Goal: Task Accomplishment & Management: Use online tool/utility

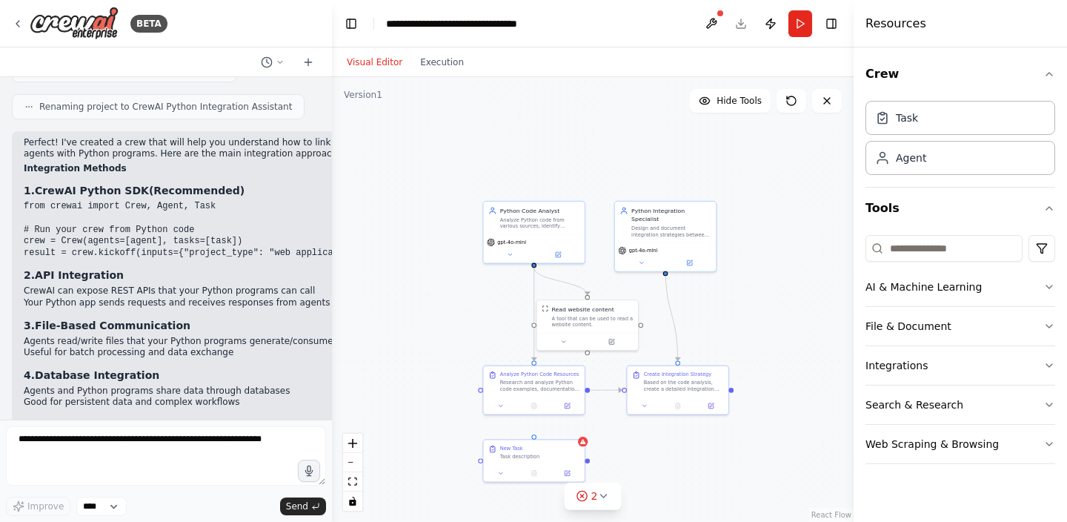
scroll to position [1638, 0]
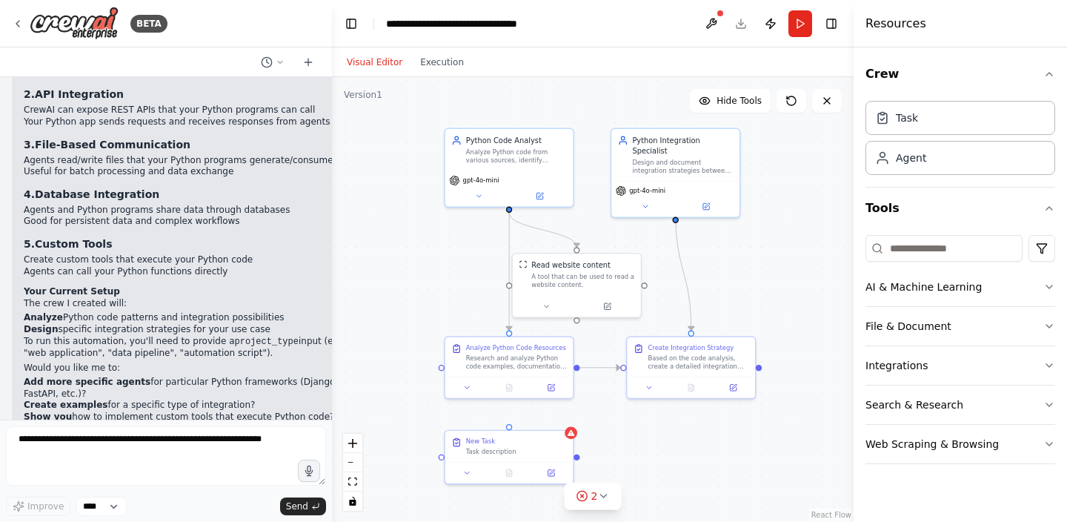
drag, startPoint x: 620, startPoint y: 190, endPoint x: 599, endPoint y: 130, distance: 64.5
click at [599, 130] on div ".deletable-edge-delete-btn { width: 20px; height: 20px; border: 0px solid #ffff…" at bounding box center [593, 299] width 522 height 445
click at [21, 34] on div "BETA" at bounding box center [90, 23] width 156 height 33
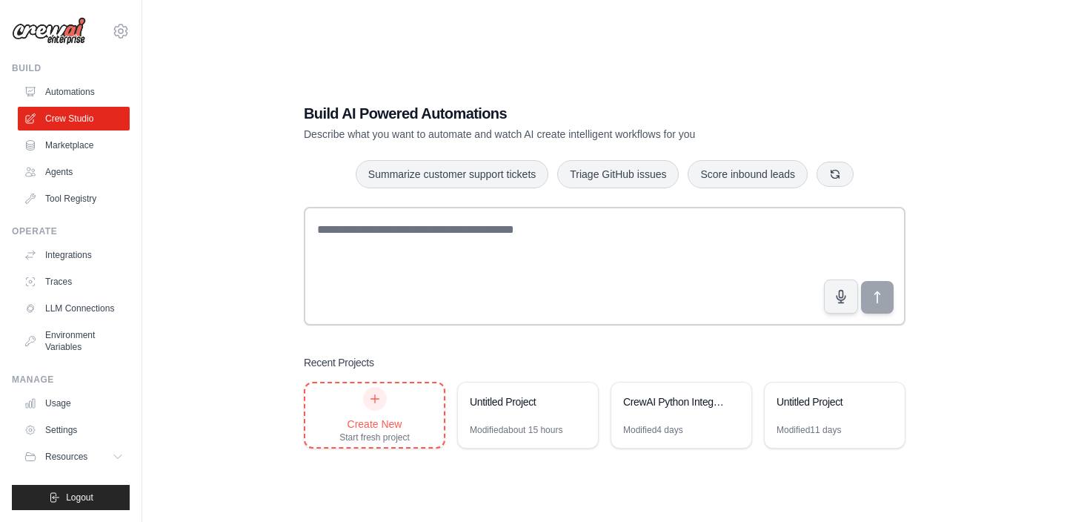
click at [400, 403] on div "Create New Start fresh project" at bounding box center [374, 415] width 70 height 56
click at [685, 434] on div "Modified 4 days" at bounding box center [681, 436] width 140 height 24
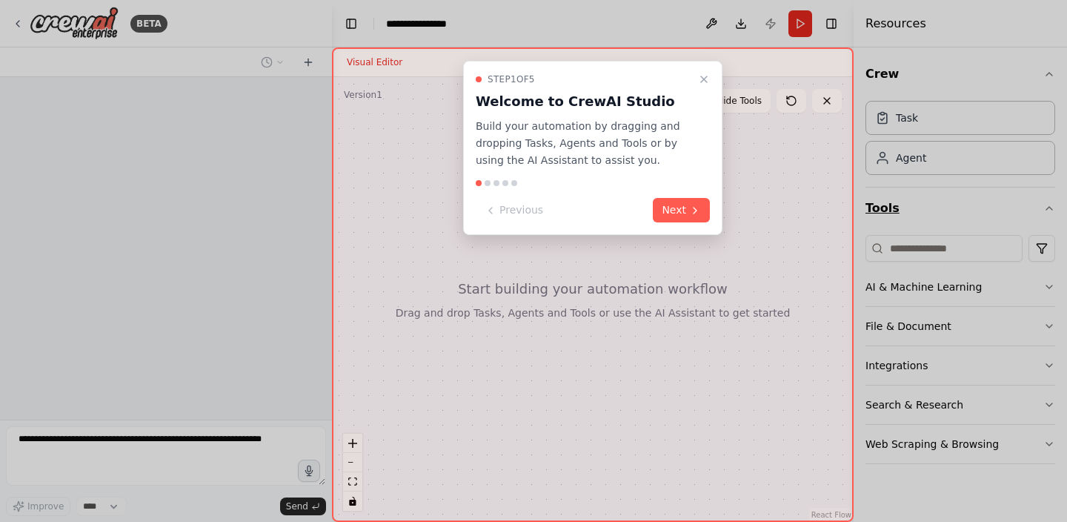
click at [898, 151] on div at bounding box center [533, 261] width 1067 height 522
click at [665, 213] on button "Next" at bounding box center [681, 210] width 57 height 24
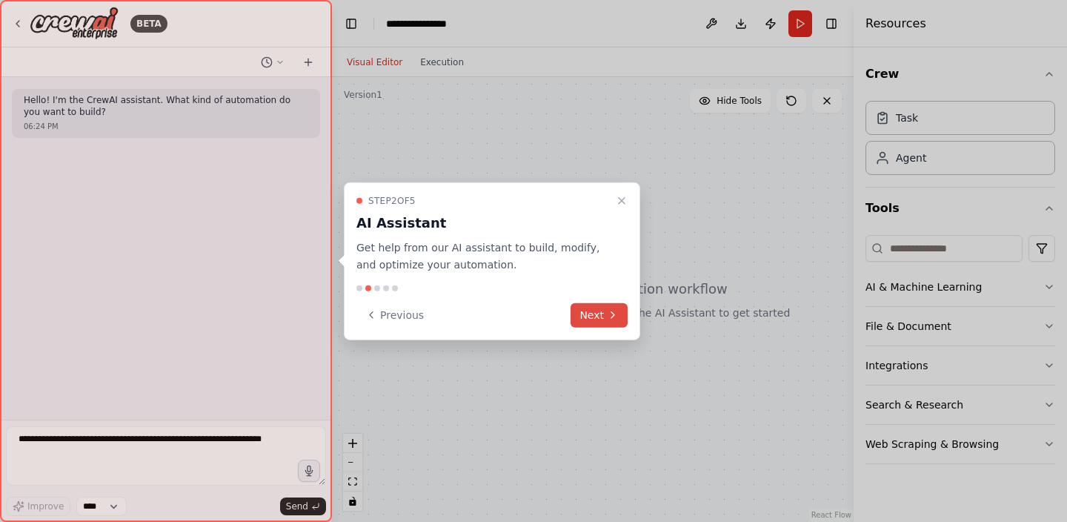
click at [624, 310] on button "Next" at bounding box center [599, 314] width 57 height 24
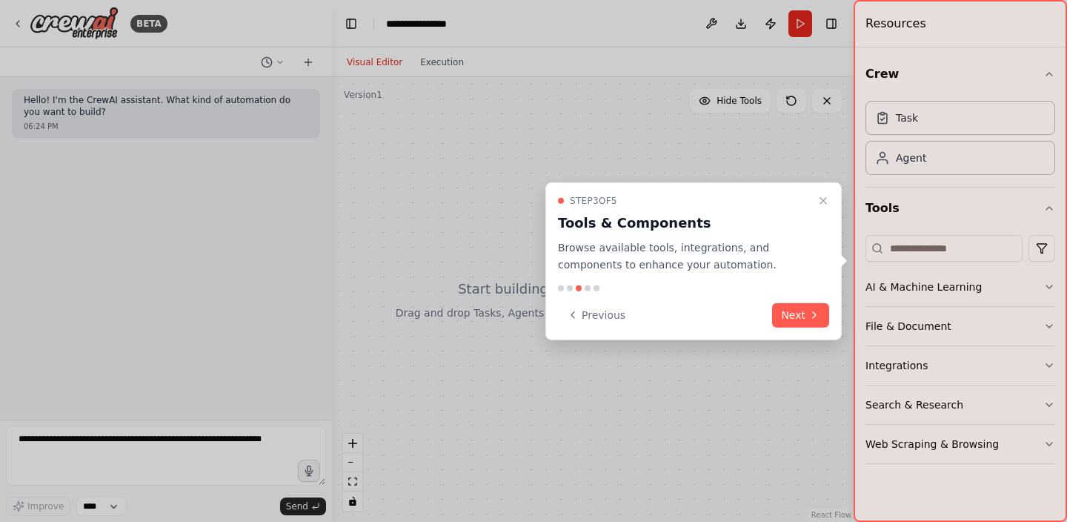
click at [792, 332] on div "Step 3 of 5 Tools & Components Browse available tools, integrations, and compon…" at bounding box center [693, 261] width 296 height 158
click at [802, 319] on button "Next" at bounding box center [800, 314] width 57 height 24
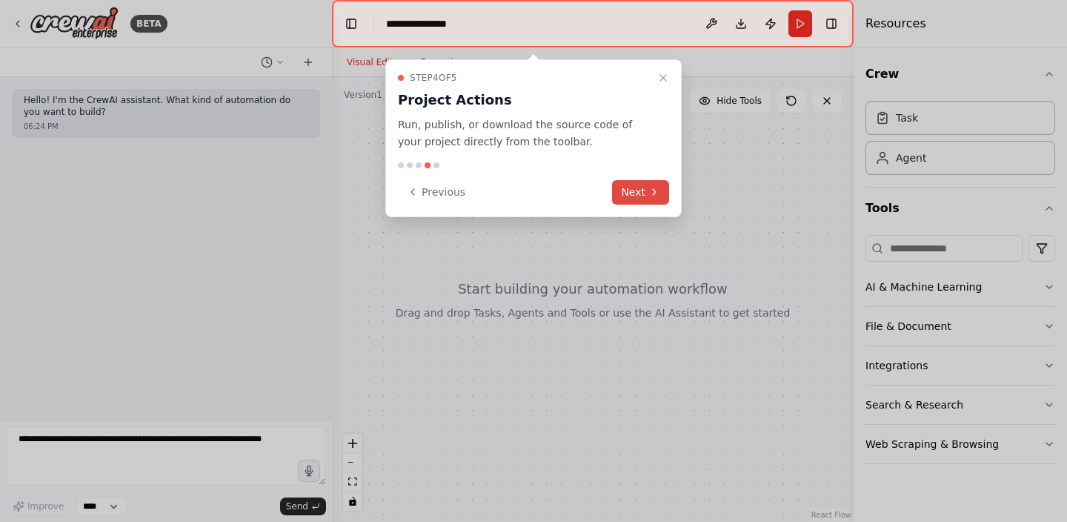
click at [647, 198] on button "Next" at bounding box center [640, 192] width 57 height 24
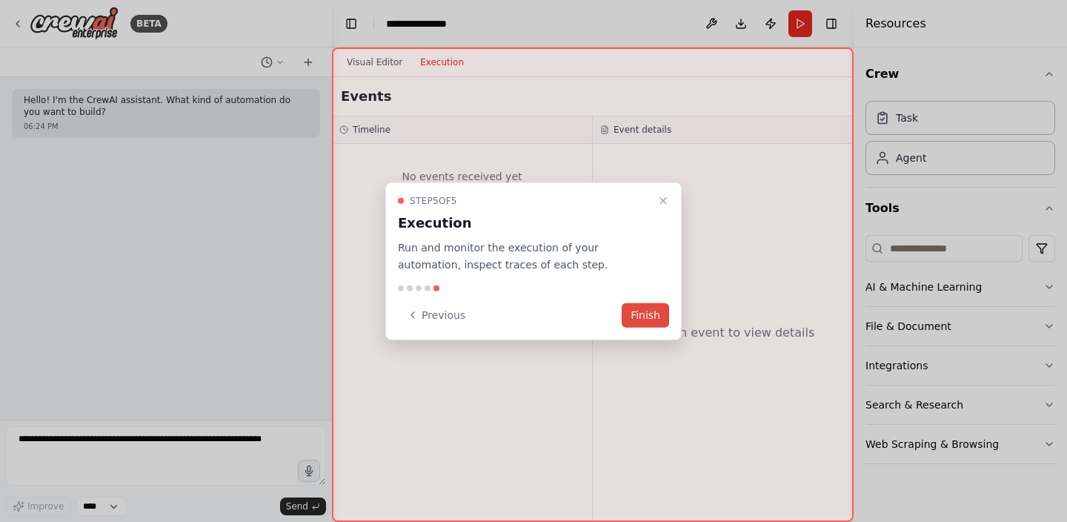
click at [647, 324] on button "Finish" at bounding box center [645, 314] width 47 height 24
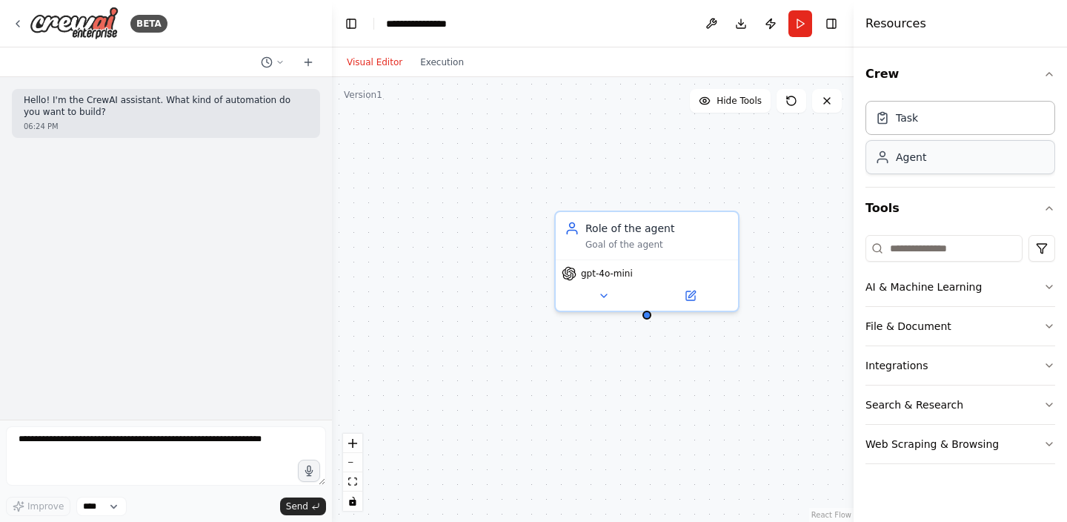
click at [915, 159] on div "Agent" at bounding box center [911, 157] width 30 height 15
click at [21, 21] on icon at bounding box center [18, 24] width 12 height 12
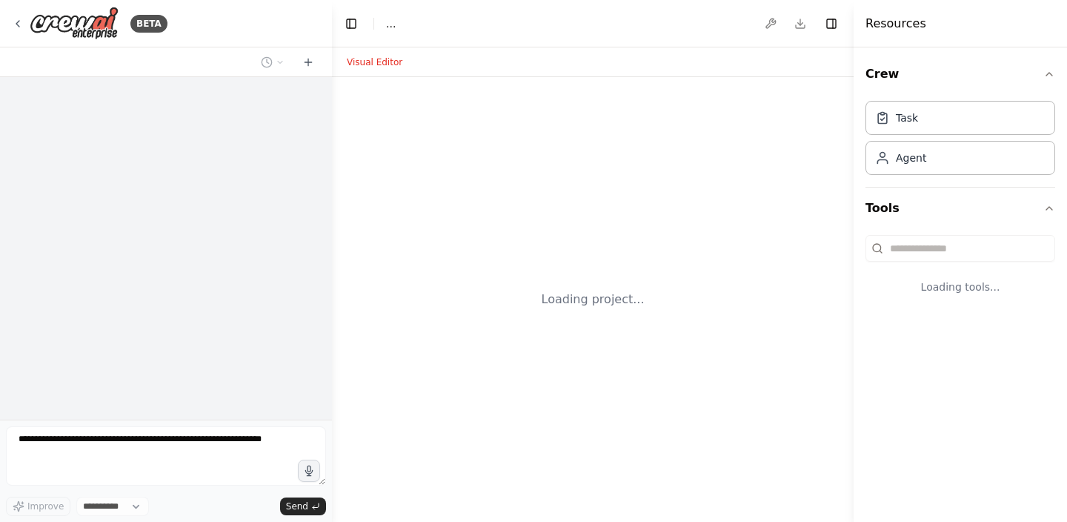
select select "****"
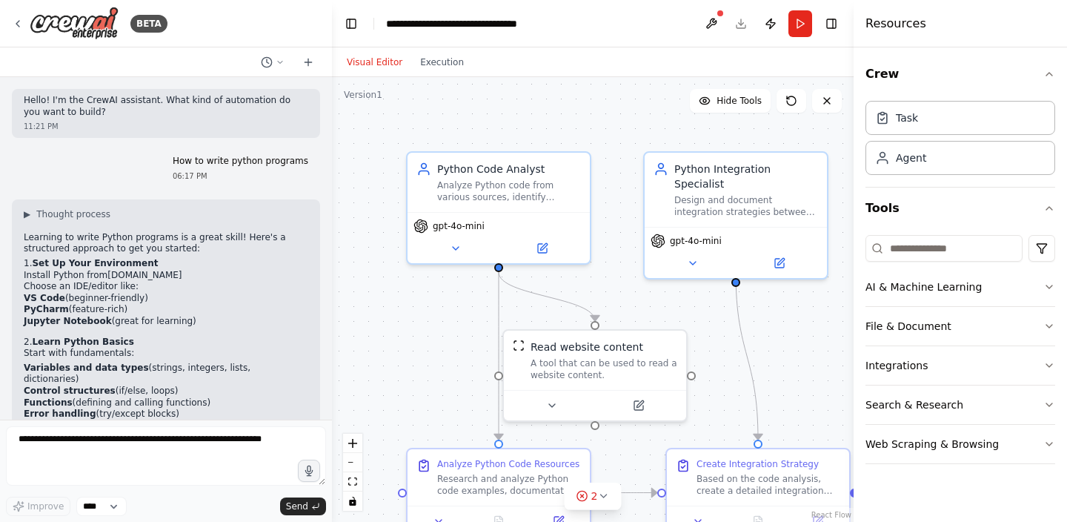
scroll to position [1661, 0]
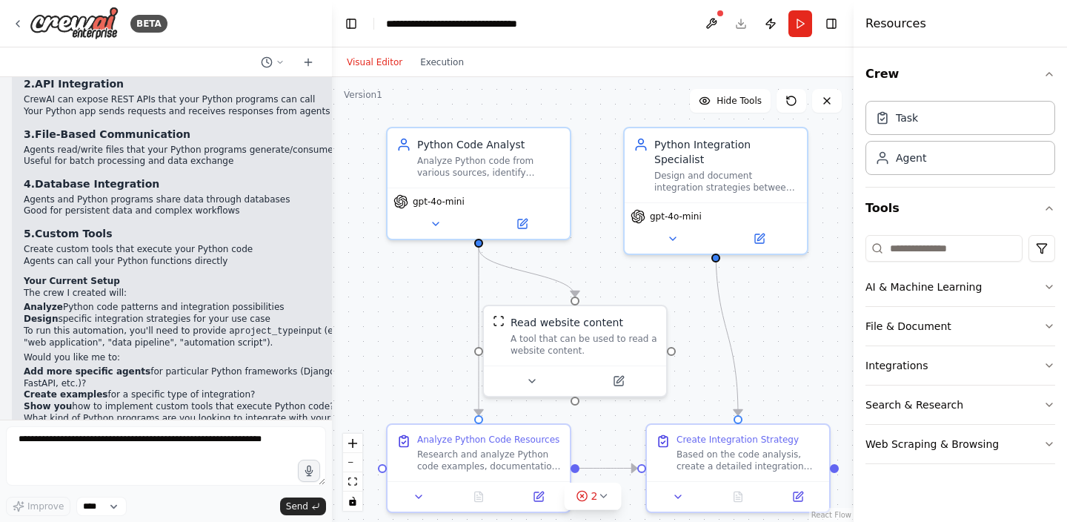
drag, startPoint x: 621, startPoint y: 242, endPoint x: 600, endPoint y: 217, distance: 33.1
click at [600, 217] on div ".deletable-edge-delete-btn { width: 20px; height: 20px; border: 0px solid #ffff…" at bounding box center [593, 299] width 522 height 445
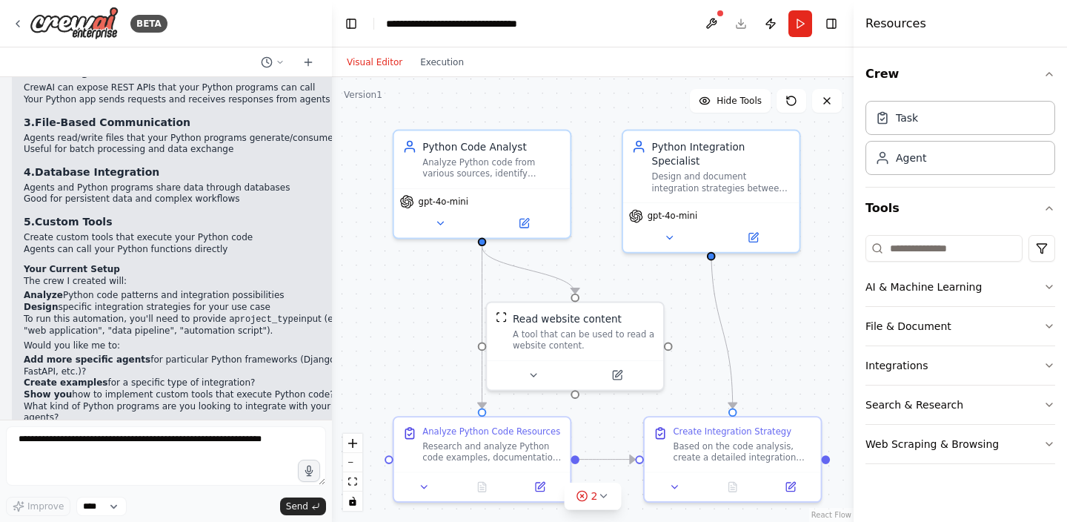
click at [603, 259] on div ".deletable-edge-delete-btn { width: 20px; height: 20px; border: 0px solid #ffff…" at bounding box center [593, 299] width 522 height 445
click at [905, 133] on div "Task" at bounding box center [961, 117] width 190 height 34
drag, startPoint x: 903, startPoint y: 125, endPoint x: 737, endPoint y: 330, distance: 263.4
drag, startPoint x: 781, startPoint y: 364, endPoint x: 679, endPoint y: 289, distance: 126.7
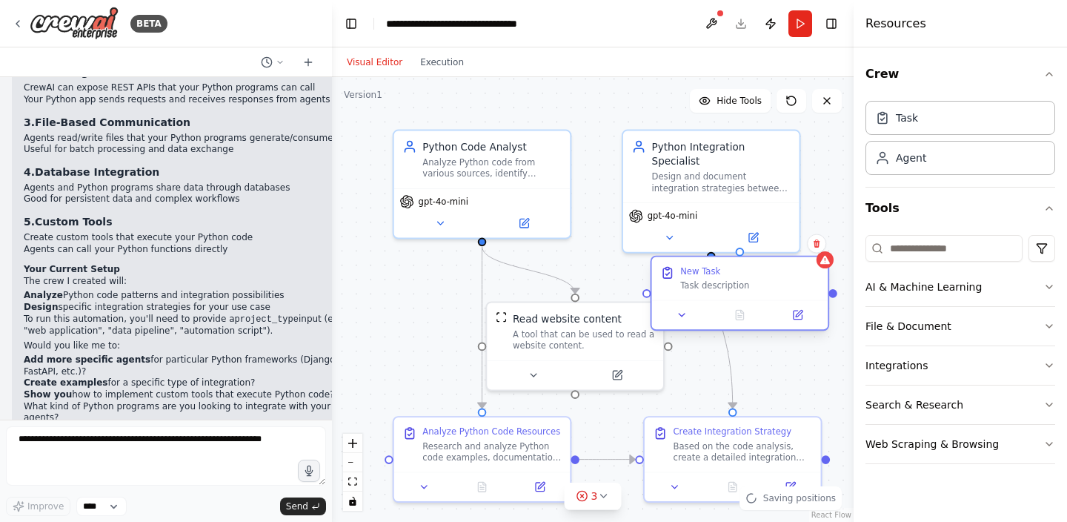
drag, startPoint x: 733, startPoint y: 276, endPoint x: 759, endPoint y: 281, distance: 26.3
click at [759, 281] on div "New Task Task description" at bounding box center [749, 278] width 139 height 26
click at [695, 322] on button at bounding box center [696, 314] width 49 height 17
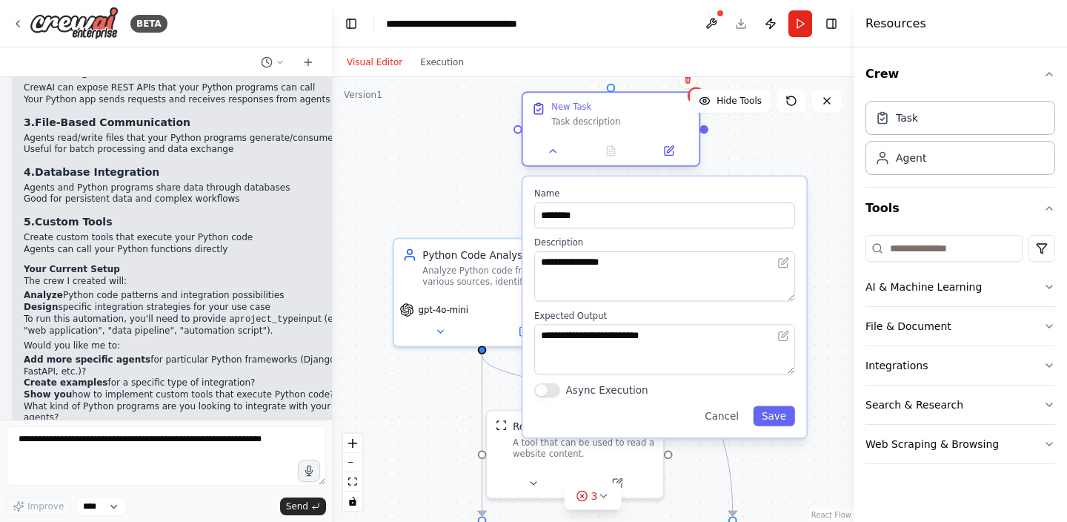
drag, startPoint x: 748, startPoint y: 280, endPoint x: 597, endPoint y: 124, distance: 218.0
click at [597, 124] on div "New Task Task description" at bounding box center [620, 115] width 139 height 26
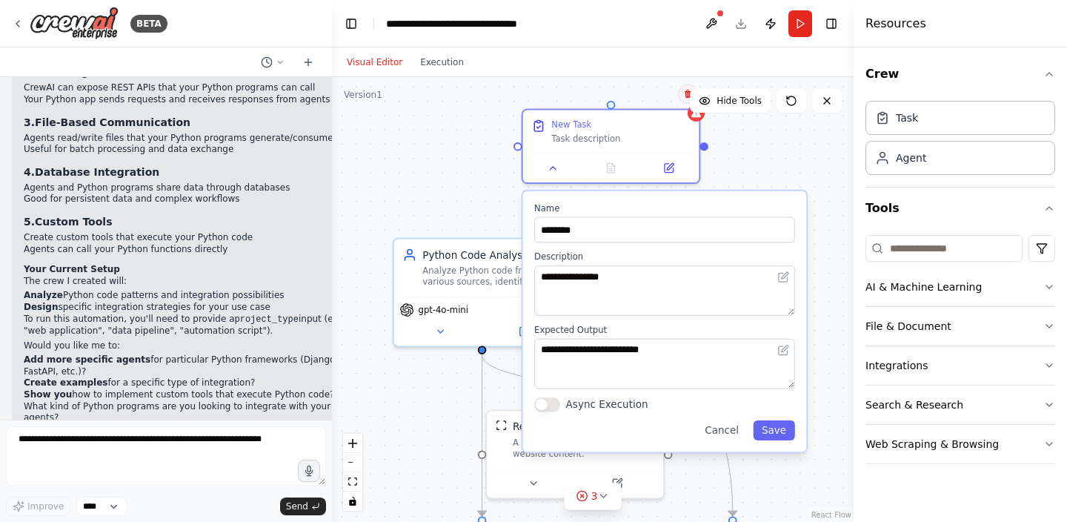
click at [684, 99] on button at bounding box center [687, 93] width 19 height 19
click at [651, 90] on button "Confirm" at bounding box center [646, 94] width 53 height 18
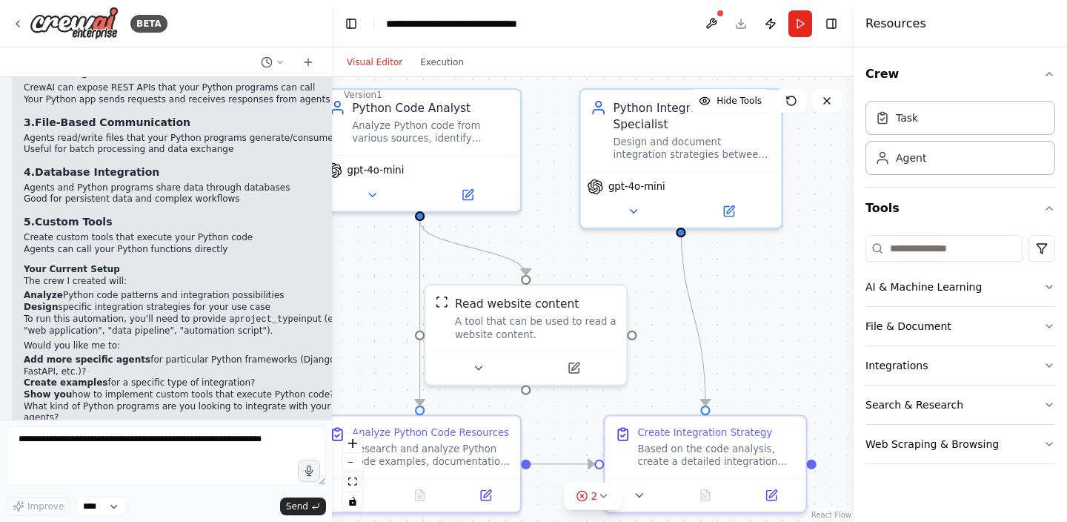
drag, startPoint x: 588, startPoint y: 276, endPoint x: 631, endPoint y: 296, distance: 48.1
click at [631, 296] on div ".deletable-edge-delete-btn { width: 20px; height: 20px; border: 0px solid #ffff…" at bounding box center [593, 299] width 522 height 445
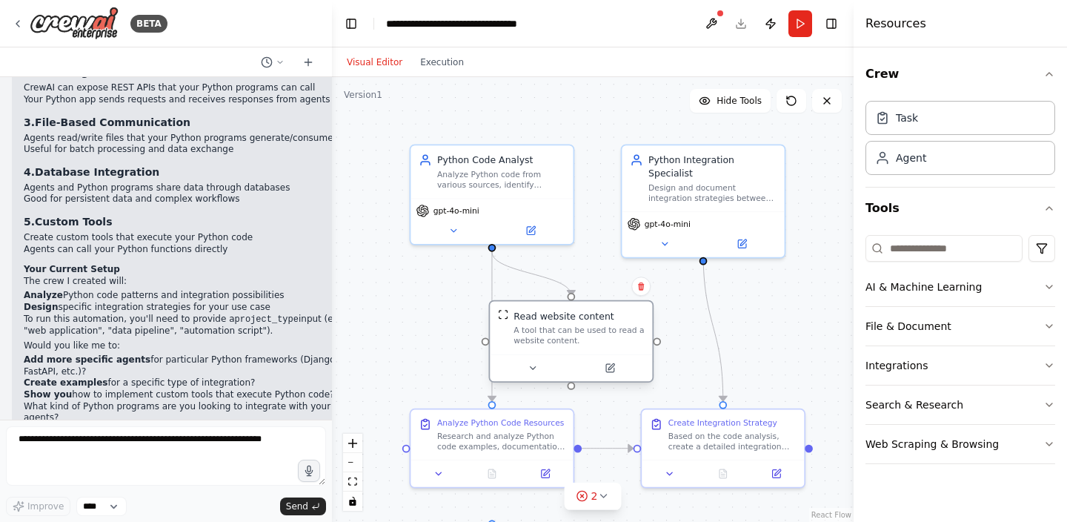
drag, startPoint x: 646, startPoint y: 305, endPoint x: 636, endPoint y: 308, distance: 10.8
click at [636, 308] on div "Read website content A tool that can be used to read a website content." at bounding box center [571, 327] width 162 height 53
drag, startPoint x: 614, startPoint y: 309, endPoint x: 625, endPoint y: 310, distance: 11.9
click at [625, 310] on div "Read website content" at bounding box center [592, 315] width 130 height 13
click at [549, 370] on icon at bounding box center [545, 367] width 10 height 10
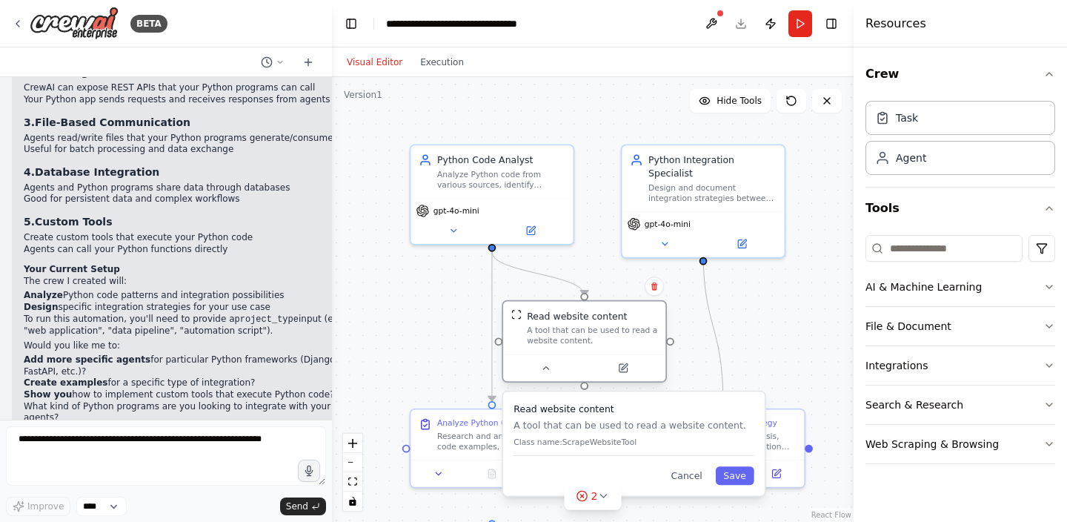
click at [560, 379] on div at bounding box center [584, 367] width 162 height 27
click at [923, 256] on input at bounding box center [944, 248] width 157 height 27
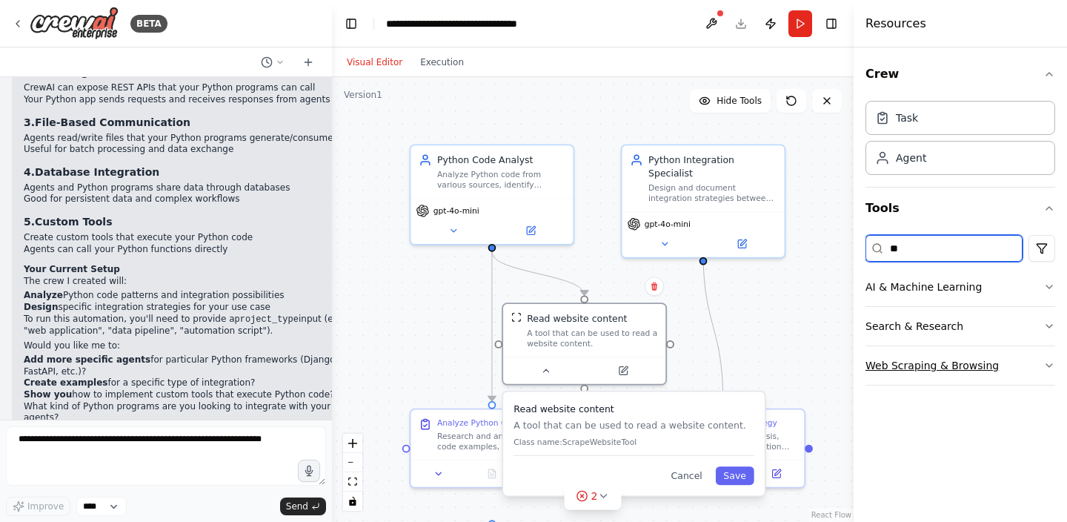
type input "**"
click at [936, 371] on button "Web Scraping & Browsing" at bounding box center [961, 365] width 190 height 39
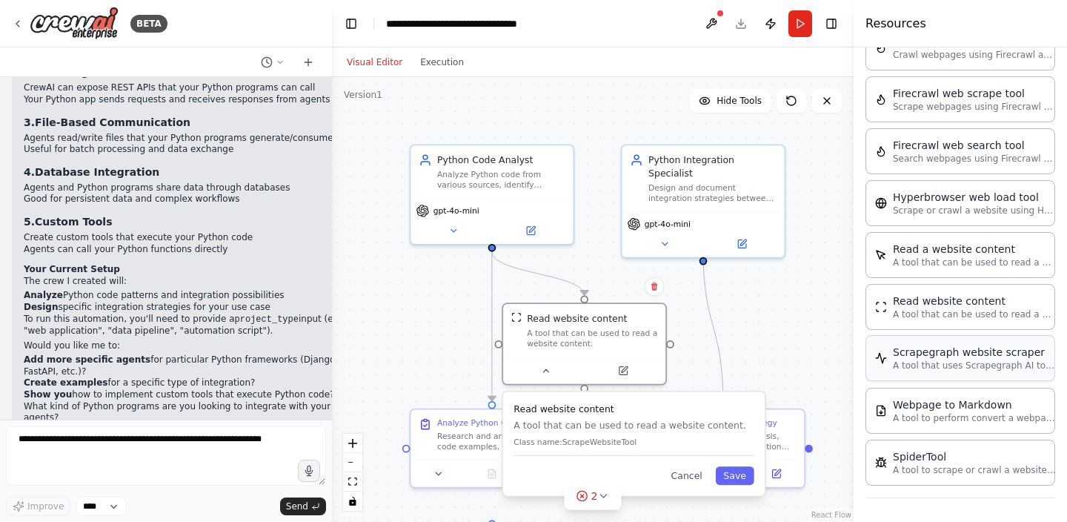
scroll to position [0, 0]
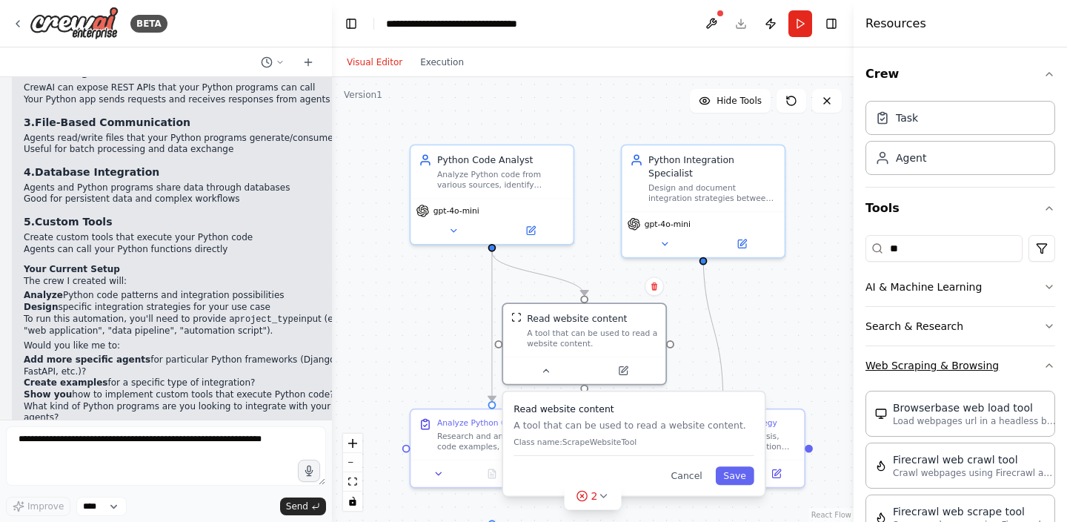
click at [990, 365] on button "Web Scraping & Browsing" at bounding box center [961, 365] width 190 height 39
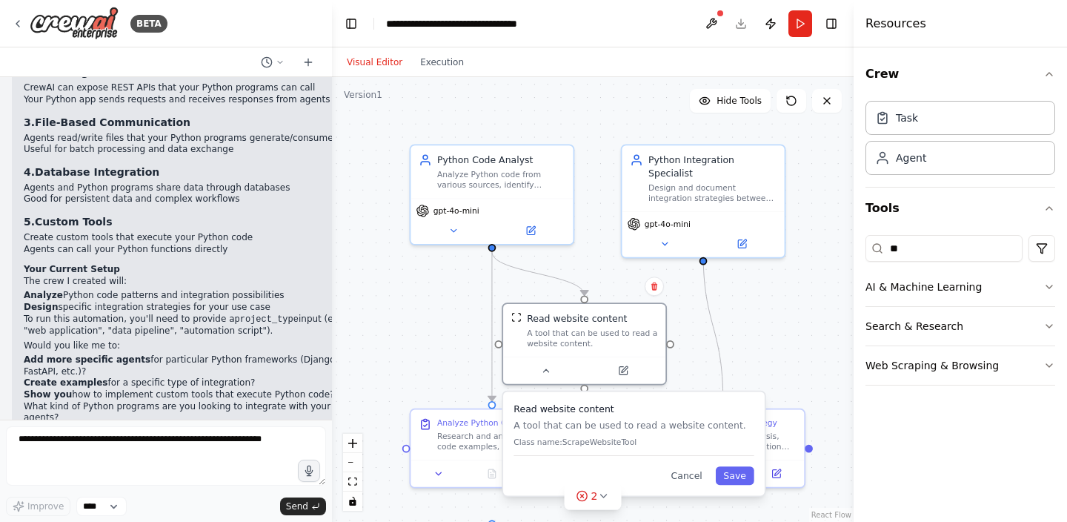
click at [752, 319] on div ".deletable-edge-delete-btn { width: 20px; height: 20px; border: 0px solid #ffff…" at bounding box center [593, 299] width 522 height 445
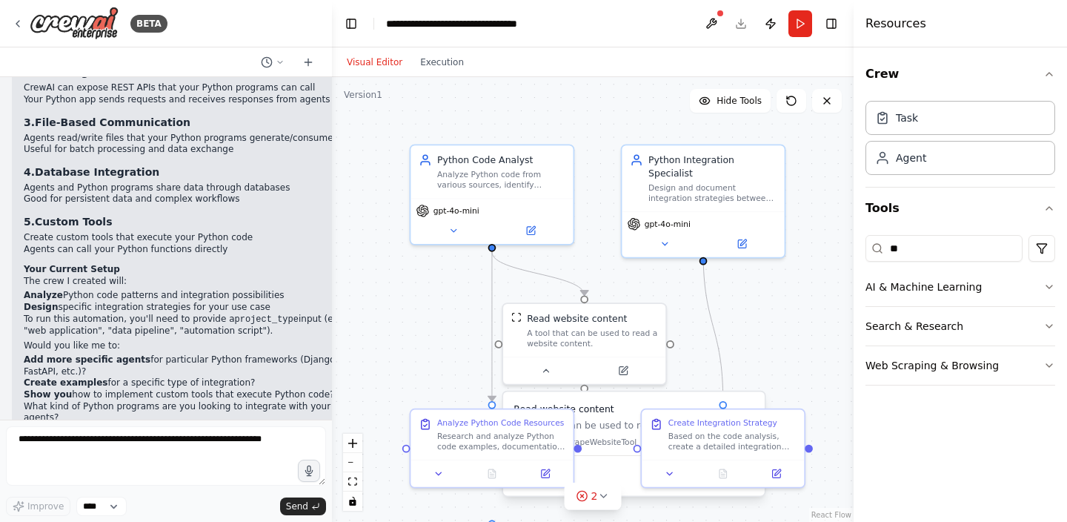
click at [618, 407] on h3 "Read website content" at bounding box center [634, 408] width 240 height 13
click at [691, 350] on div ".deletable-edge-delete-btn { width: 20px; height: 20px; border: 0px solid #ffff…" at bounding box center [593, 299] width 522 height 445
click at [550, 369] on icon at bounding box center [545, 367] width 10 height 10
click at [659, 233] on button at bounding box center [665, 241] width 75 height 16
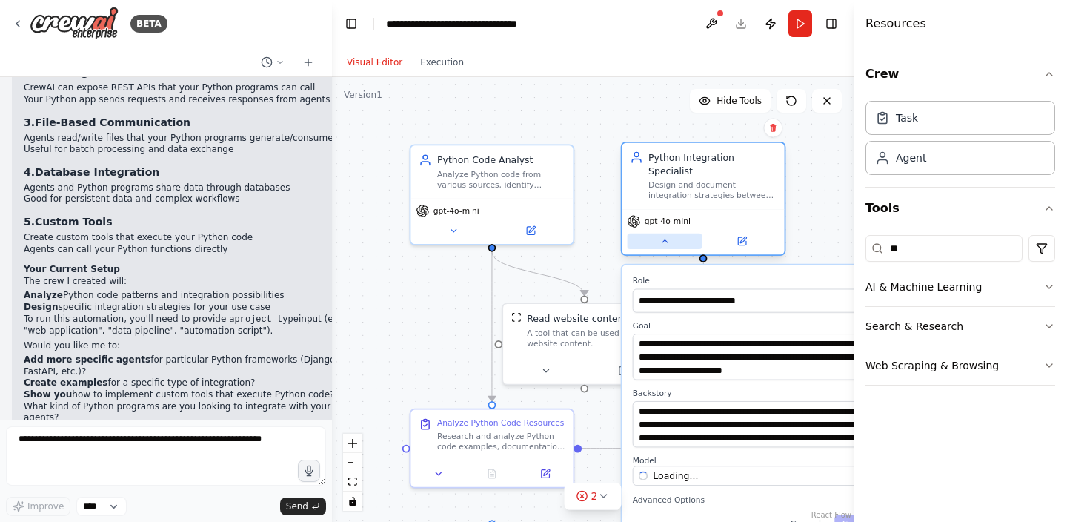
click at [659, 233] on button at bounding box center [665, 241] width 75 height 16
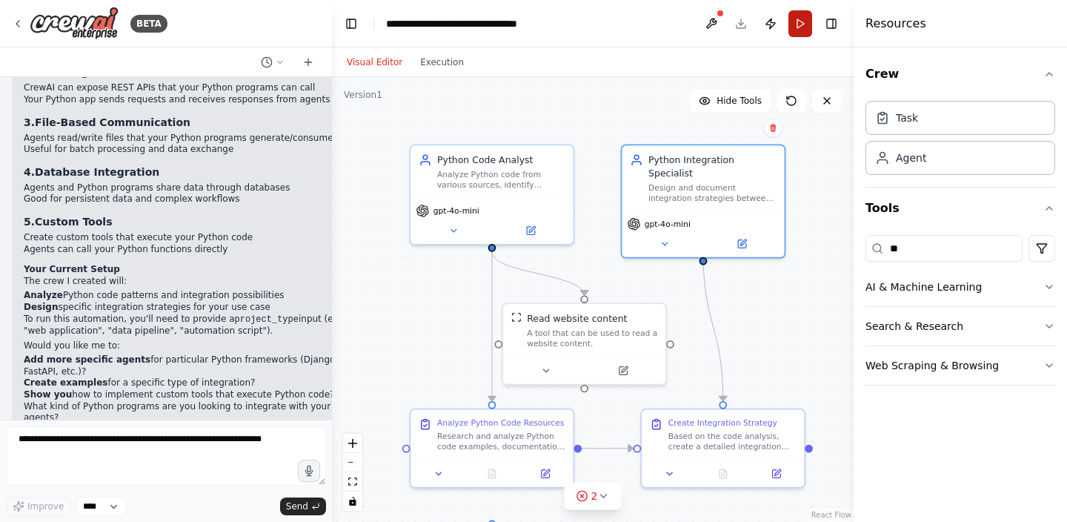
click at [789, 32] on button "Run" at bounding box center [800, 23] width 24 height 27
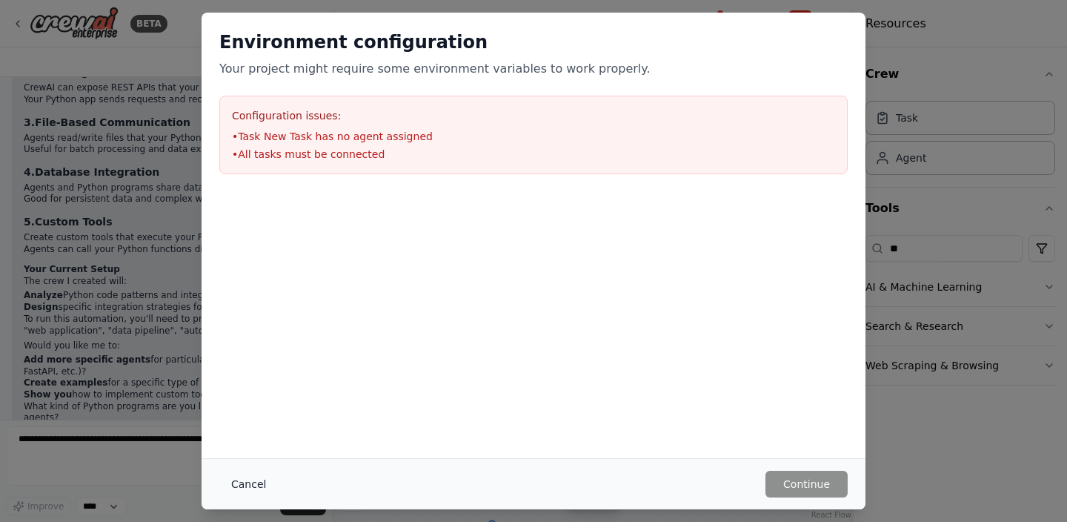
click at [242, 474] on button "Cancel" at bounding box center [248, 484] width 59 height 27
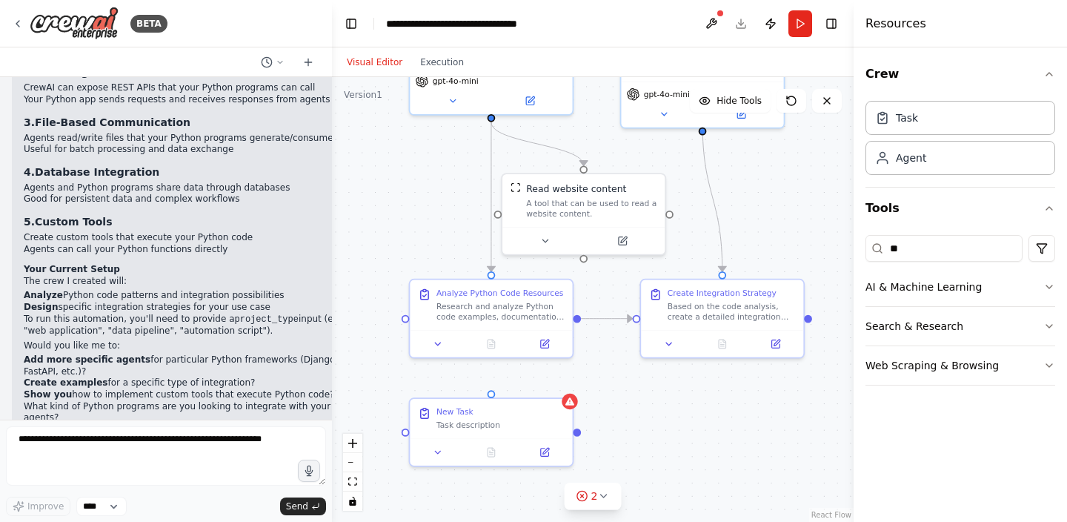
drag, startPoint x: 687, startPoint y: 331, endPoint x: 686, endPoint y: 202, distance: 129.7
click at [686, 202] on div ".deletable-edge-delete-btn { width: 20px; height: 20px; border: 0px solid #ffff…" at bounding box center [593, 299] width 522 height 445
click at [447, 445] on button at bounding box center [437, 450] width 45 height 16
click at [561, 382] on icon at bounding box center [561, 383] width 6 height 8
click at [565, 385] on button at bounding box center [560, 382] width 19 height 19
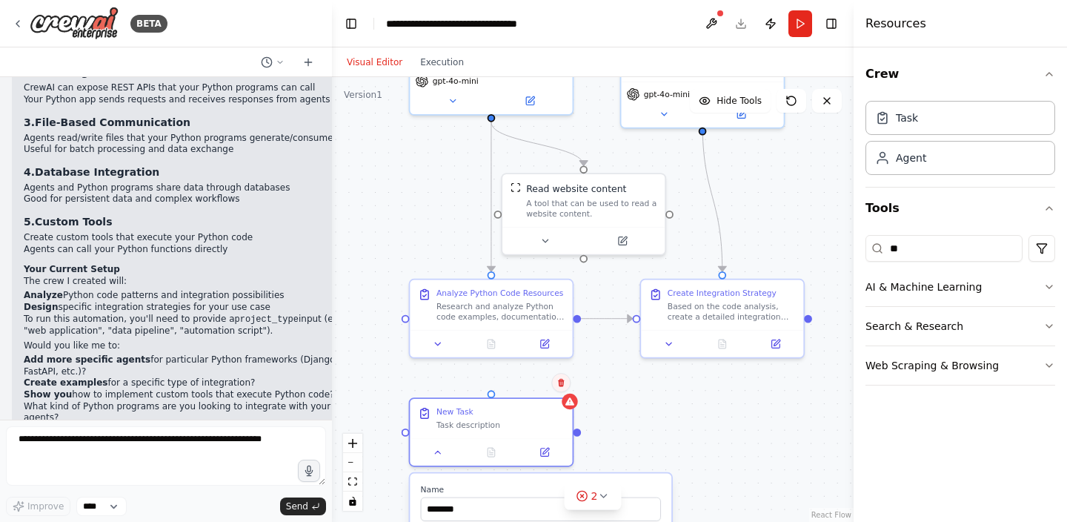
click at [560, 380] on icon at bounding box center [561, 383] width 6 height 8
click at [509, 378] on button "Confirm" at bounding box center [519, 382] width 53 height 18
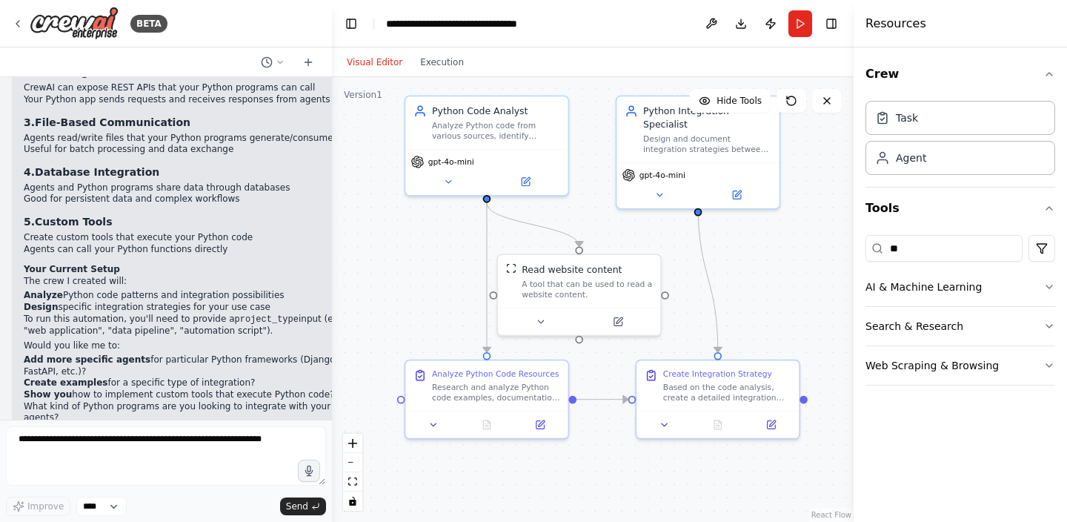
drag, startPoint x: 645, startPoint y: 390, endPoint x: 640, endPoint y: 469, distance: 79.5
click at [640, 470] on div ".deletable-edge-delete-btn { width: 20px; height: 20px; border: 0px solid #ffff…" at bounding box center [593, 299] width 522 height 445
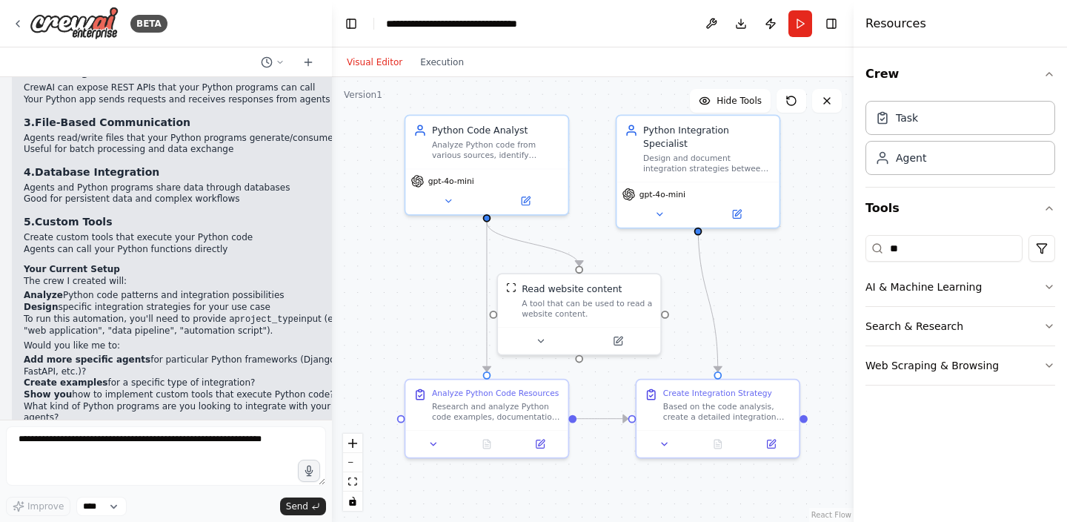
drag, startPoint x: 776, startPoint y: 298, endPoint x: 777, endPoint y: 318, distance: 20.0
click at [777, 318] on div ".deletable-edge-delete-btn { width: 20px; height: 20px; border: 0px solid #ffff…" at bounding box center [593, 299] width 522 height 445
click at [451, 446] on button at bounding box center [433, 442] width 45 height 16
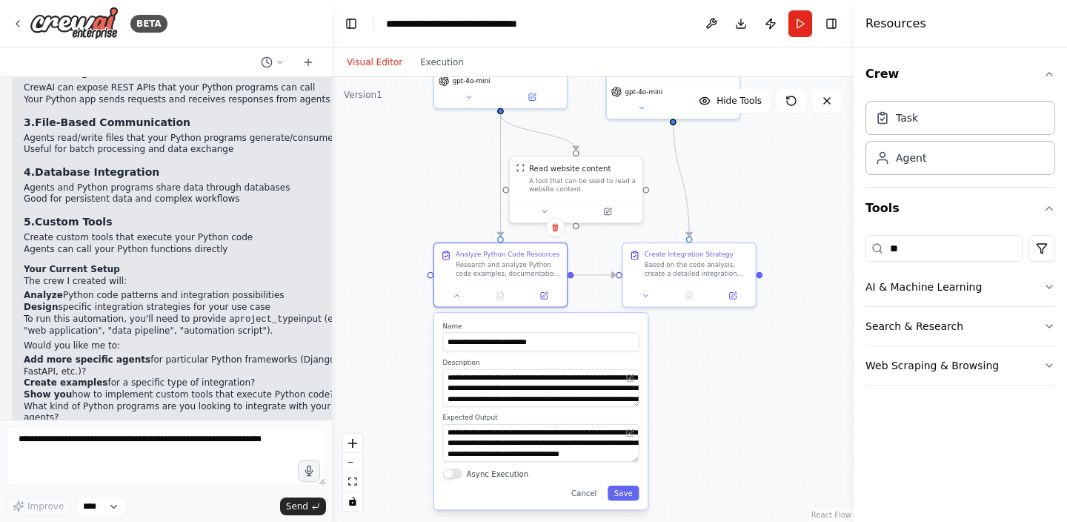
drag, startPoint x: 617, startPoint y: 404, endPoint x: 621, endPoint y: 258, distance: 146.0
click at [621, 258] on div ".deletable-edge-delete-btn { width: 20px; height: 20px; border: 0px solid #ffff…" at bounding box center [593, 299] width 522 height 445
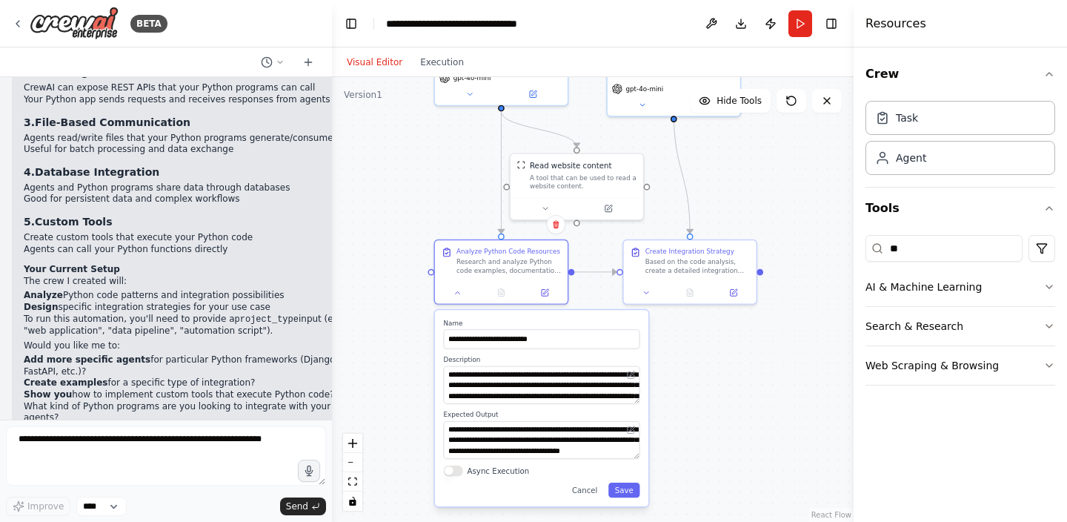
drag, startPoint x: 735, startPoint y: 173, endPoint x: 723, endPoint y: 217, distance: 46.0
click at [723, 217] on div ".deletable-edge-delete-btn { width: 20px; height: 20px; border: 0px solid #ffff…" at bounding box center [593, 299] width 522 height 445
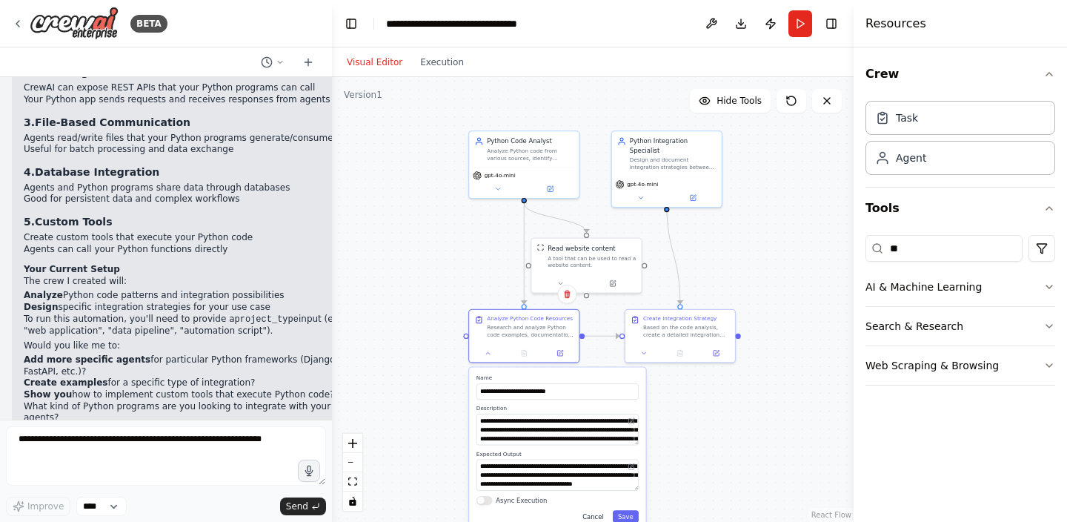
click at [597, 516] on button "Cancel" at bounding box center [593, 516] width 32 height 13
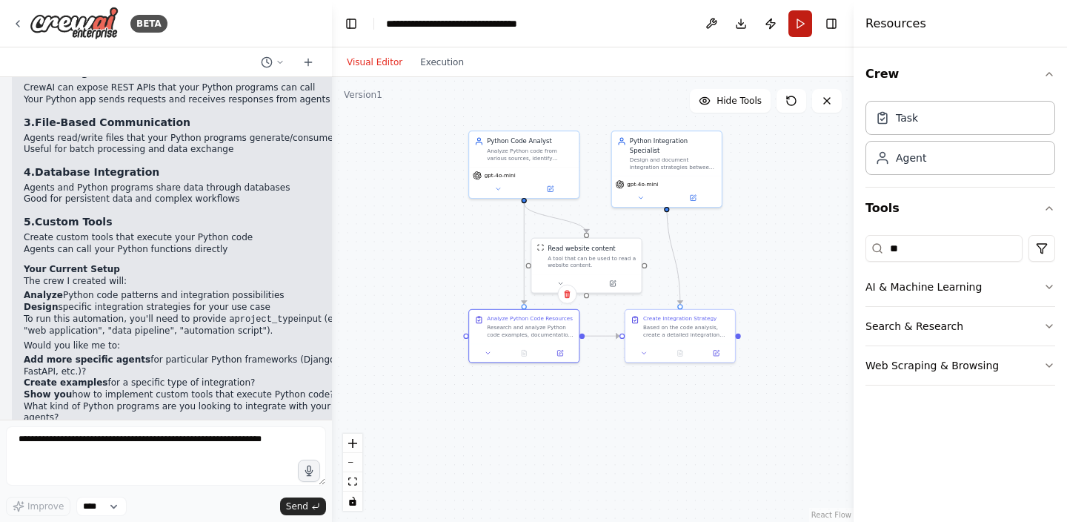
click at [809, 21] on button "Run" at bounding box center [800, 23] width 24 height 27
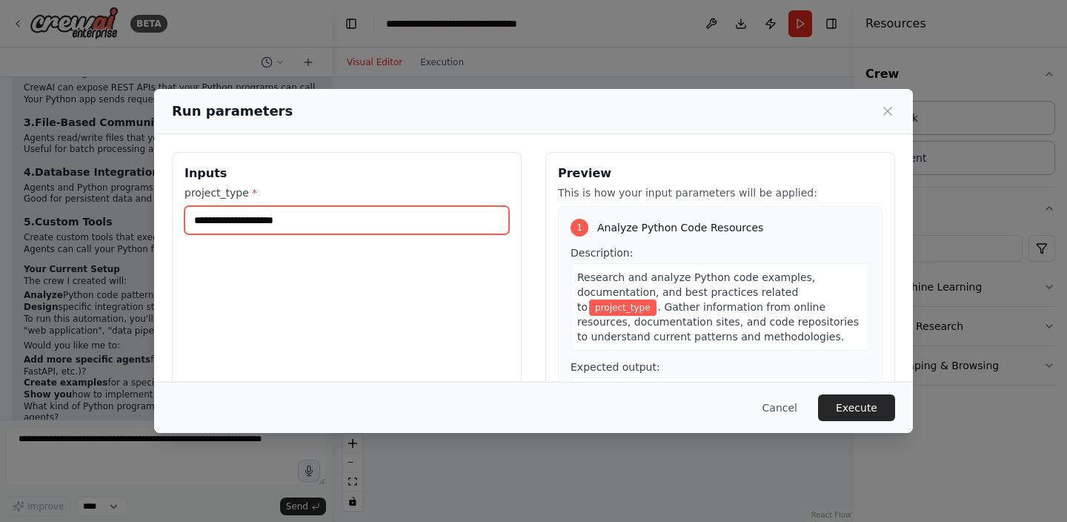
click at [417, 221] on input "project_type *" at bounding box center [347, 220] width 325 height 28
click at [352, 225] on input "project_type *" at bounding box center [347, 220] width 325 height 28
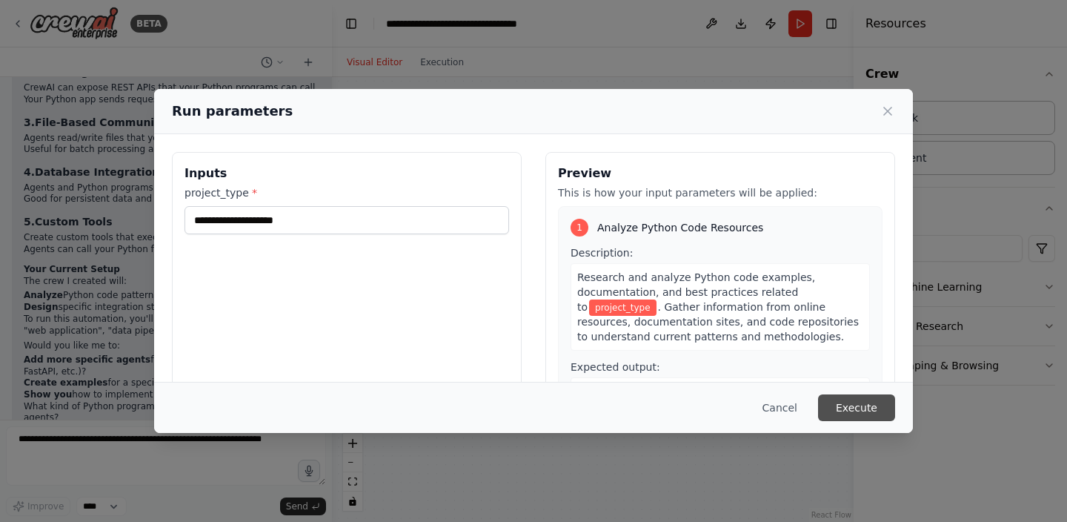
click at [835, 396] on button "Execute" at bounding box center [856, 407] width 77 height 27
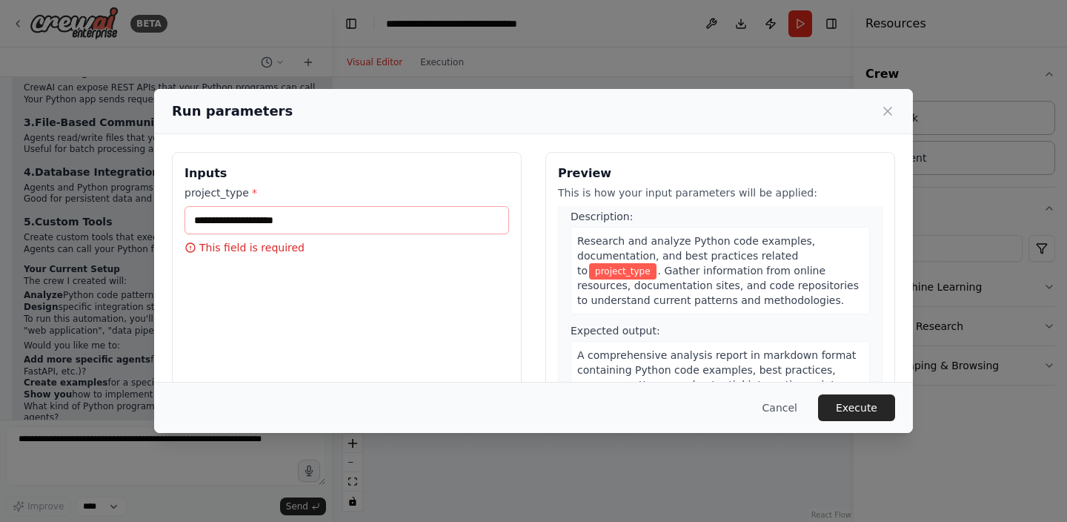
scroll to position [51, 0]
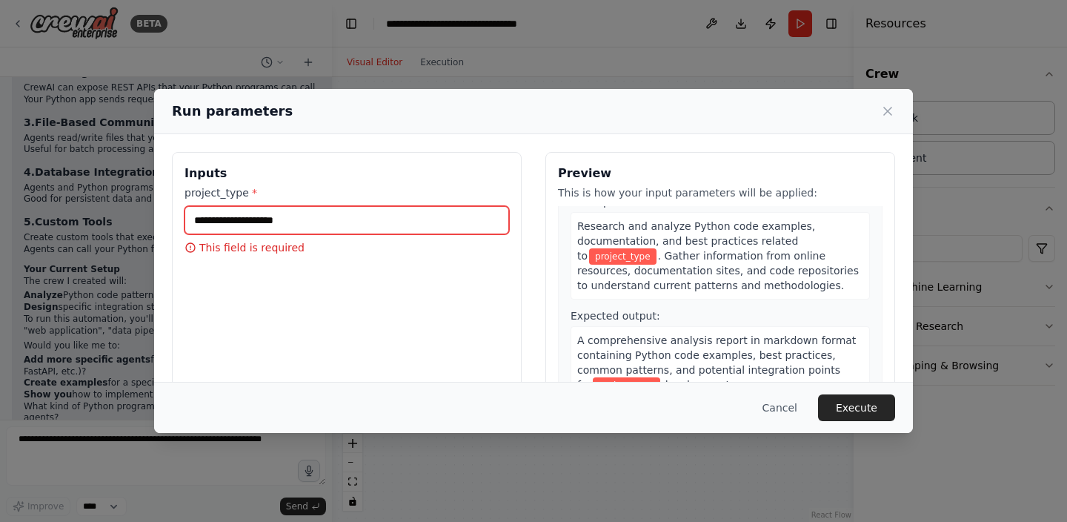
click at [302, 210] on input "project_type *" at bounding box center [347, 220] width 325 height 28
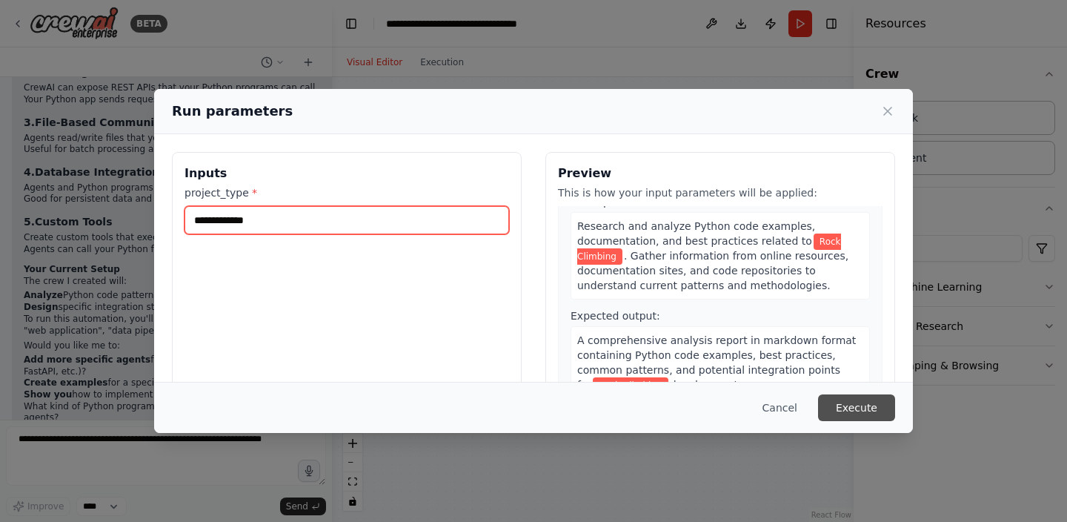
type input "**********"
click at [864, 411] on button "Execute" at bounding box center [856, 407] width 77 height 27
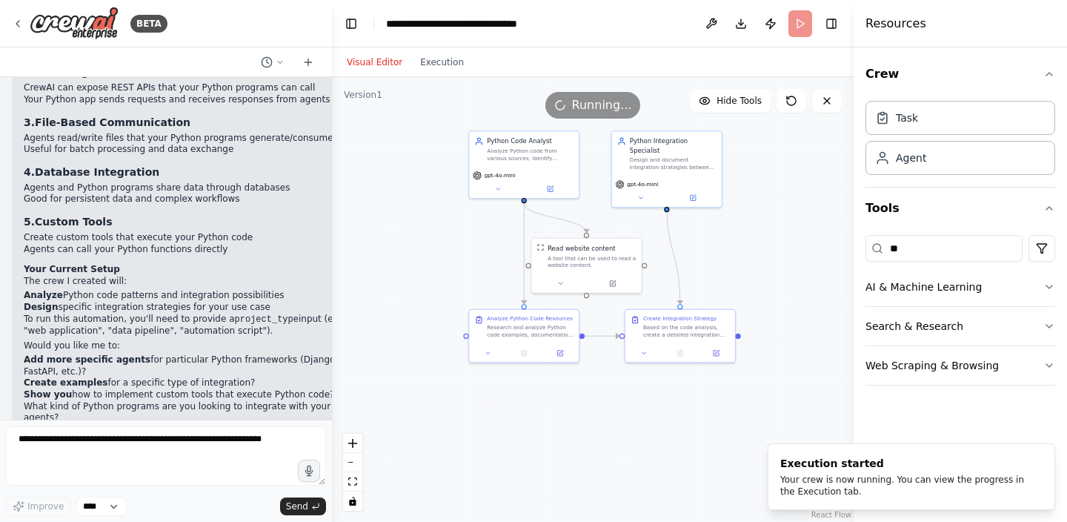
click at [448, 52] on div "Visual Editor Execution" at bounding box center [405, 62] width 135 height 30
click at [429, 64] on button "Execution" at bounding box center [442, 62] width 62 height 18
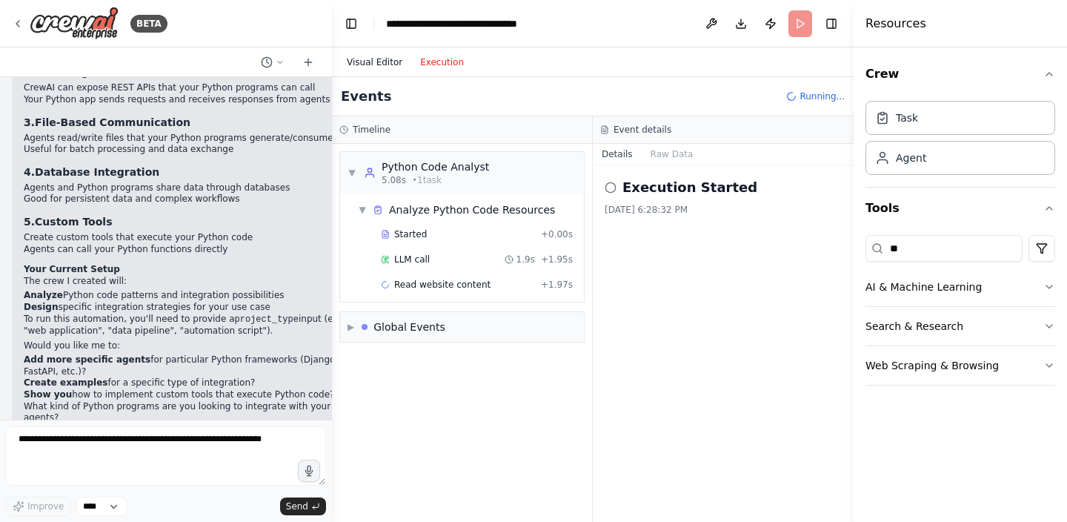
click at [385, 61] on button "Visual Editor" at bounding box center [374, 62] width 73 height 18
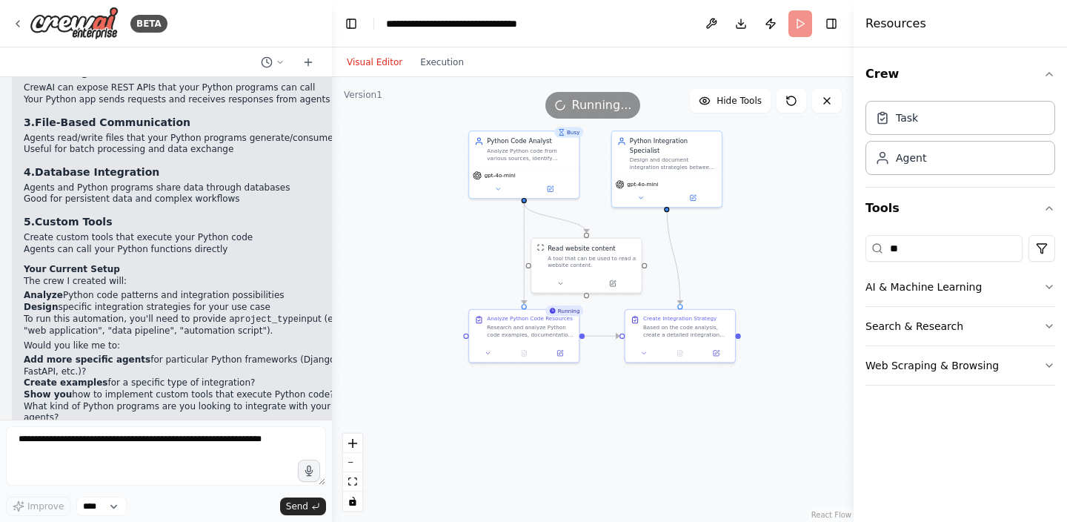
click at [443, 75] on div "Visual Editor Execution" at bounding box center [405, 62] width 135 height 30
click at [426, 67] on button "Execution" at bounding box center [442, 62] width 62 height 18
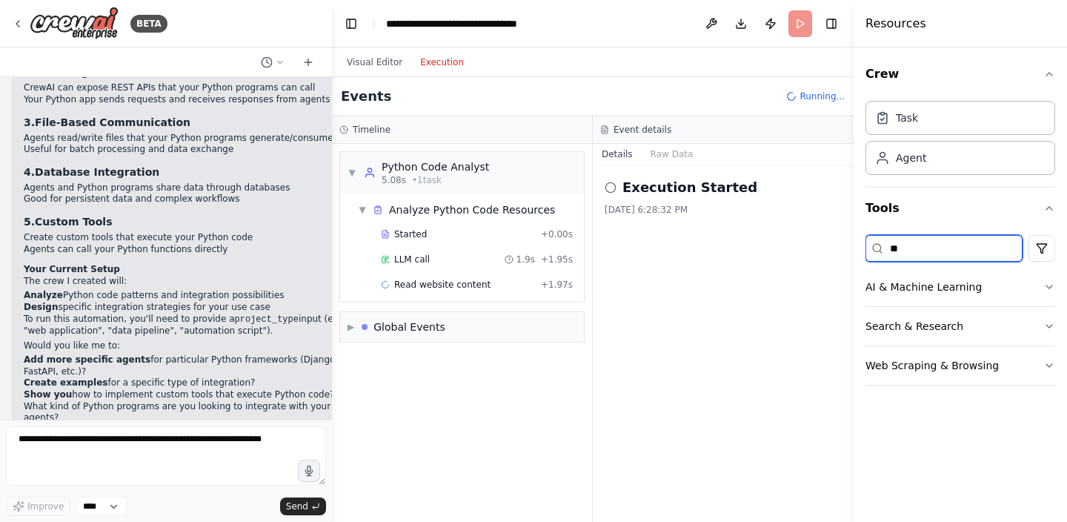
click at [919, 253] on input "**" at bounding box center [944, 248] width 157 height 27
type input "*"
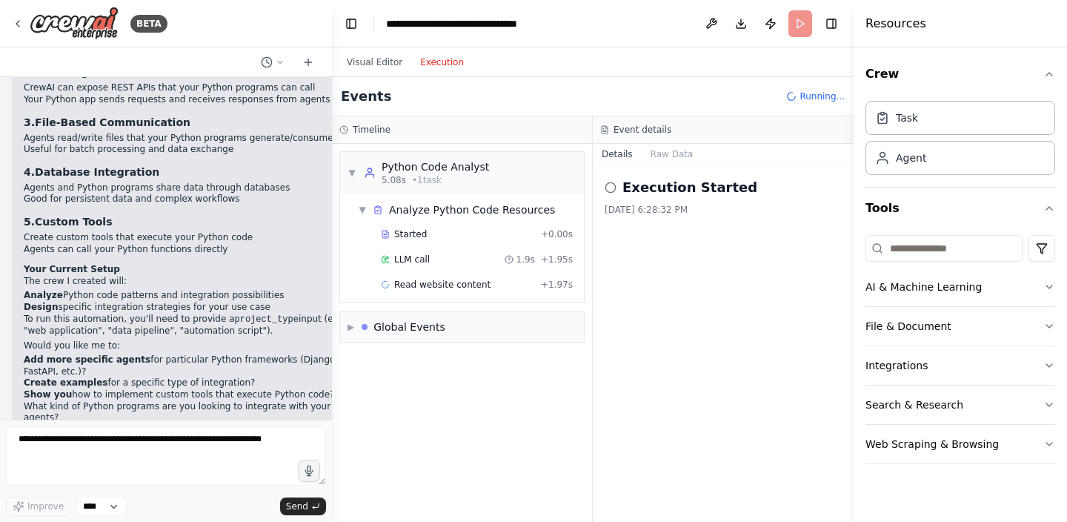
click at [686, 98] on div "Events Running..." at bounding box center [593, 96] width 522 height 39
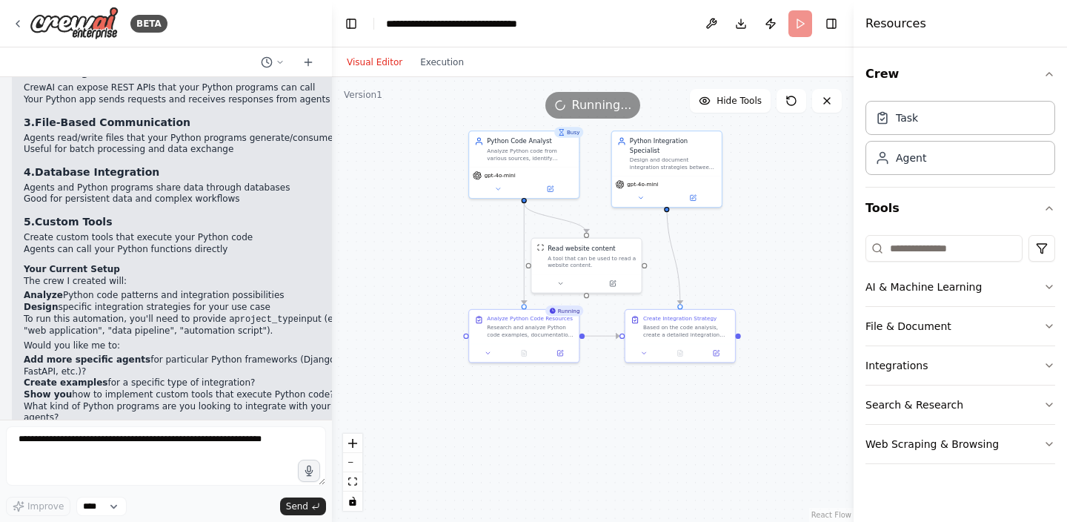
click at [380, 62] on button "Visual Editor" at bounding box center [374, 62] width 73 height 18
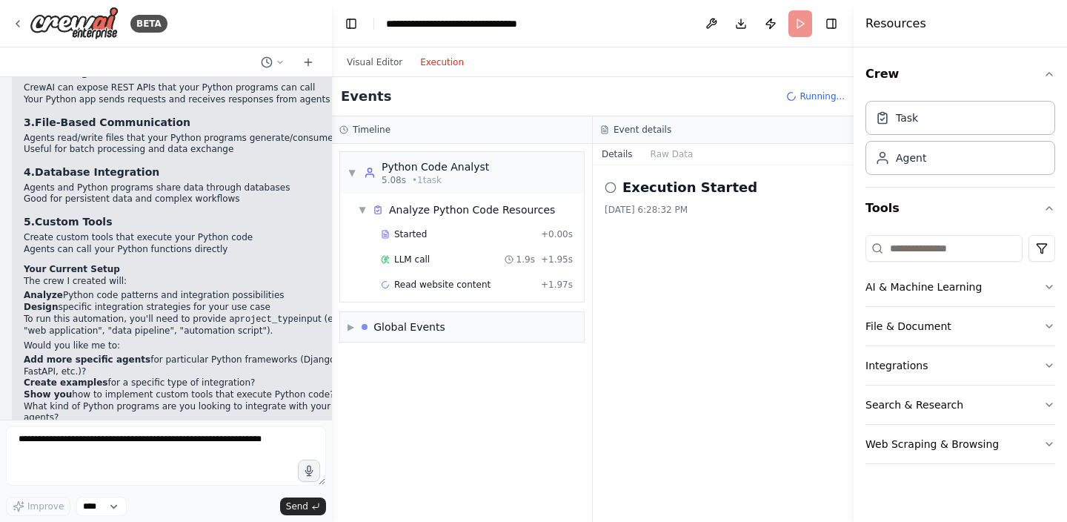
click at [434, 63] on button "Execution" at bounding box center [442, 62] width 62 height 18
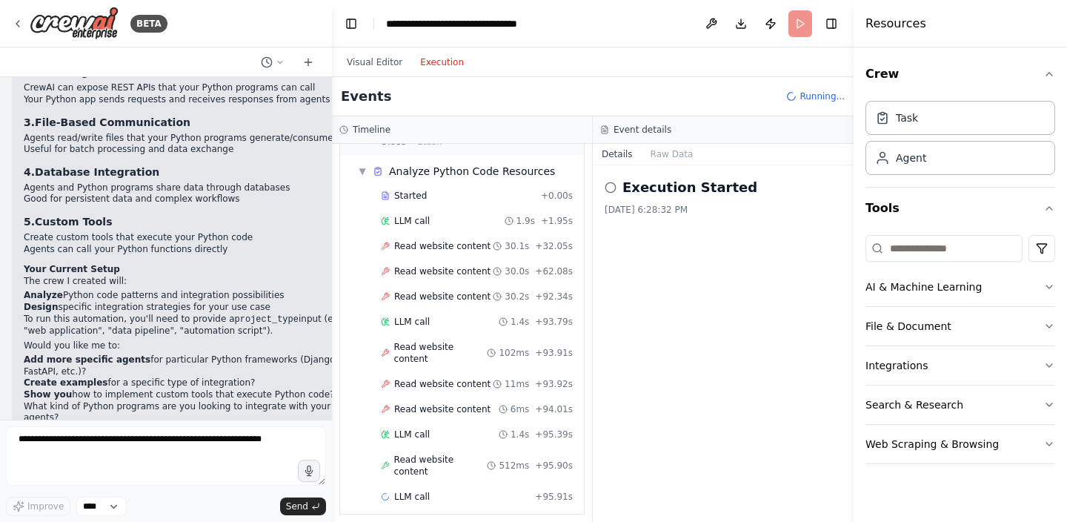
scroll to position [64, 0]
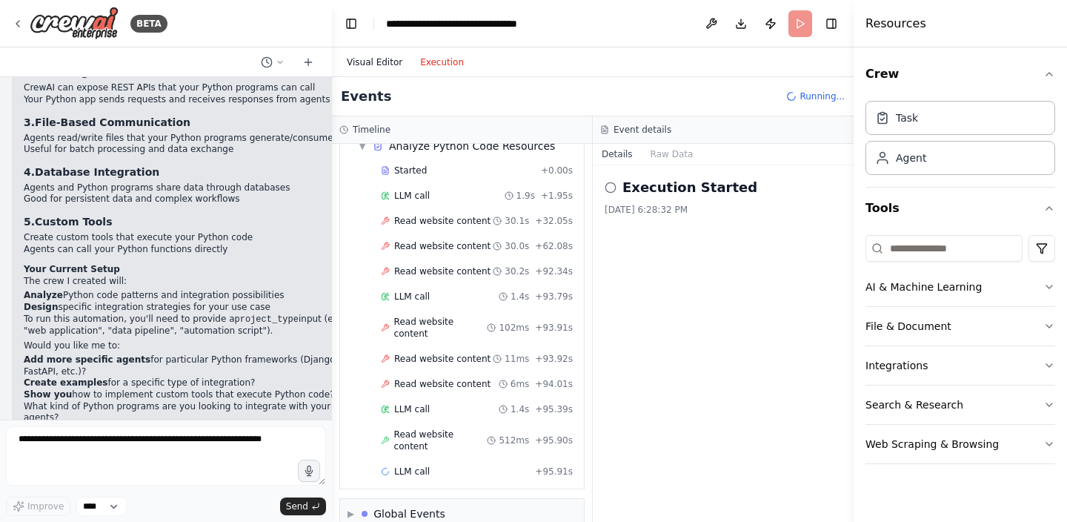
click at [390, 59] on button "Visual Editor" at bounding box center [374, 62] width 73 height 18
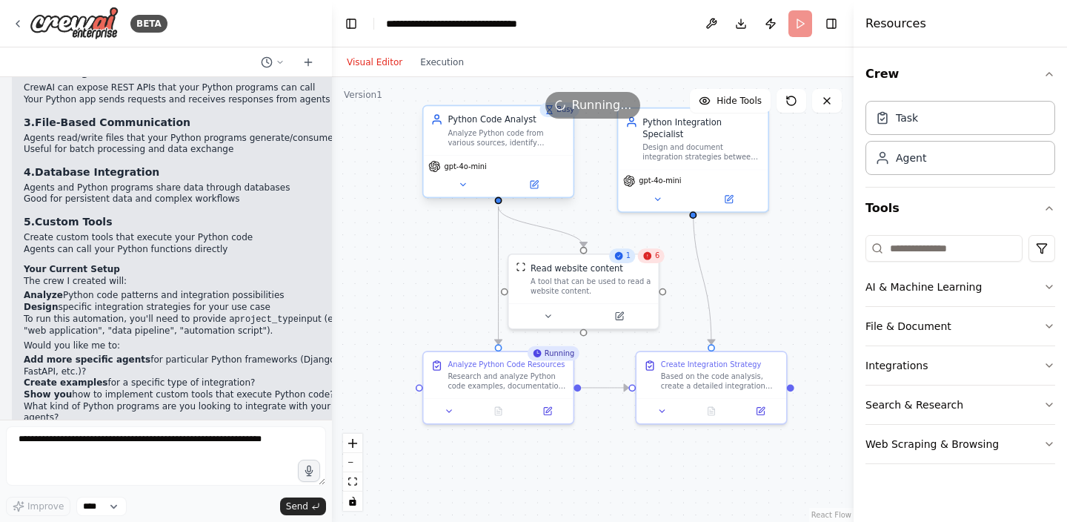
click at [457, 193] on div "gpt-4o-mini" at bounding box center [499, 176] width 150 height 42
click at [460, 190] on button at bounding box center [462, 184] width 69 height 15
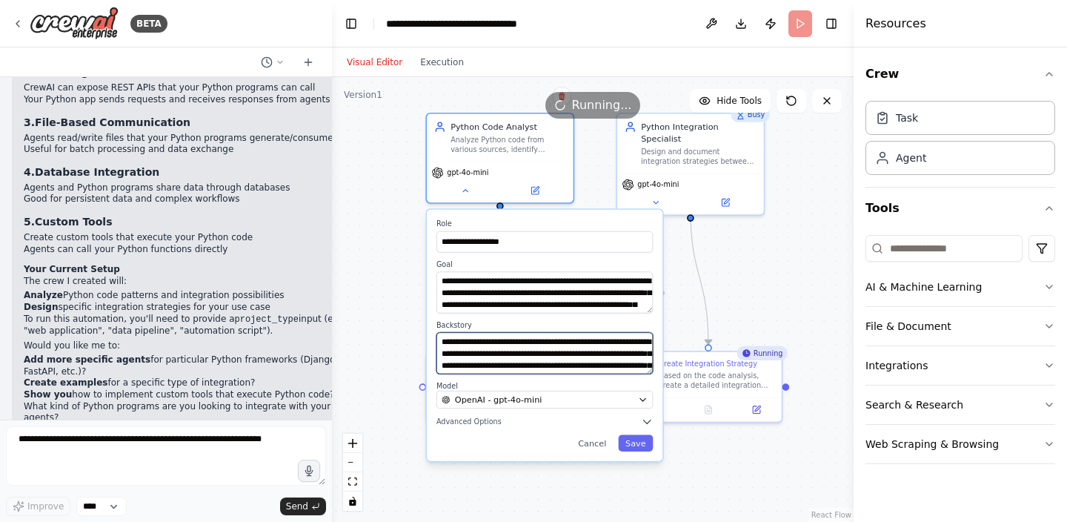
click at [571, 348] on textarea "**********" at bounding box center [544, 352] width 216 height 41
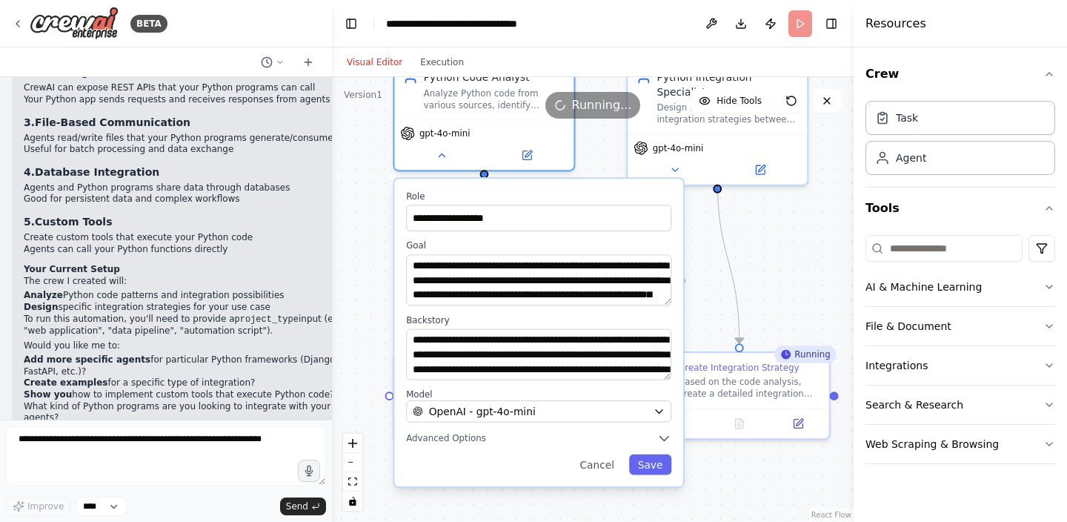
click at [368, 270] on div "**********" at bounding box center [593, 299] width 522 height 445
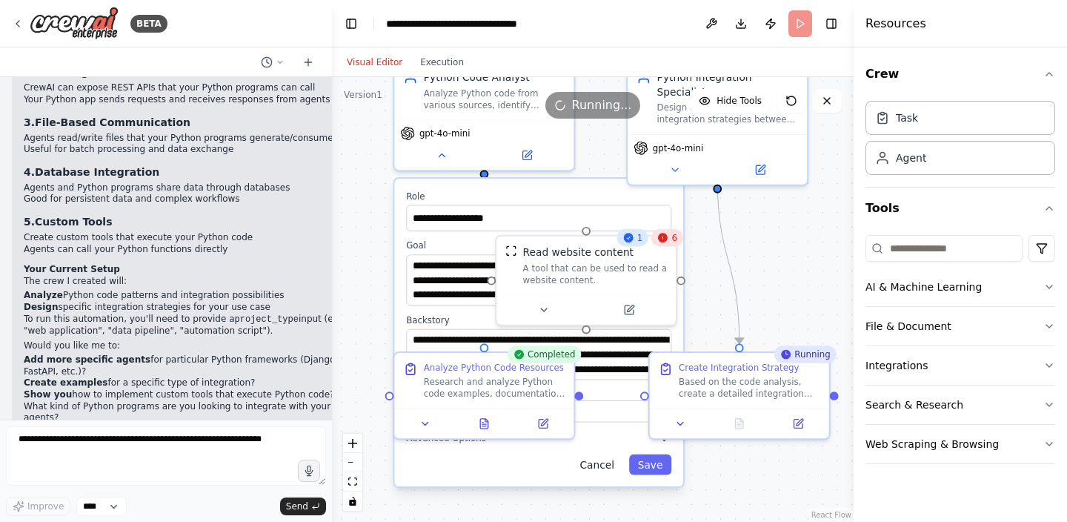
click at [594, 459] on button "Cancel" at bounding box center [597, 464] width 52 height 21
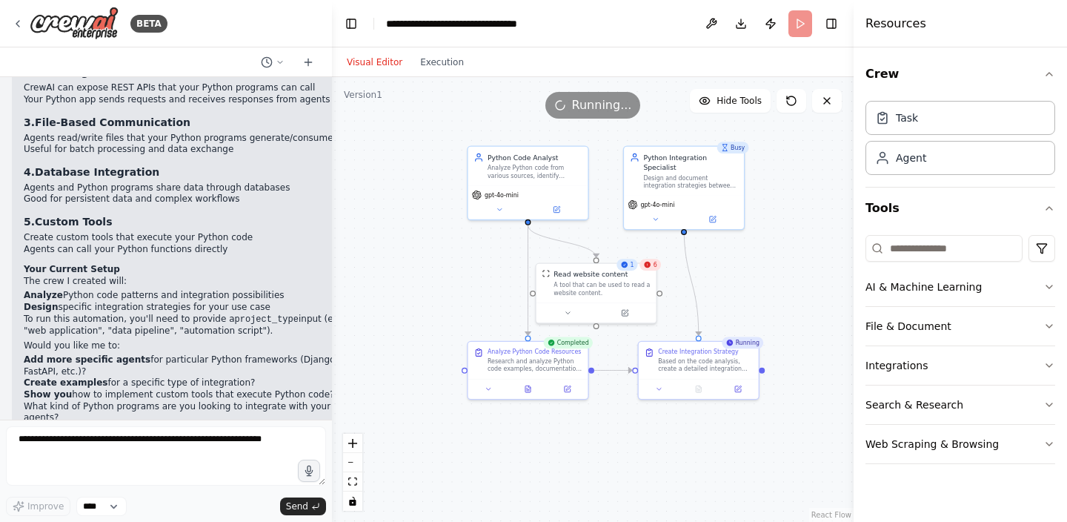
drag, startPoint x: 766, startPoint y: 256, endPoint x: 705, endPoint y: 282, distance: 66.1
click at [705, 282] on div ".deletable-edge-delete-btn { width: 20px; height: 20px; border: 0px solid #ffff…" at bounding box center [593, 299] width 522 height 445
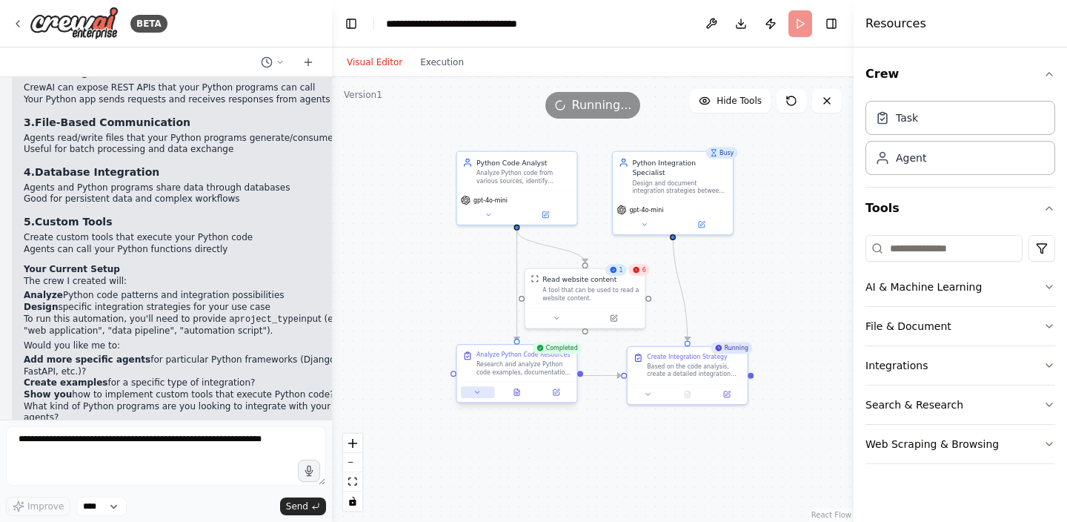
click at [485, 390] on button at bounding box center [477, 392] width 33 height 12
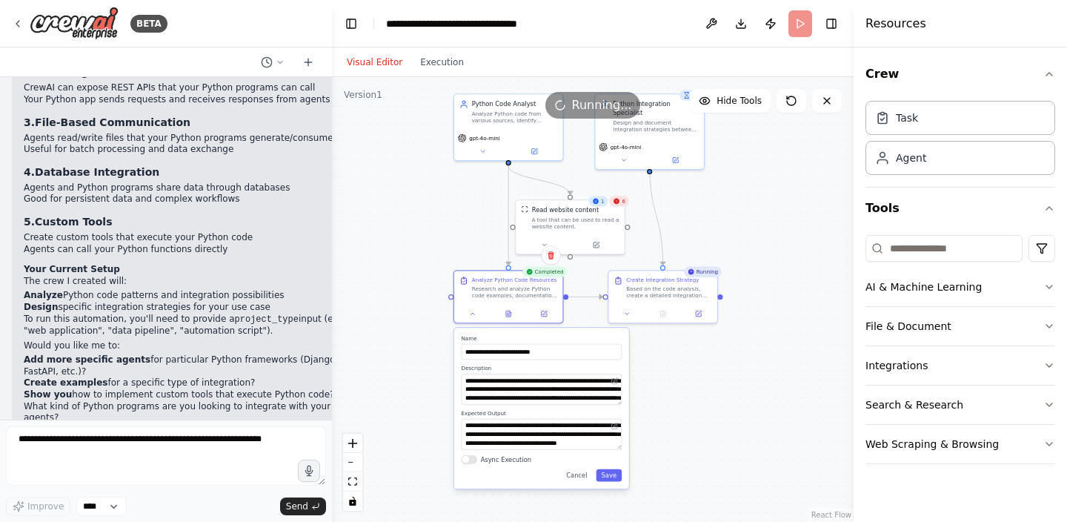
drag, startPoint x: 437, startPoint y: 435, endPoint x: 428, endPoint y: 352, distance: 83.6
click at [428, 352] on div ".deletable-edge-delete-btn { width: 20px; height: 20px; border: 0px solid #ffff…" at bounding box center [593, 299] width 522 height 445
click at [483, 315] on button at bounding box center [473, 312] width 30 height 10
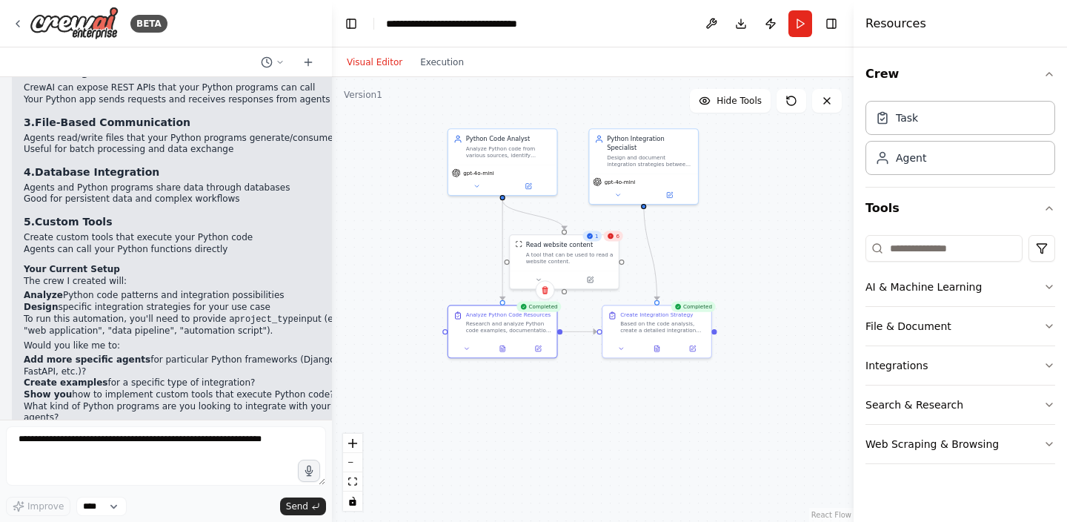
drag, startPoint x: 734, startPoint y: 222, endPoint x: 728, endPoint y: 259, distance: 36.9
click at [728, 259] on div ".deletable-edge-delete-btn { width: 20px; height: 20px; border: 0px solid #ffff…" at bounding box center [593, 299] width 522 height 445
click at [440, 67] on button "Execution" at bounding box center [442, 62] width 62 height 18
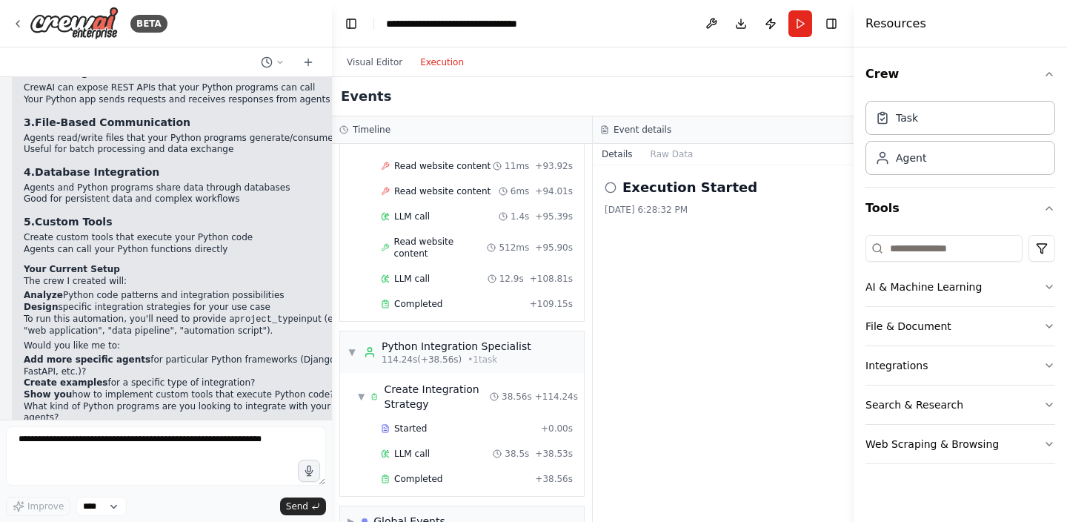
scroll to position [279, 0]
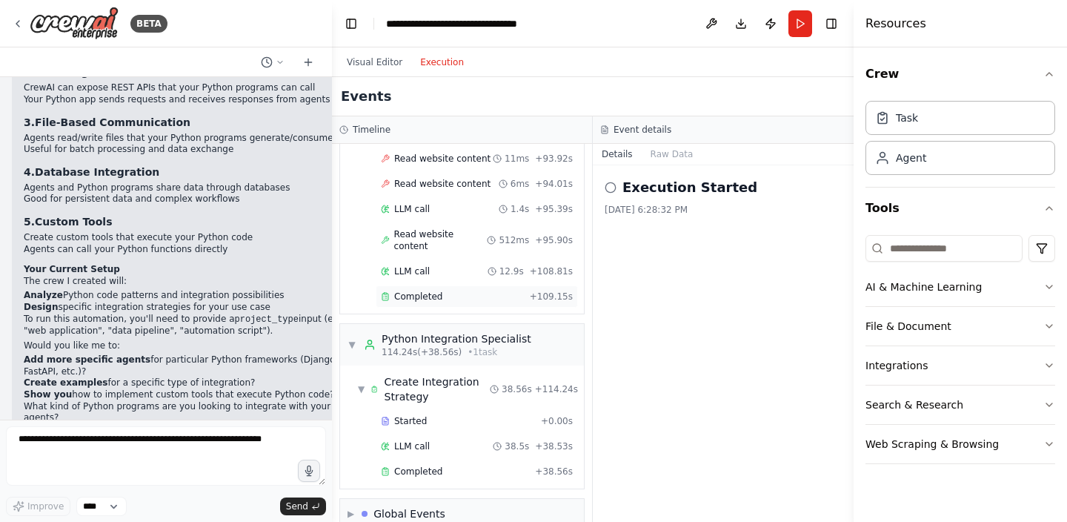
click at [399, 290] on span "Completed" at bounding box center [418, 296] width 48 height 12
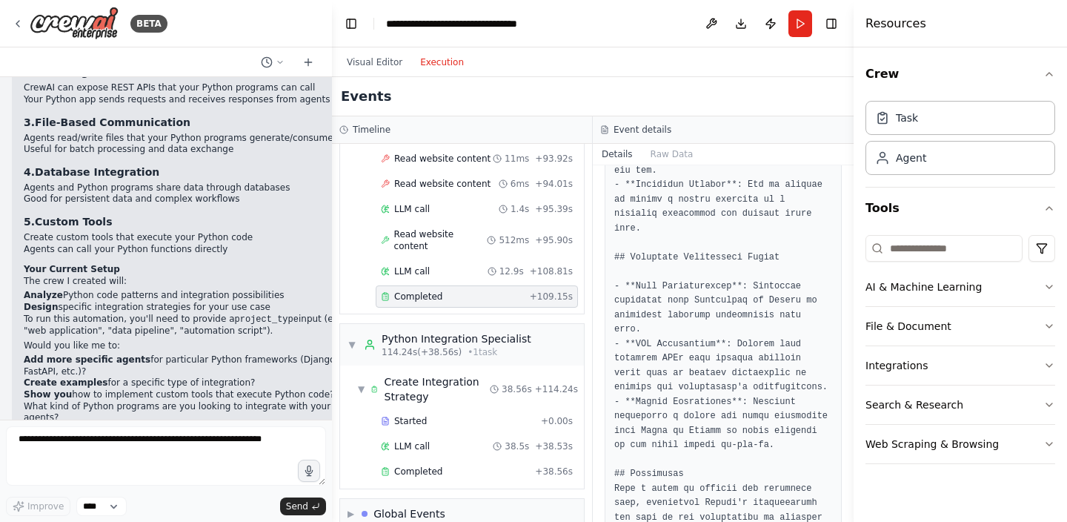
scroll to position [1607, 0]
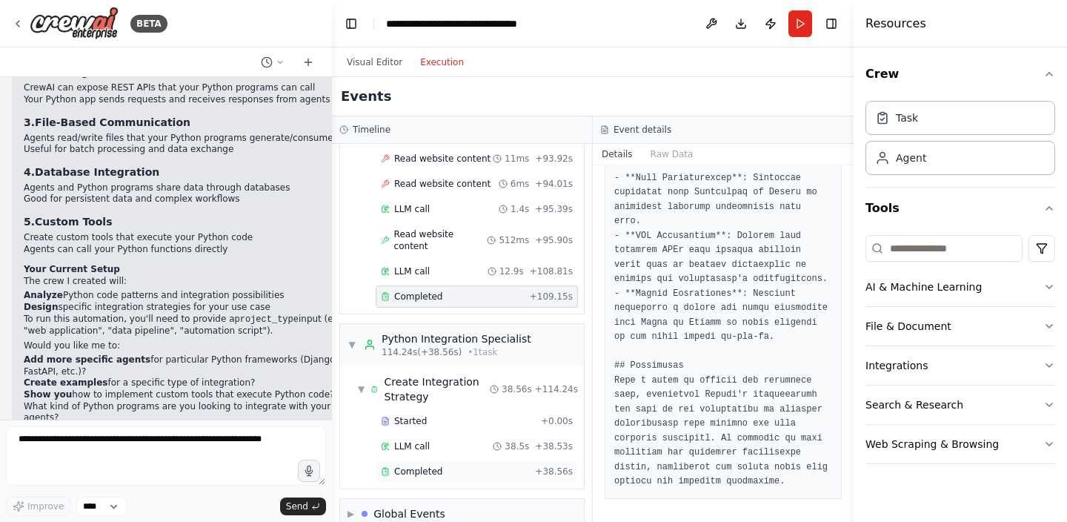
click at [452, 460] on div "Completed + 38.56s" at bounding box center [477, 471] width 202 height 22
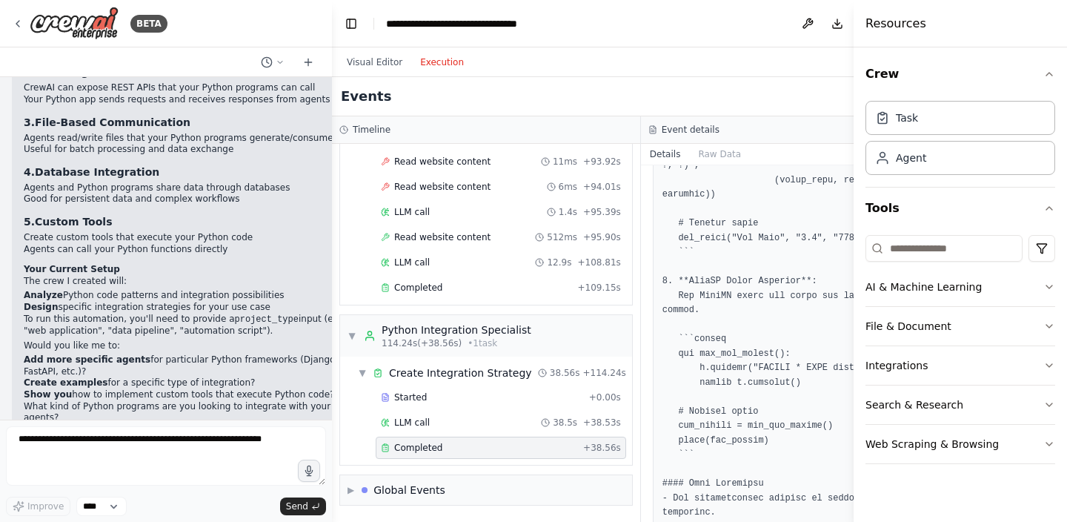
scroll to position [2192, 0]
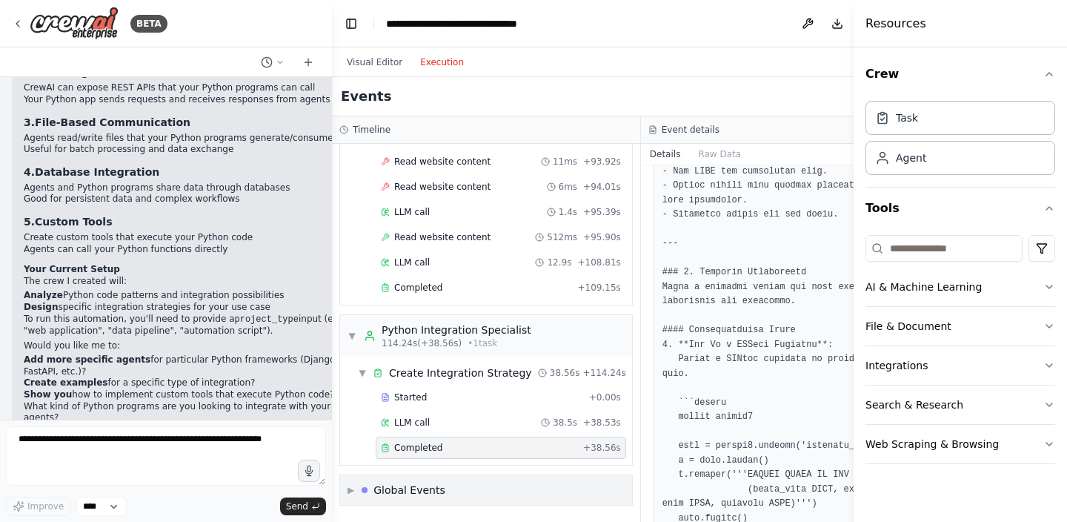
click at [377, 497] on div "▶ Global Events" at bounding box center [486, 490] width 292 height 30
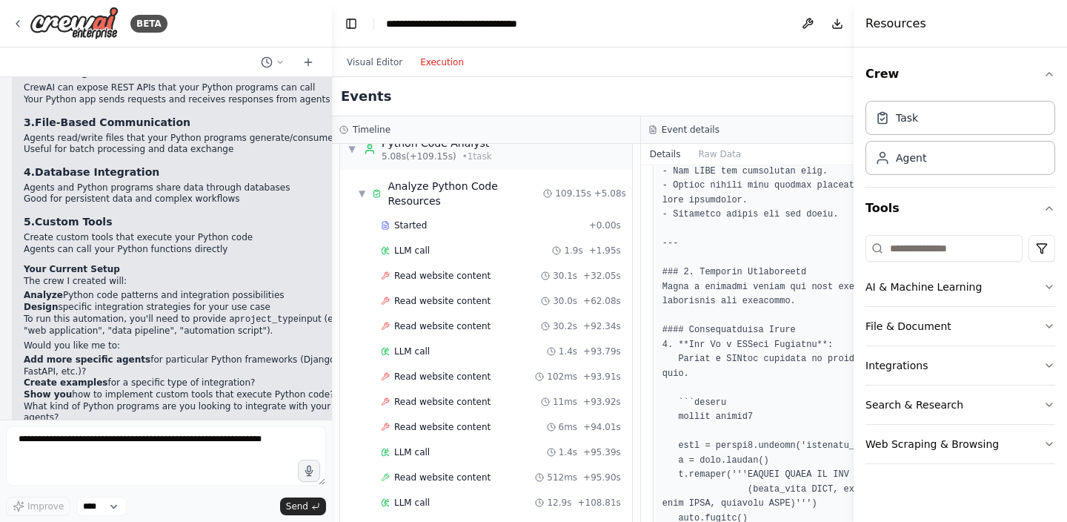
scroll to position [0, 0]
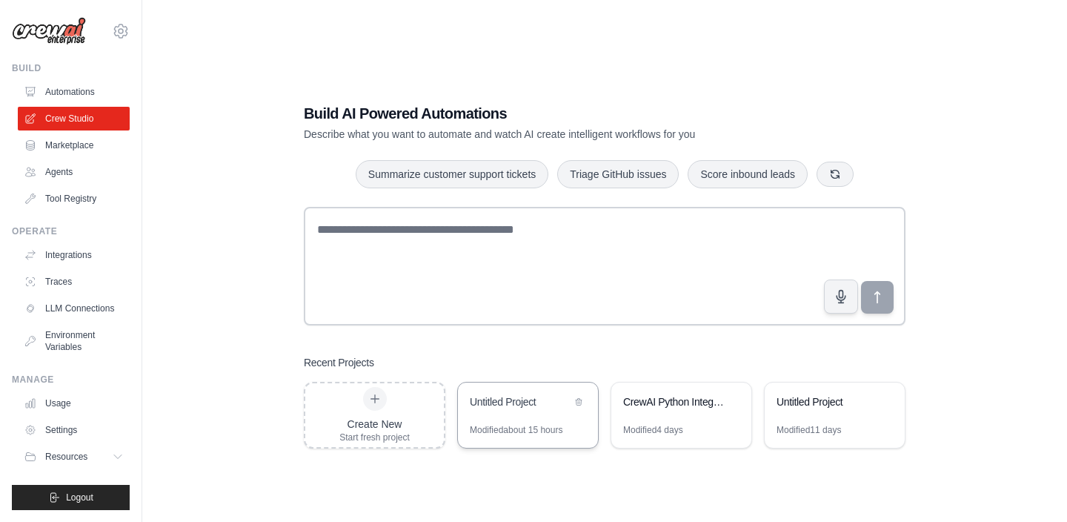
click at [490, 402] on div "Untitled Project" at bounding box center [521, 401] width 102 height 15
click at [410, 396] on div "Create New Start fresh project" at bounding box center [374, 415] width 139 height 64
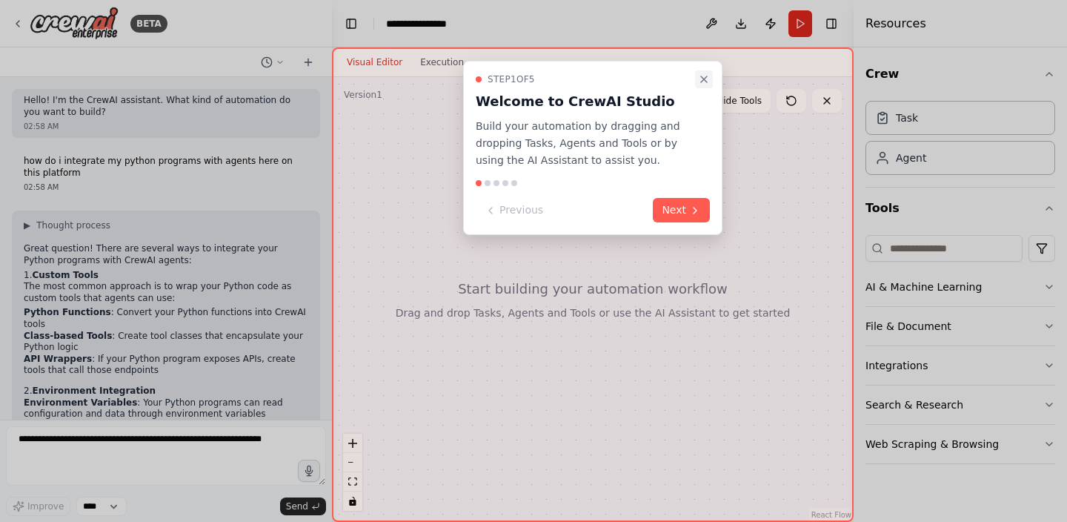
click at [705, 71] on button "Close walkthrough" at bounding box center [704, 79] width 18 height 18
click at [702, 80] on icon "Close walkthrough" at bounding box center [704, 79] width 12 height 12
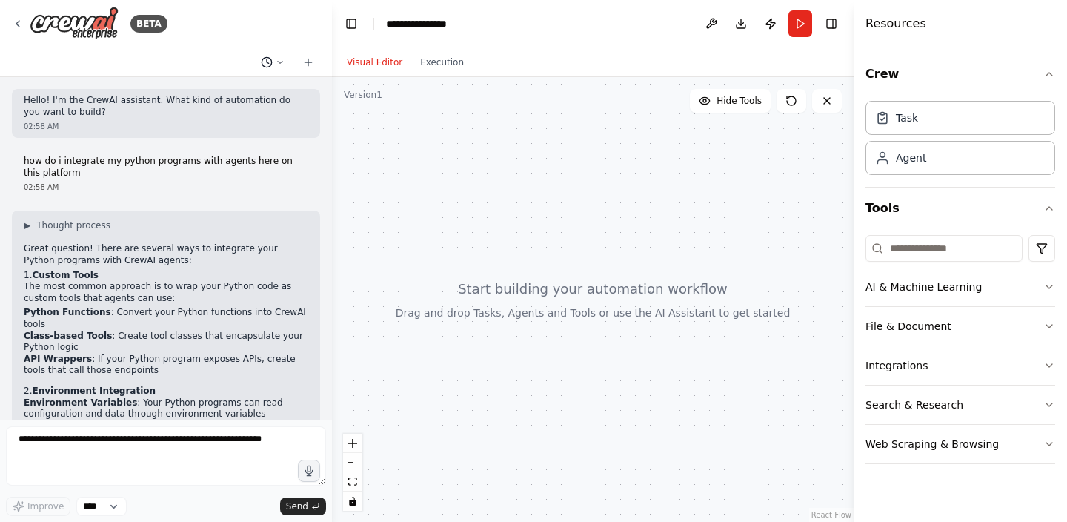
click at [286, 69] on button at bounding box center [273, 62] width 36 height 18
click at [282, 66] on div at bounding box center [166, 261] width 332 height 522
click at [282, 66] on icon at bounding box center [280, 62] width 9 height 9
click at [313, 66] on div at bounding box center [166, 261] width 332 height 522
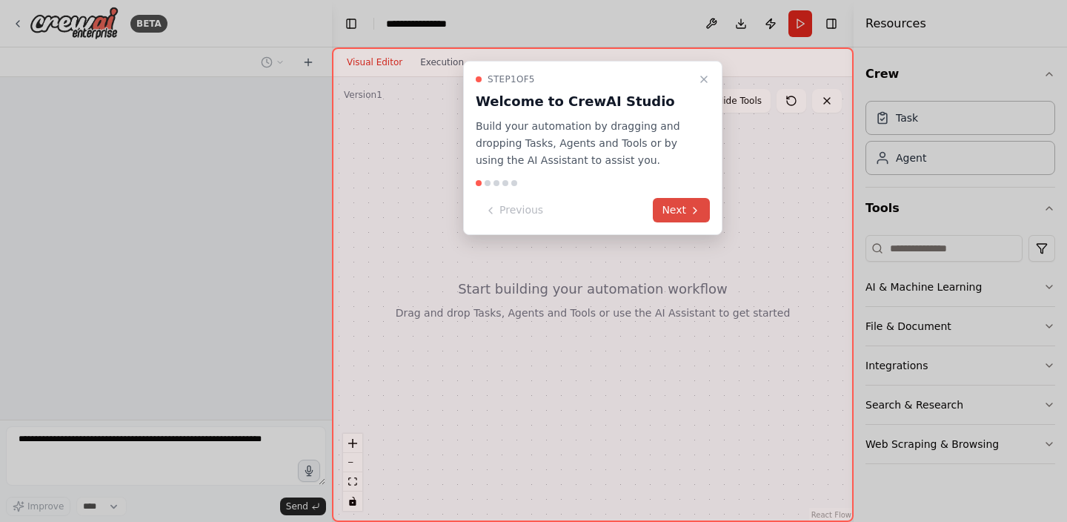
click at [675, 219] on button "Next" at bounding box center [681, 210] width 57 height 24
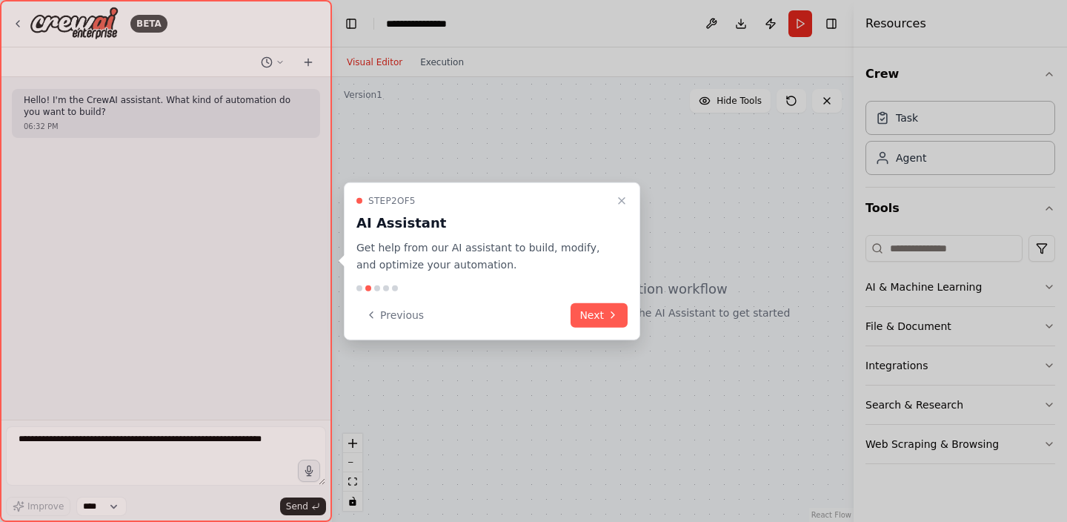
click at [629, 284] on div "Step 2 of 5 AI Assistant Get help from our AI assistant to build, modify, and o…" at bounding box center [492, 261] width 296 height 158
click at [613, 310] on icon at bounding box center [613, 315] width 12 height 12
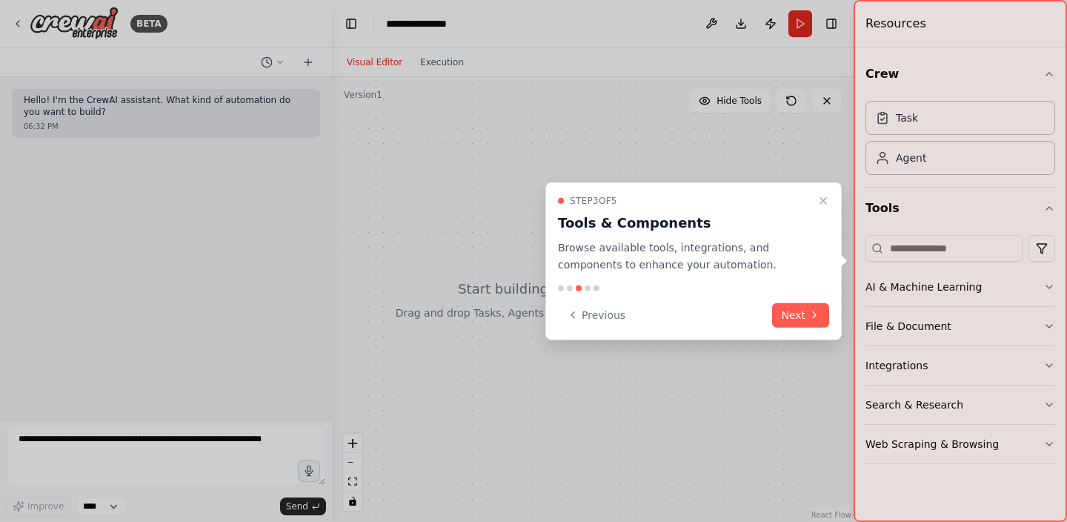
click at [767, 319] on div "Previous Next" at bounding box center [693, 314] width 271 height 24
click at [805, 315] on button "Next" at bounding box center [800, 314] width 57 height 24
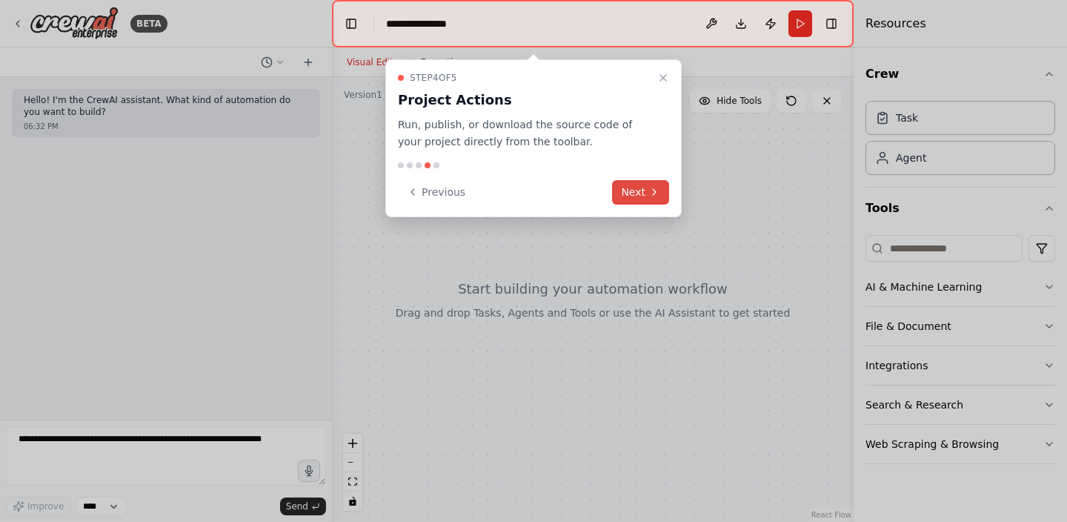
click at [634, 196] on button "Next" at bounding box center [640, 192] width 57 height 24
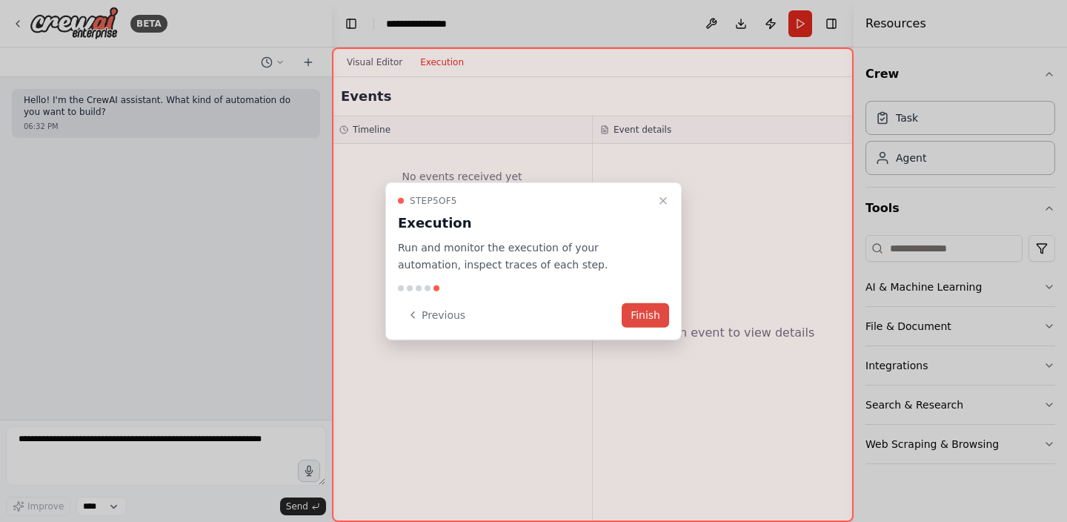
click at [637, 323] on button "Finish" at bounding box center [645, 314] width 47 height 24
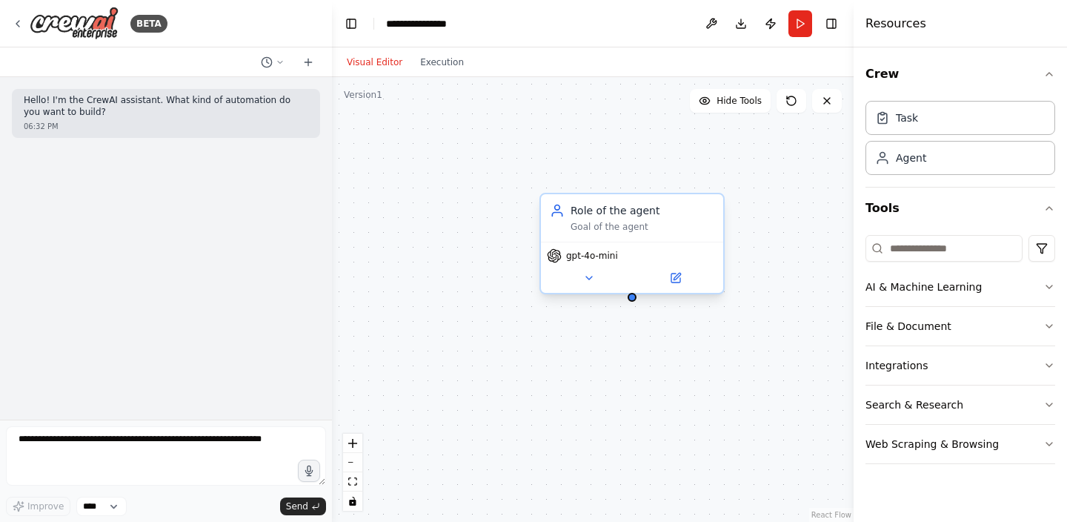
click at [601, 222] on div "Goal of the agent" at bounding box center [643, 227] width 144 height 12
click at [628, 208] on div "Role of the agent" at bounding box center [643, 210] width 144 height 15
click at [672, 277] on icon at bounding box center [675, 277] width 9 height 9
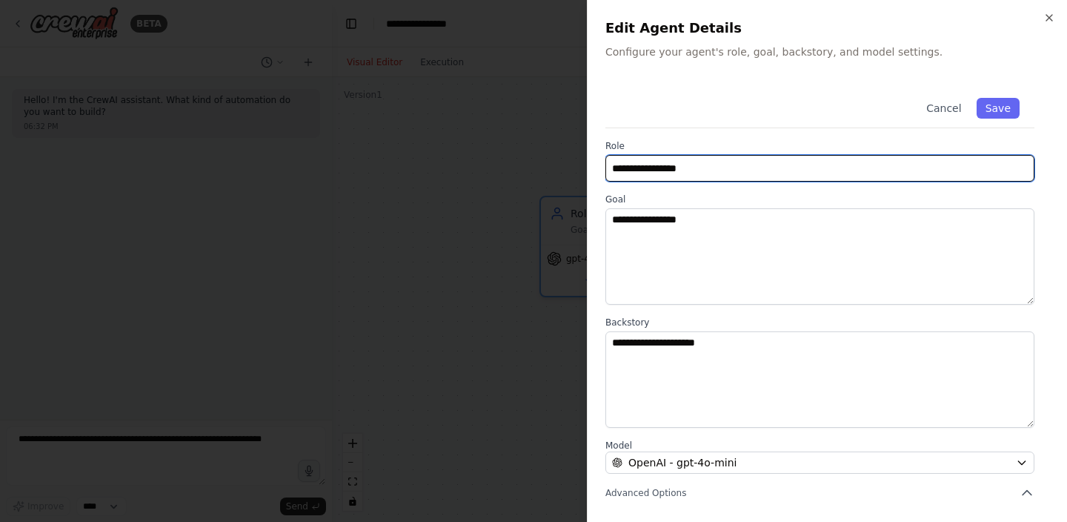
drag, startPoint x: 708, startPoint y: 167, endPoint x: 568, endPoint y: 150, distance: 141.1
click at [569, 150] on body "**********" at bounding box center [533, 261] width 1067 height 522
type input "**********"
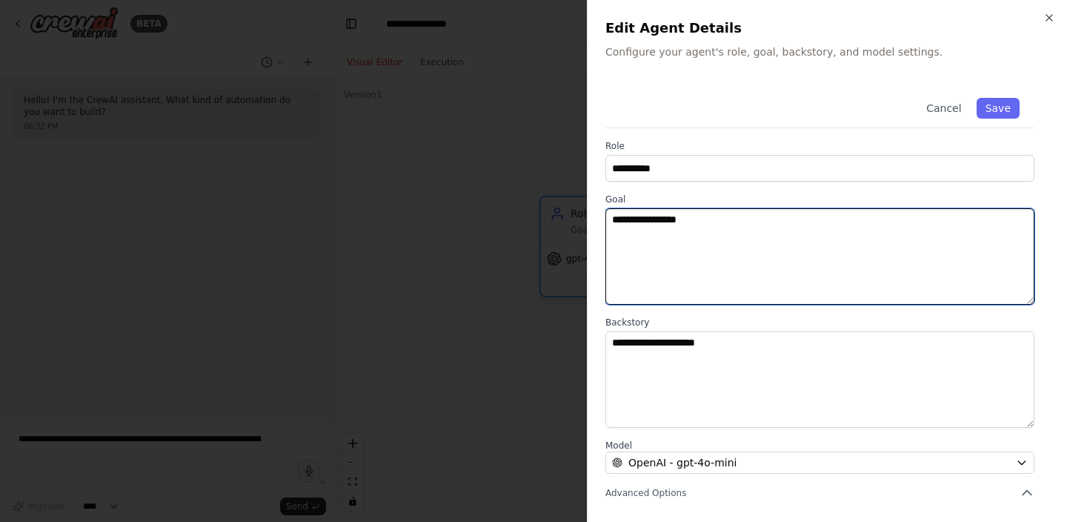
click at [666, 245] on textarea "**********" at bounding box center [819, 256] width 429 height 96
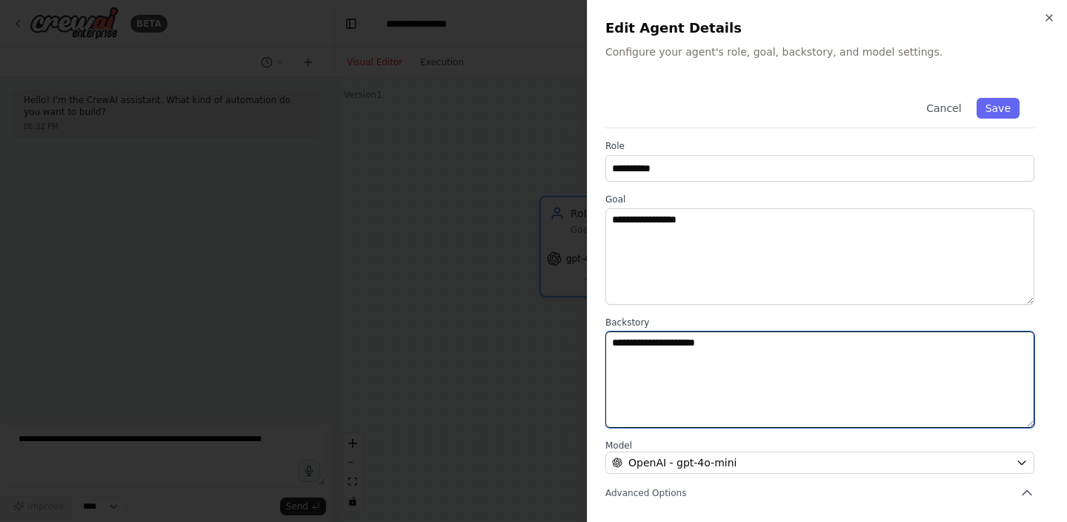
drag, startPoint x: 749, startPoint y: 338, endPoint x: 519, endPoint y: 322, distance: 231.0
click at [523, 322] on body "**********" at bounding box center [533, 261] width 1067 height 522
paste textarea "**********"
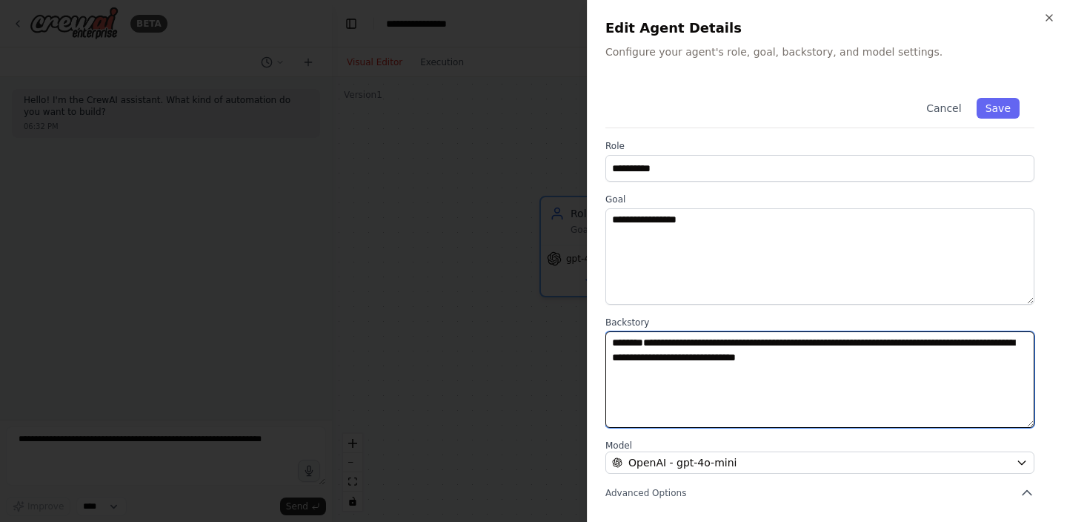
drag, startPoint x: 680, startPoint y: 343, endPoint x: 566, endPoint y: 342, distance: 114.1
click at [566, 342] on body "**********" at bounding box center [533, 261] width 1067 height 522
click at [802, 360] on textarea "**********" at bounding box center [819, 379] width 429 height 96
type textarea "**********"
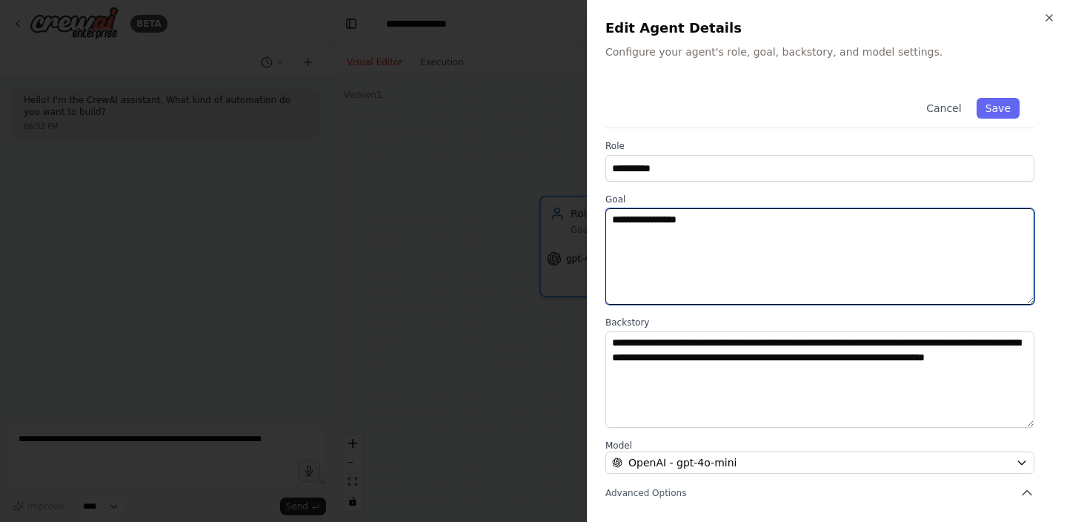
click at [677, 298] on textarea "**********" at bounding box center [819, 256] width 429 height 96
type textarea "**********"
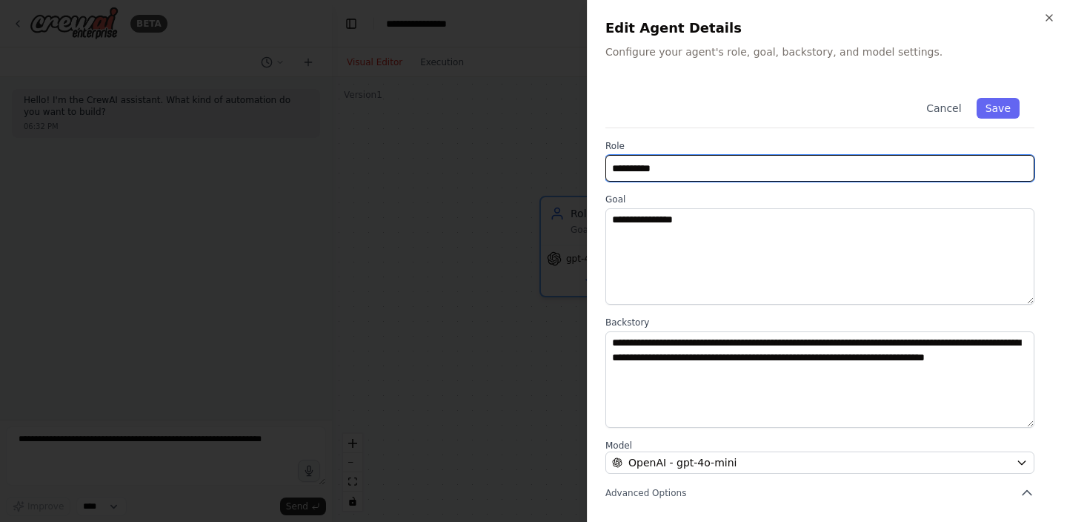
click at [752, 179] on input "**********" at bounding box center [819, 168] width 429 height 27
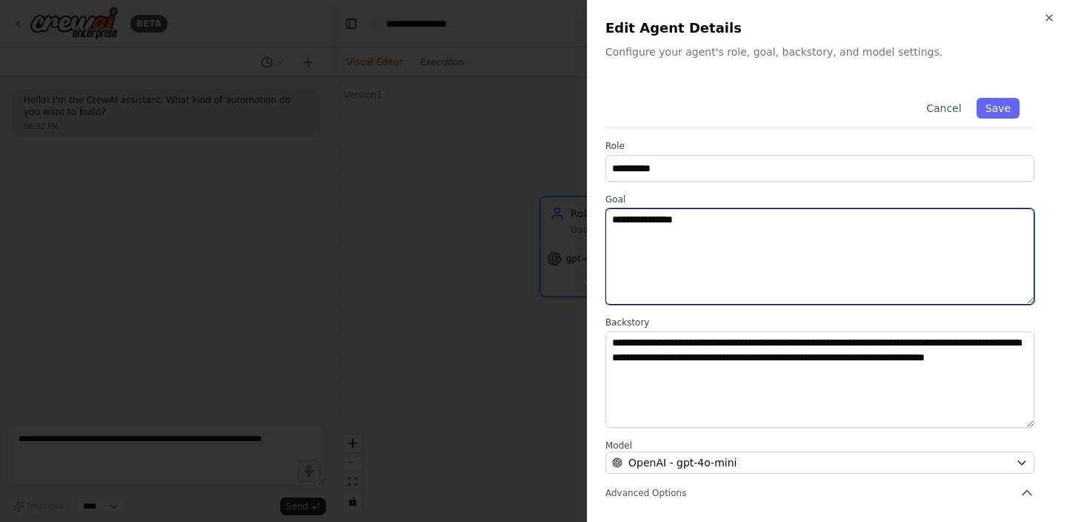
drag, startPoint x: 717, startPoint y: 230, endPoint x: 491, endPoint y: 197, distance: 228.4
click at [491, 197] on body "**********" at bounding box center [533, 261] width 1067 height 522
paste textarea "**********"
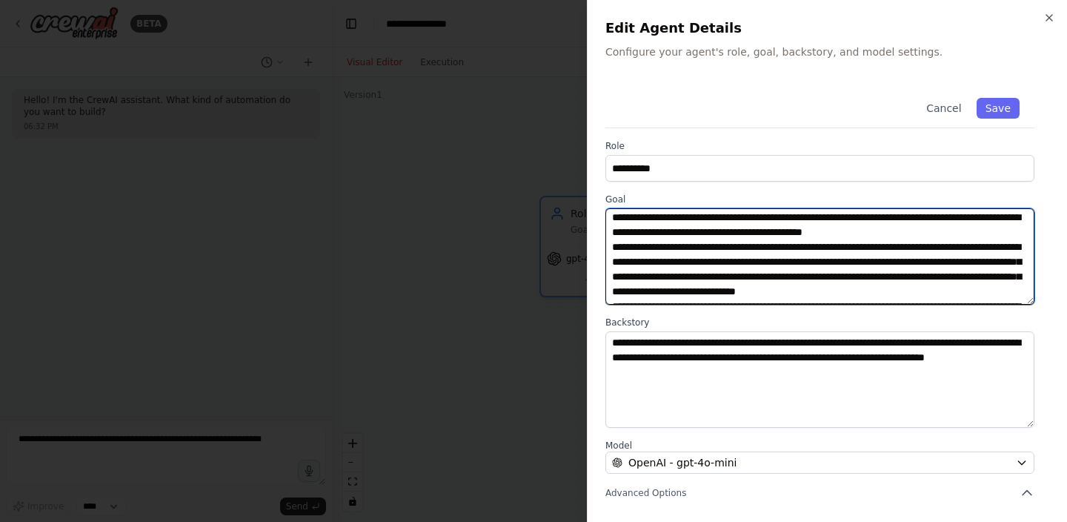
scroll to position [642, 0]
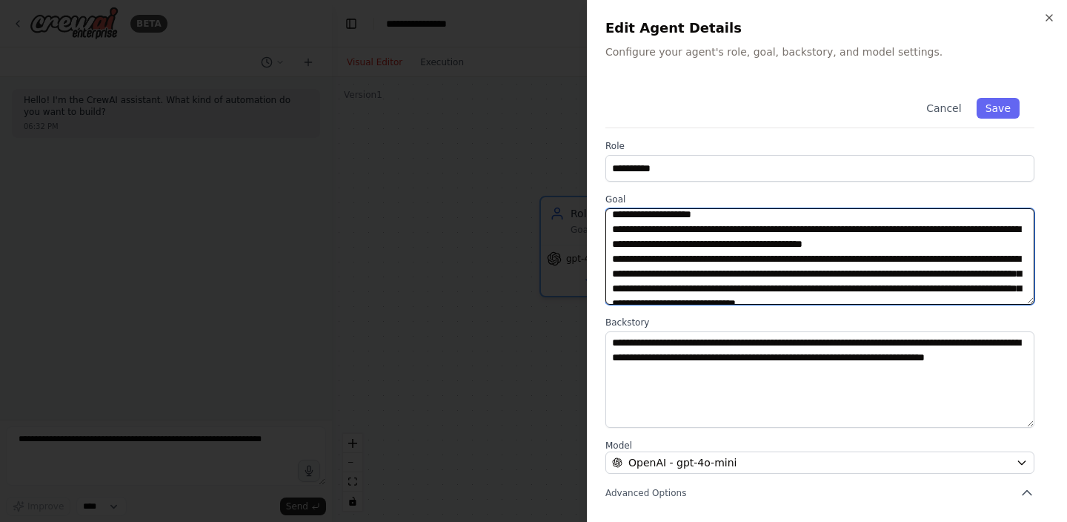
drag, startPoint x: 926, startPoint y: 256, endPoint x: 641, endPoint y: 222, distance: 286.6
click at [641, 222] on textarea at bounding box center [819, 256] width 429 height 96
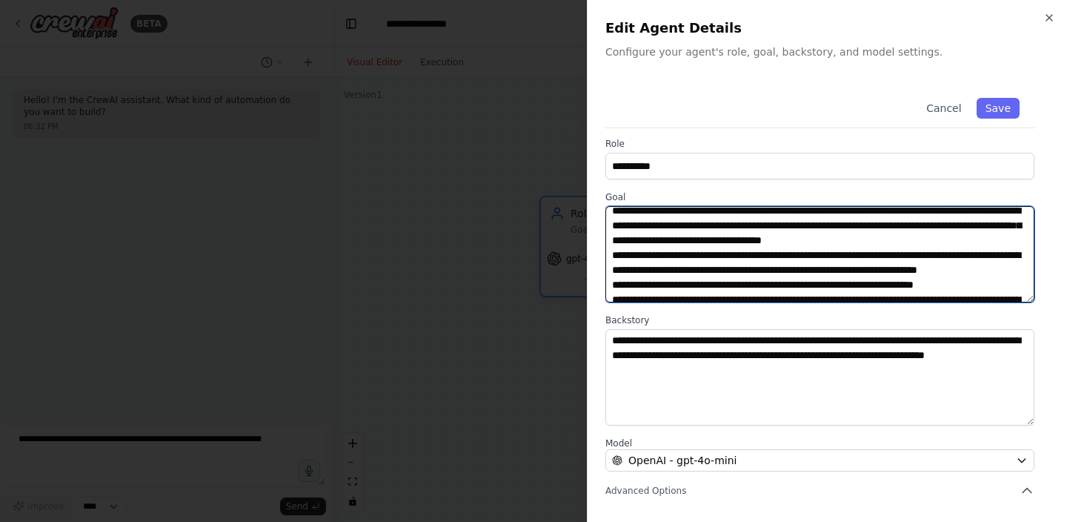
scroll to position [0, 0]
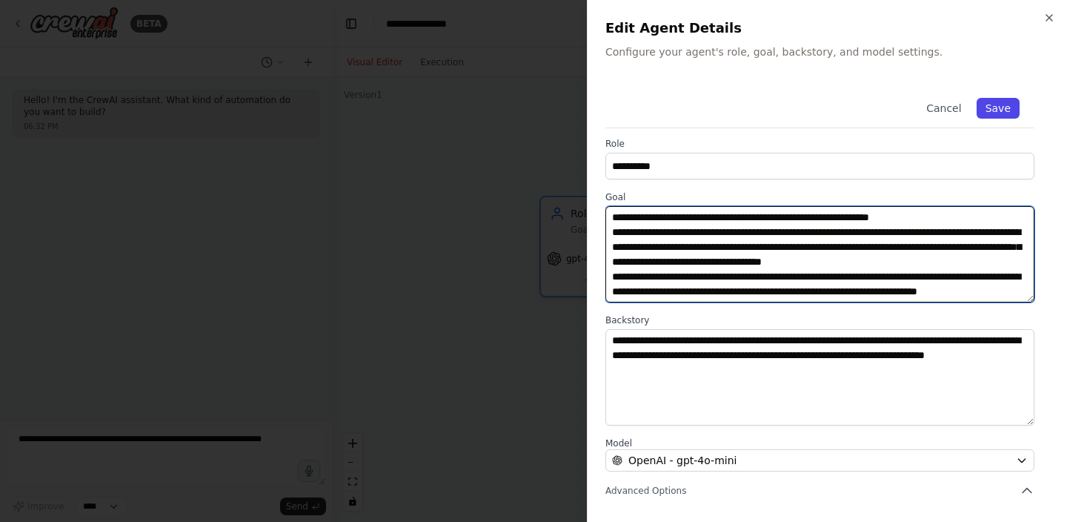
type textarea "**********"
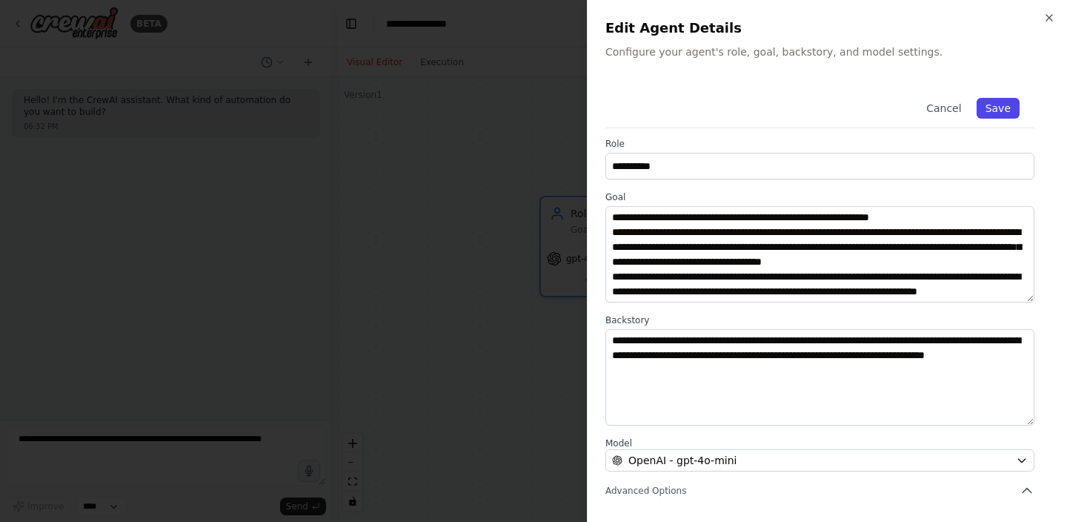
click at [1000, 109] on button "Save" at bounding box center [998, 108] width 43 height 21
click at [992, 108] on button "Save" at bounding box center [998, 108] width 43 height 21
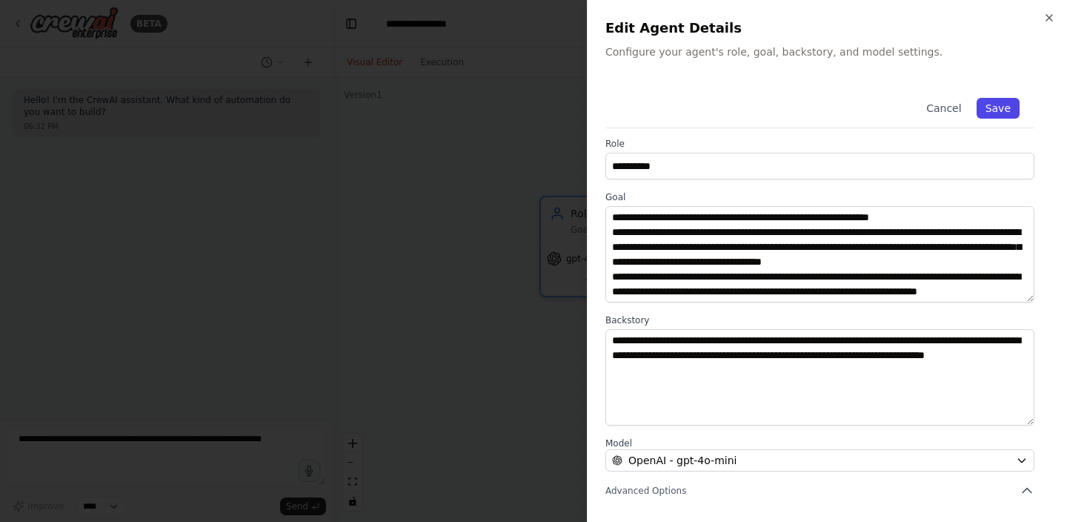
click at [992, 108] on button "Save" at bounding box center [998, 108] width 43 height 21
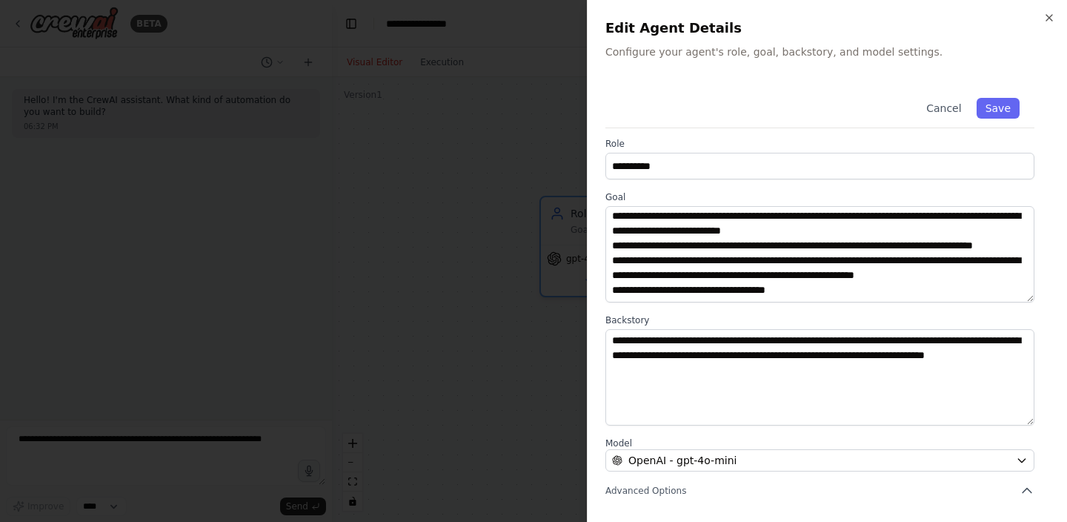
click at [1049, 27] on div "**********" at bounding box center [827, 261] width 480 height 522
click at [997, 118] on button "Save" at bounding box center [998, 108] width 43 height 21
click at [1048, 19] on icon "button" at bounding box center [1049, 18] width 6 height 6
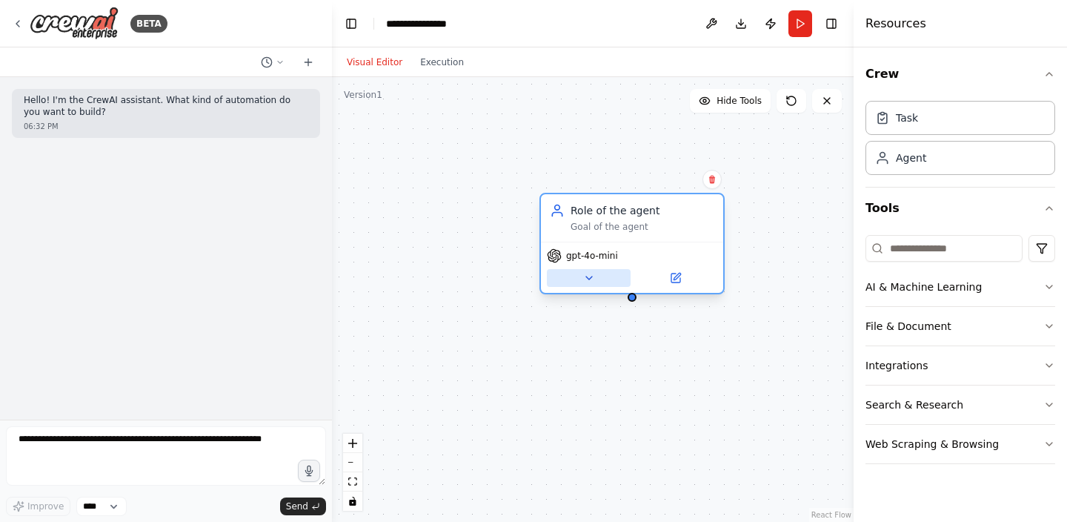
click at [583, 285] on button at bounding box center [589, 278] width 84 height 18
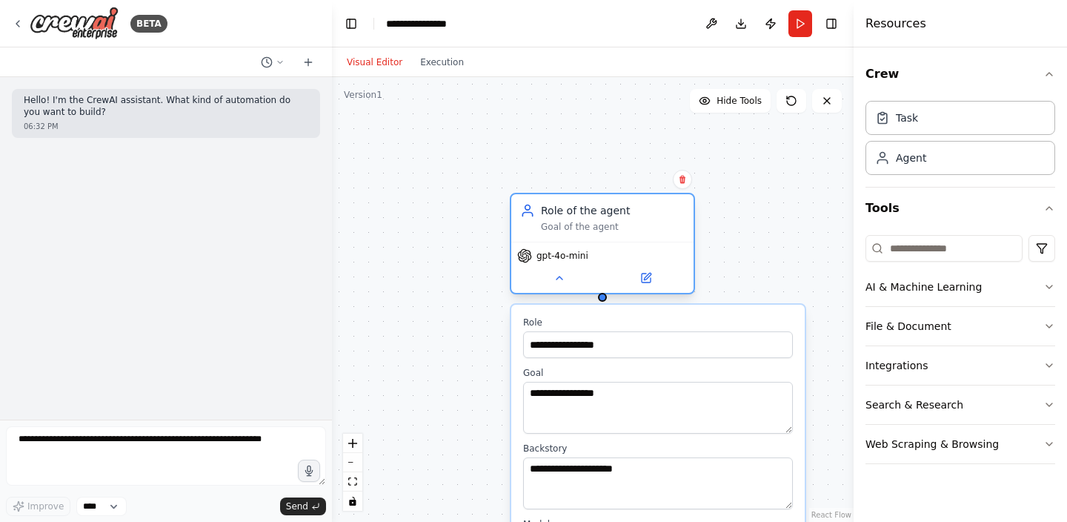
drag, startPoint x: 638, startPoint y: 199, endPoint x: 611, endPoint y: 206, distance: 27.5
click at [611, 206] on div "Role of the agent Goal of the agent" at bounding box center [602, 217] width 182 height 47
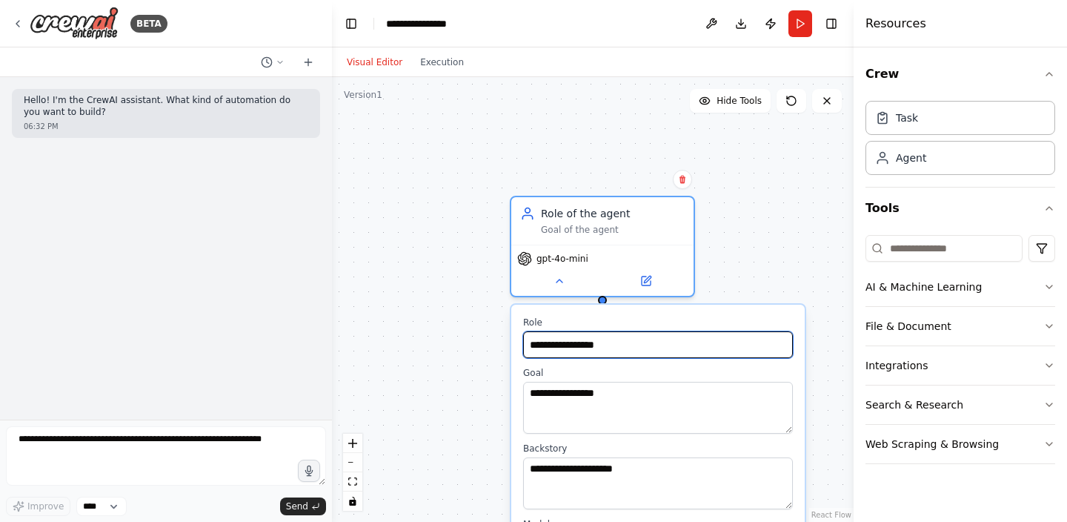
click at [599, 338] on input "**********" at bounding box center [658, 344] width 270 height 27
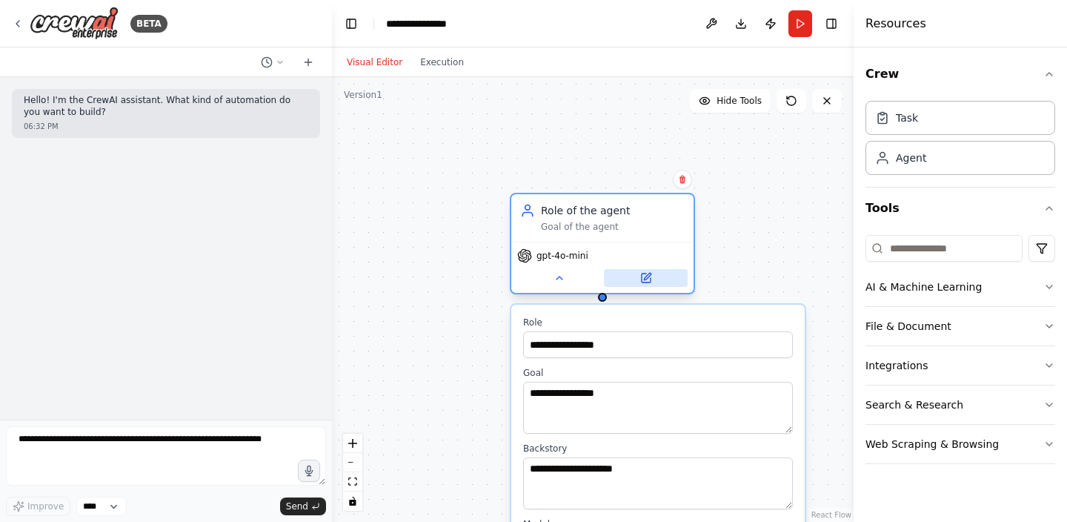
click at [648, 277] on icon at bounding box center [647, 276] width 7 height 7
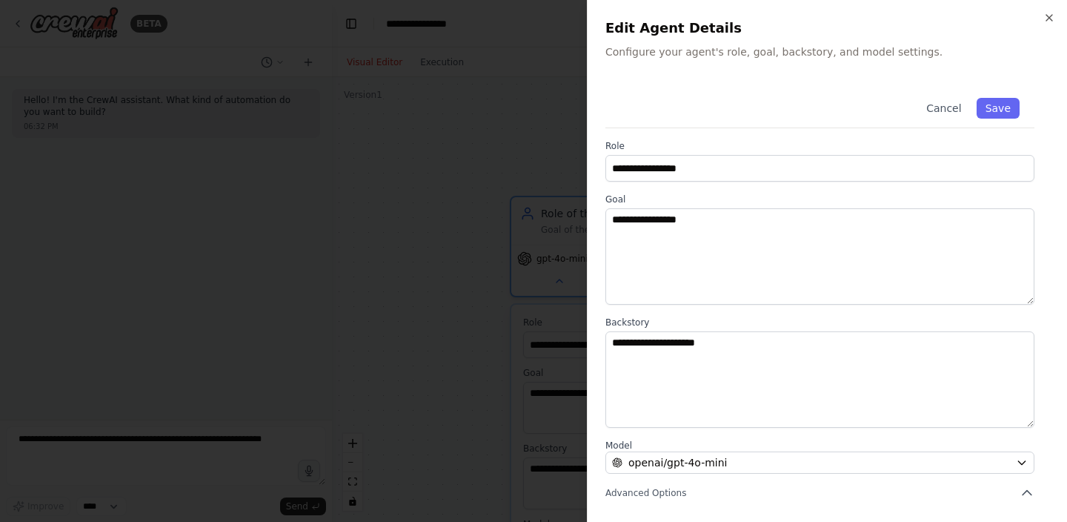
click at [719, 188] on div "**********" at bounding box center [827, 368] width 444 height 571
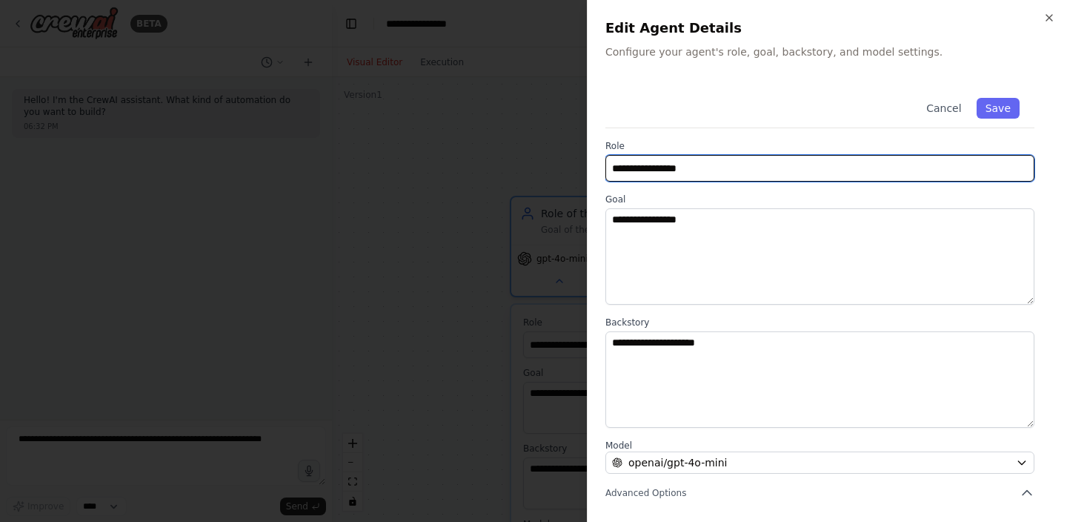
drag, startPoint x: 714, startPoint y: 165, endPoint x: 576, endPoint y: 140, distance: 140.0
click at [597, 143] on div "**********" at bounding box center [827, 261] width 480 height 522
click at [635, 164] on input "*********" at bounding box center [819, 168] width 429 height 27
type input "**********"
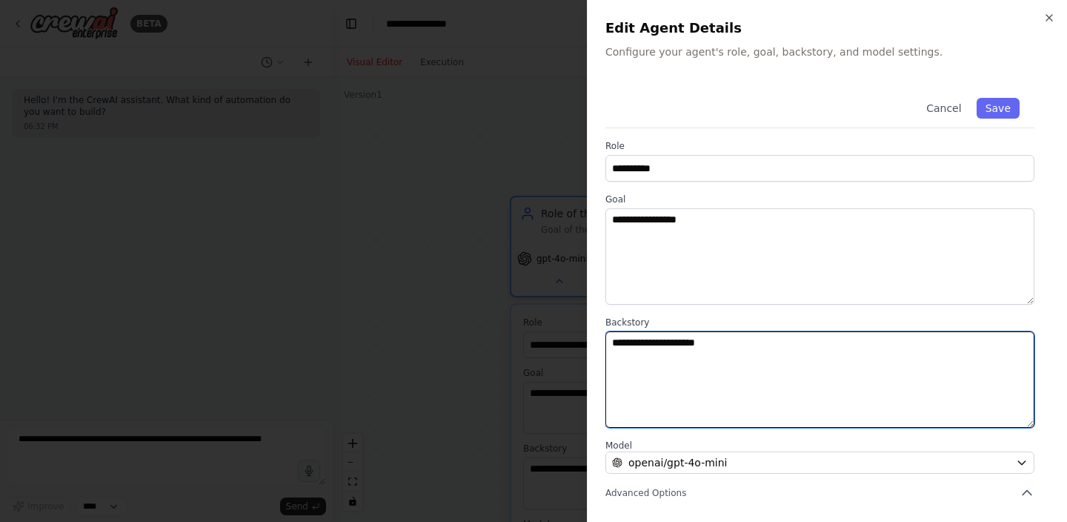
click at [691, 362] on textarea "**********" at bounding box center [819, 379] width 429 height 96
drag, startPoint x: 760, startPoint y: 331, endPoint x: 574, endPoint y: 322, distance: 186.2
click at [576, 322] on body "**********" at bounding box center [533, 261] width 1067 height 522
click at [653, 359] on textarea "**********" at bounding box center [819, 379] width 429 height 96
drag, startPoint x: 749, startPoint y: 359, endPoint x: 562, endPoint y: 347, distance: 187.2
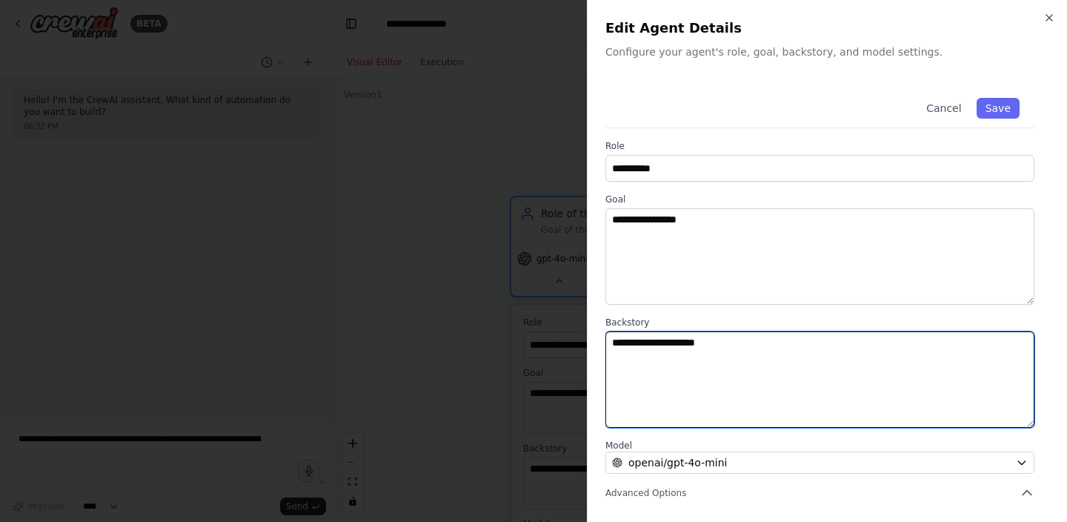
click at [563, 347] on body "**********" at bounding box center [533, 261] width 1067 height 522
paste textarea "**********"
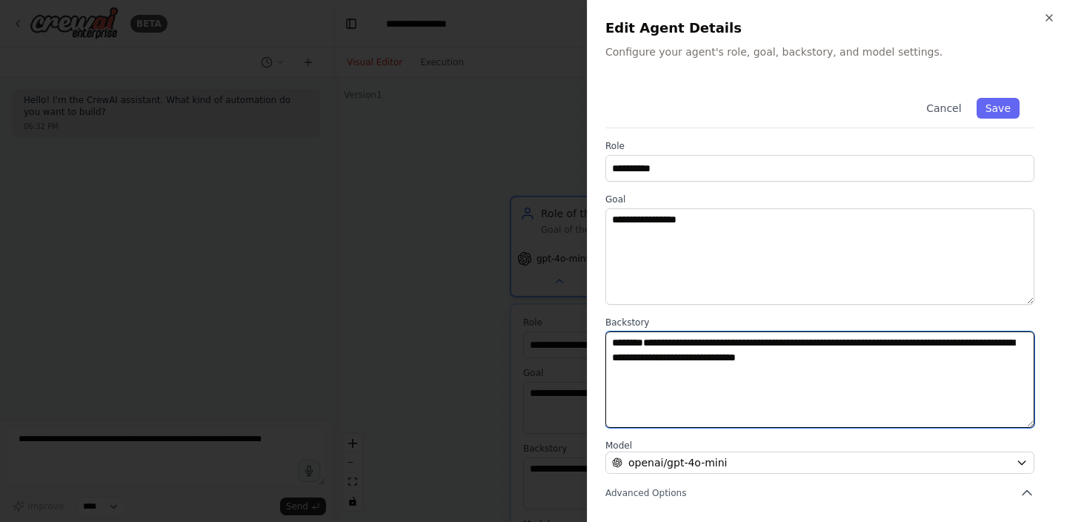
click at [677, 339] on textarea "**********" at bounding box center [819, 379] width 429 height 96
drag, startPoint x: 681, startPoint y: 339, endPoint x: 574, endPoint y: 335, distance: 106.8
click at [574, 335] on body "**********" at bounding box center [533, 261] width 1067 height 522
type textarea "**********"
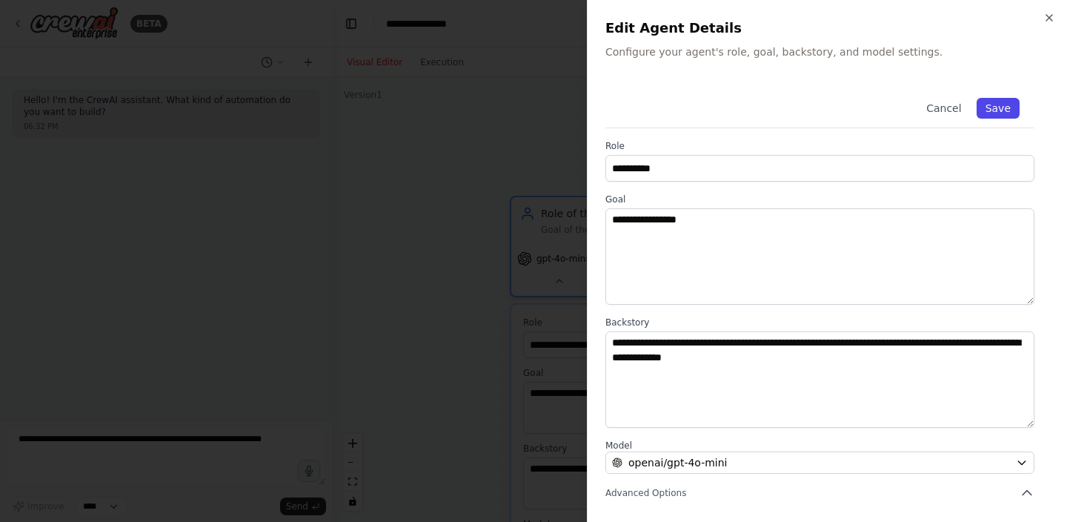
click at [1011, 105] on button "Save" at bounding box center [998, 108] width 43 height 21
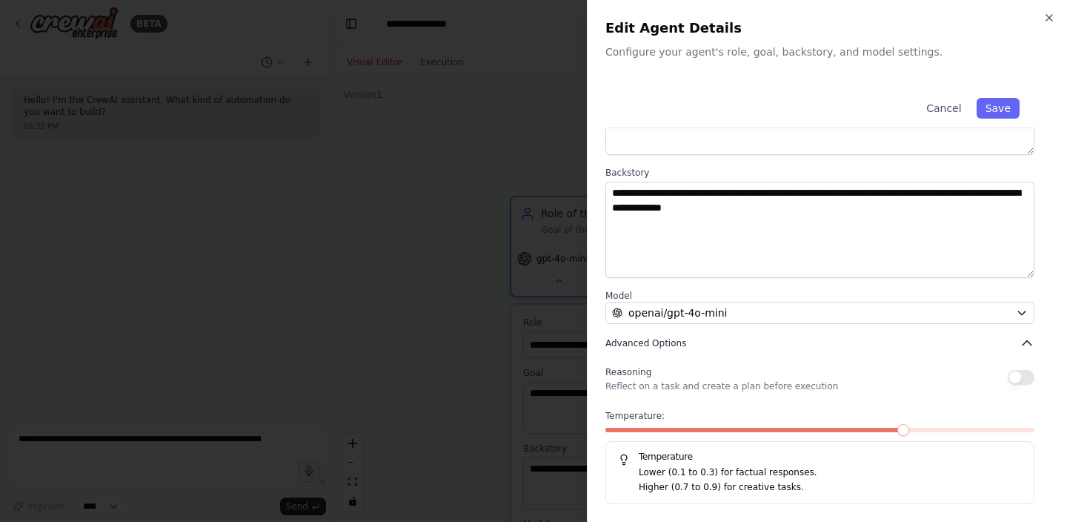
click at [1026, 347] on icon "button" at bounding box center [1027, 343] width 15 height 15
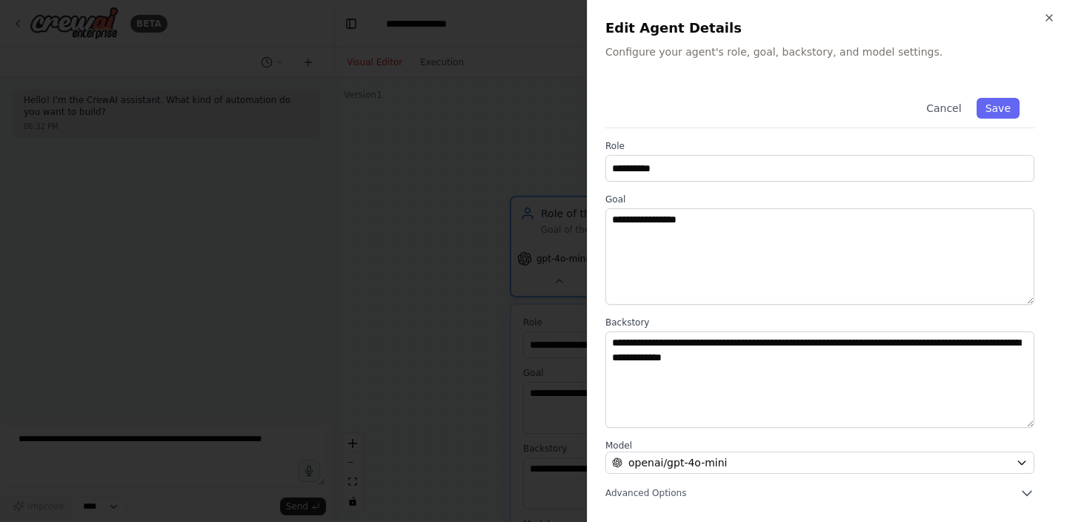
click at [1035, 491] on div "**********" at bounding box center [827, 291] width 444 height 417
click at [1026, 491] on icon "button" at bounding box center [1027, 492] width 15 height 15
click at [1007, 107] on button "Save" at bounding box center [998, 108] width 43 height 21
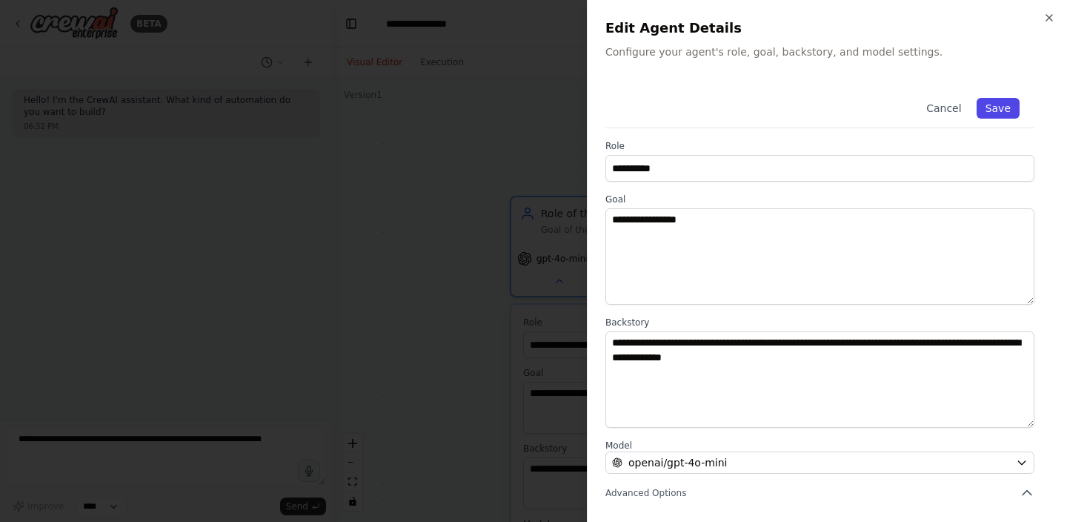
click at [1007, 107] on button "Save" at bounding box center [998, 108] width 43 height 21
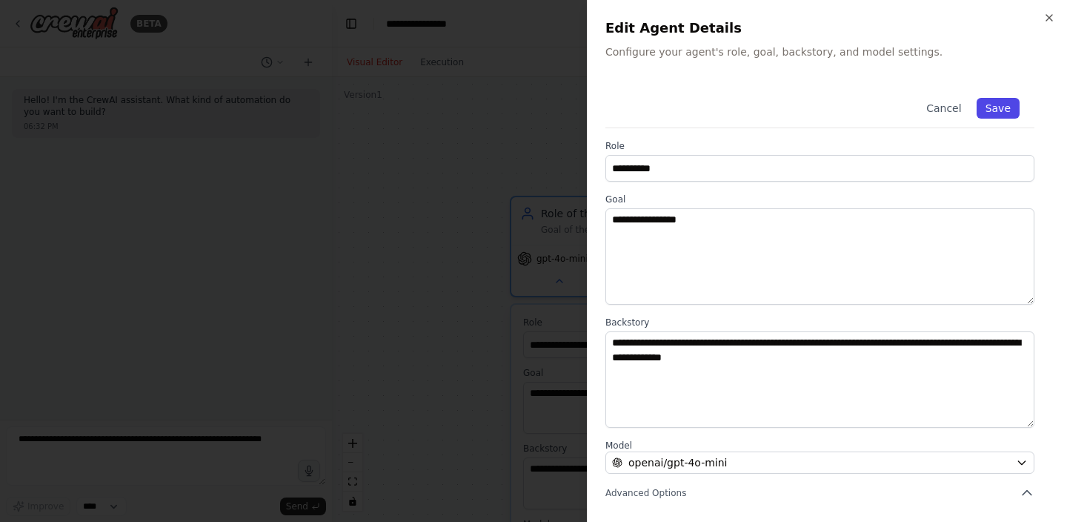
click at [997, 104] on button "Save" at bounding box center [998, 108] width 43 height 21
type input "**********"
type textarea "**********"
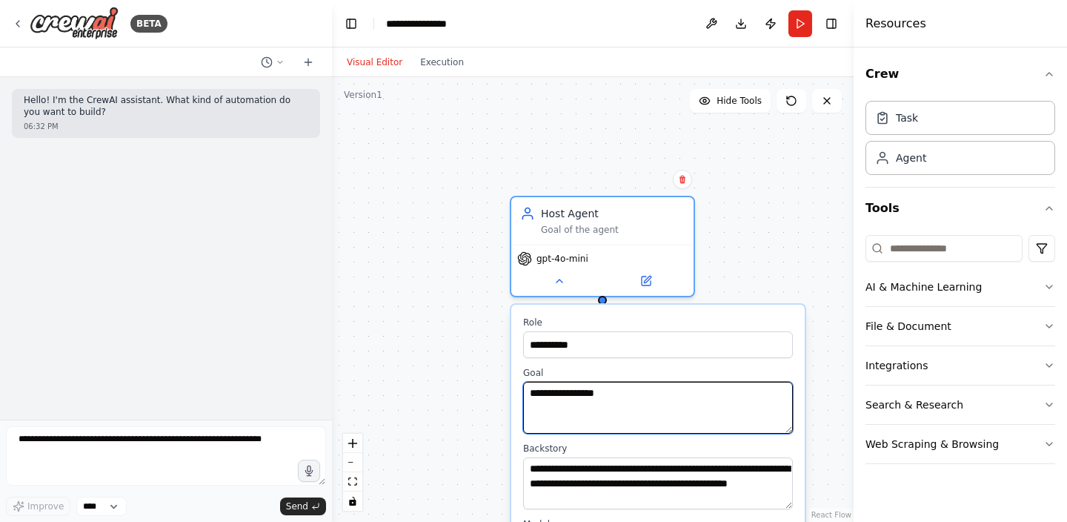
click at [628, 431] on textarea "**********" at bounding box center [658, 408] width 270 height 52
drag, startPoint x: 623, startPoint y: 411, endPoint x: 522, endPoint y: 402, distance: 101.2
click at [523, 402] on textarea "**********" at bounding box center [658, 408] width 270 height 52
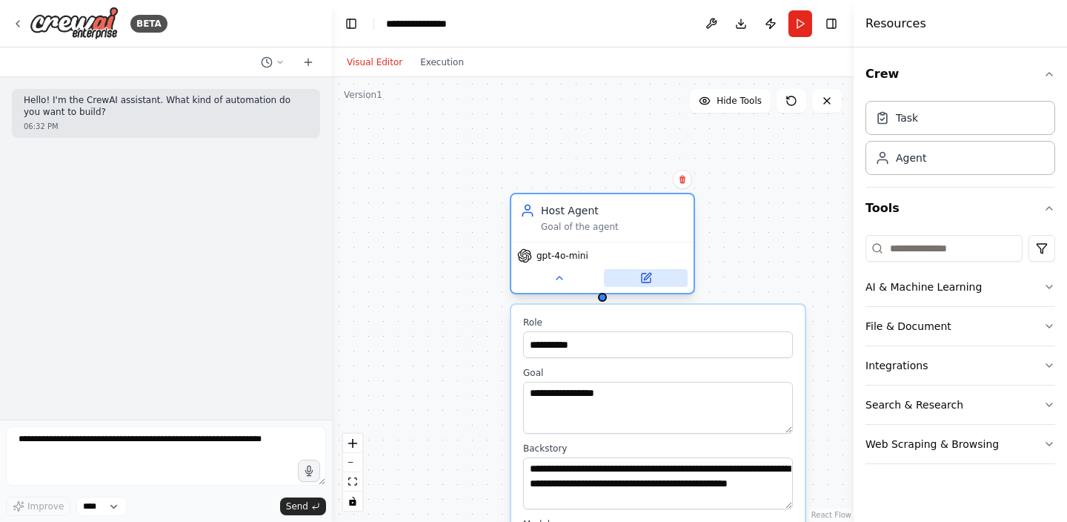
click at [662, 275] on button at bounding box center [646, 278] width 84 height 18
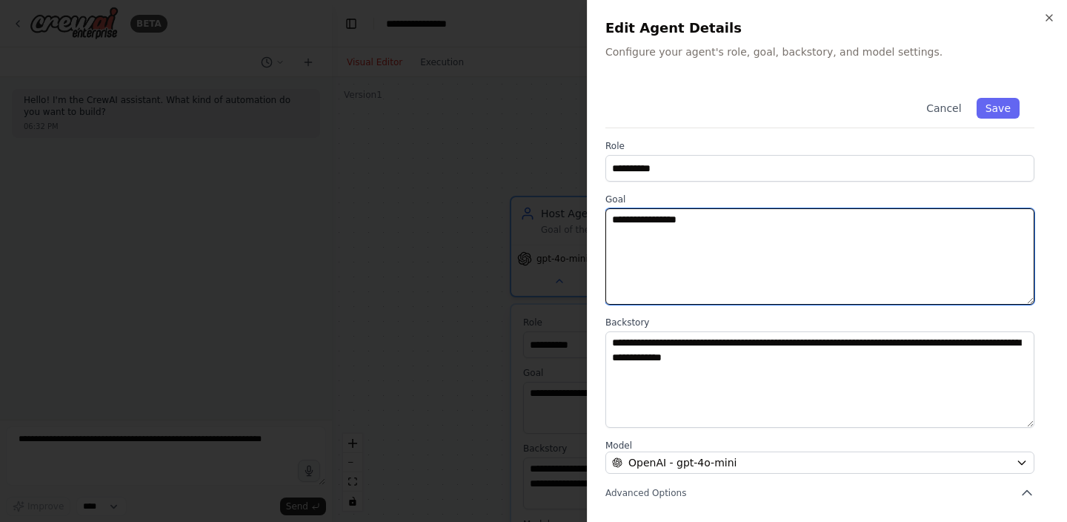
drag, startPoint x: 745, startPoint y: 237, endPoint x: 571, endPoint y: 210, distance: 175.6
click at [579, 210] on body "**********" at bounding box center [533, 261] width 1067 height 522
click at [695, 282] on textarea at bounding box center [819, 256] width 429 height 96
paste textarea "**********"
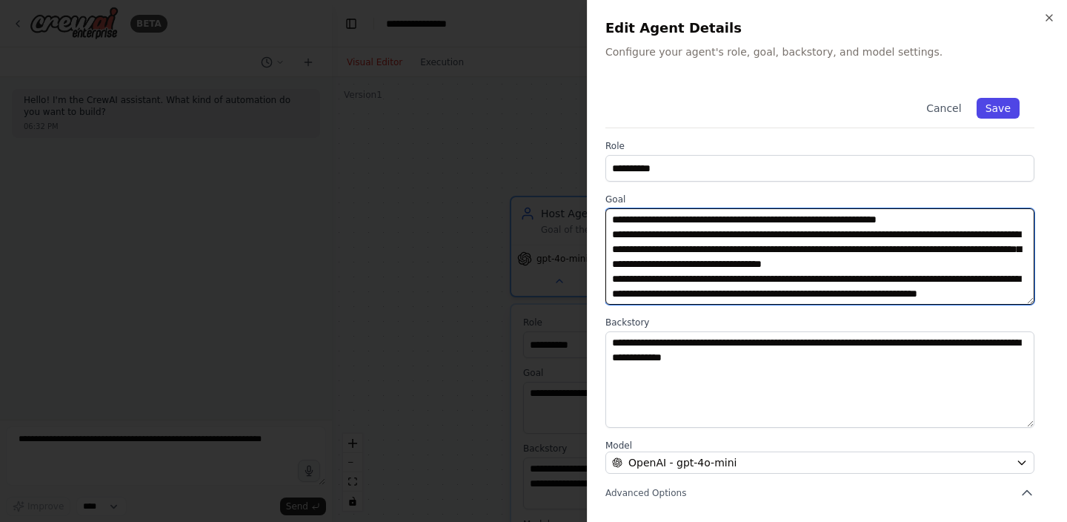
type textarea "**********"
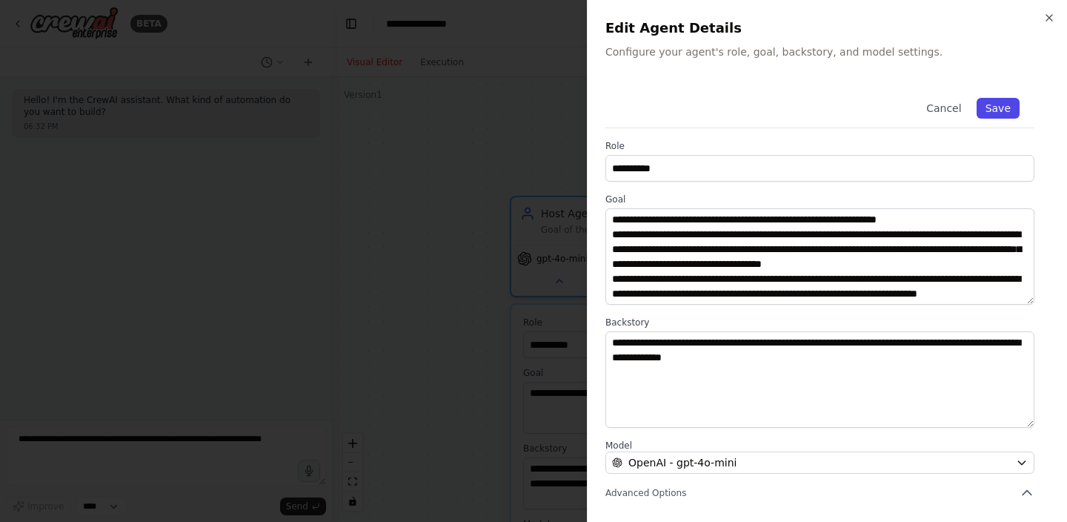
click at [990, 109] on button "Save" at bounding box center [998, 108] width 43 height 21
type textarea "**********"
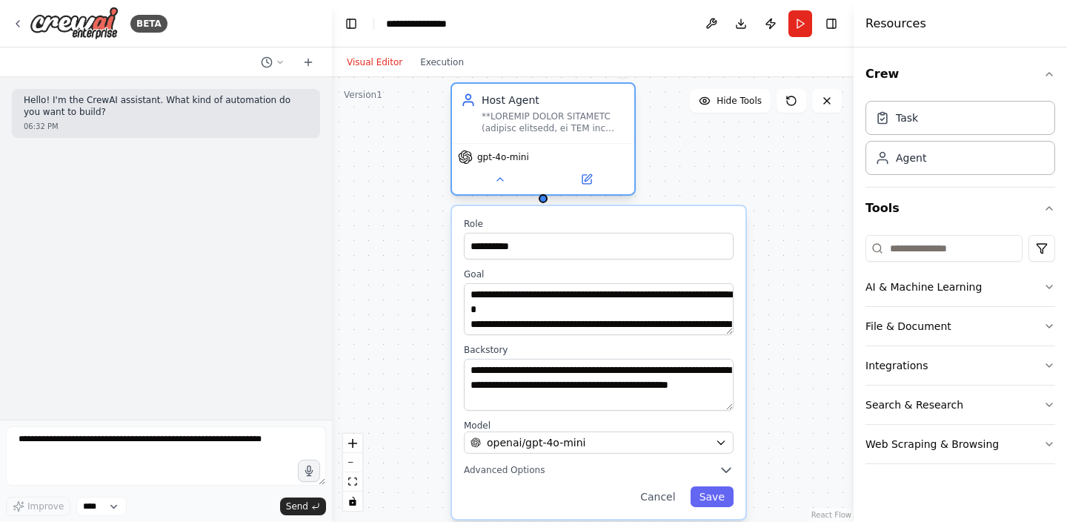
drag, startPoint x: 637, startPoint y: 213, endPoint x: 580, endPoint y: 105, distance: 122.3
click at [580, 105] on div "Host Agent" at bounding box center [554, 100] width 144 height 15
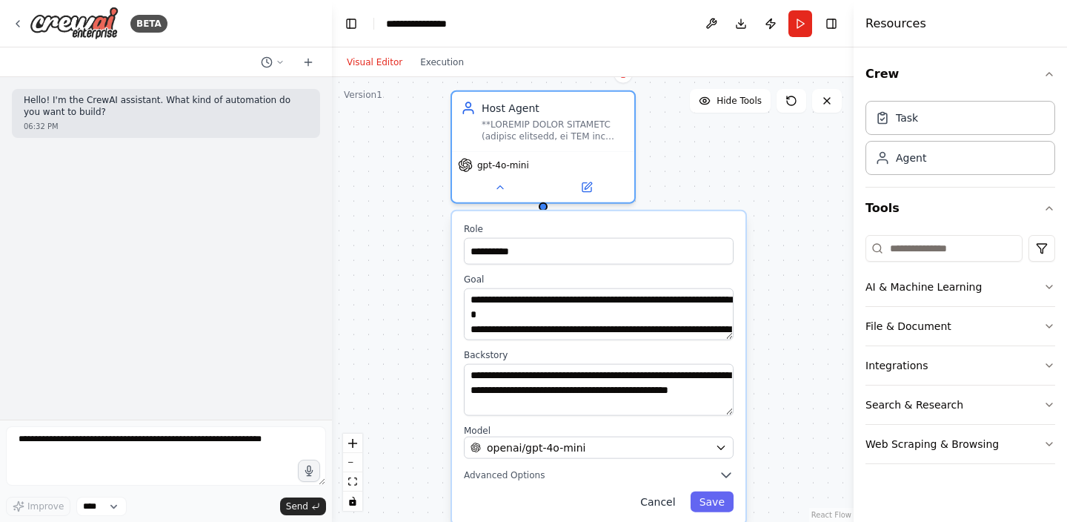
click at [664, 505] on button "Cancel" at bounding box center [657, 501] width 53 height 21
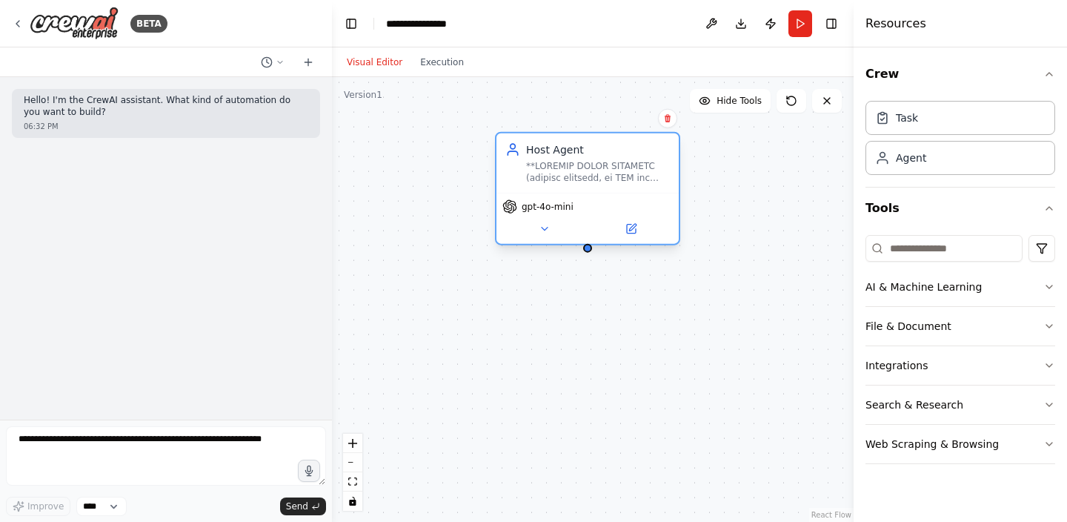
drag, startPoint x: 556, startPoint y: 124, endPoint x: 614, endPoint y: 183, distance: 82.8
click at [614, 183] on div at bounding box center [598, 172] width 144 height 24
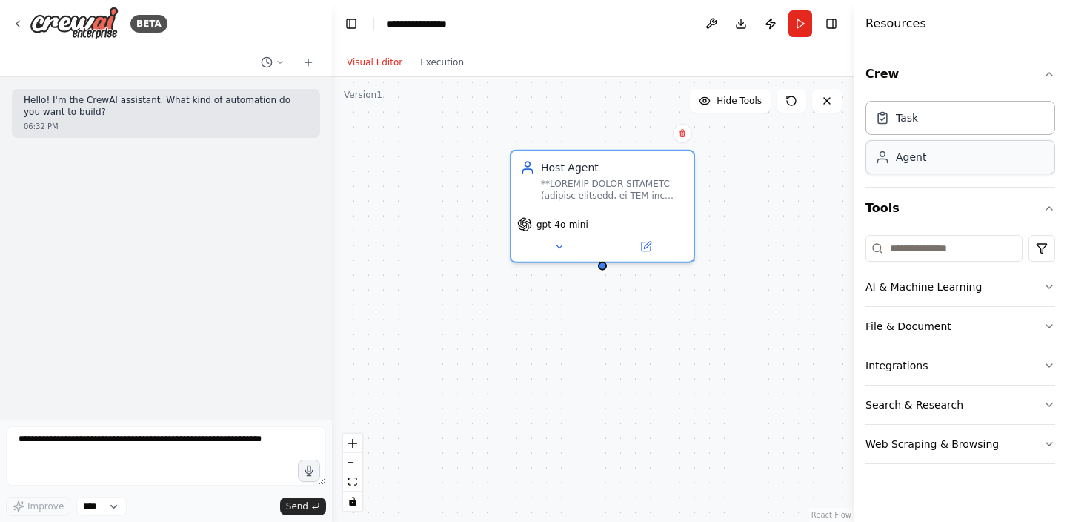
click at [911, 159] on div "Agent" at bounding box center [911, 157] width 30 height 15
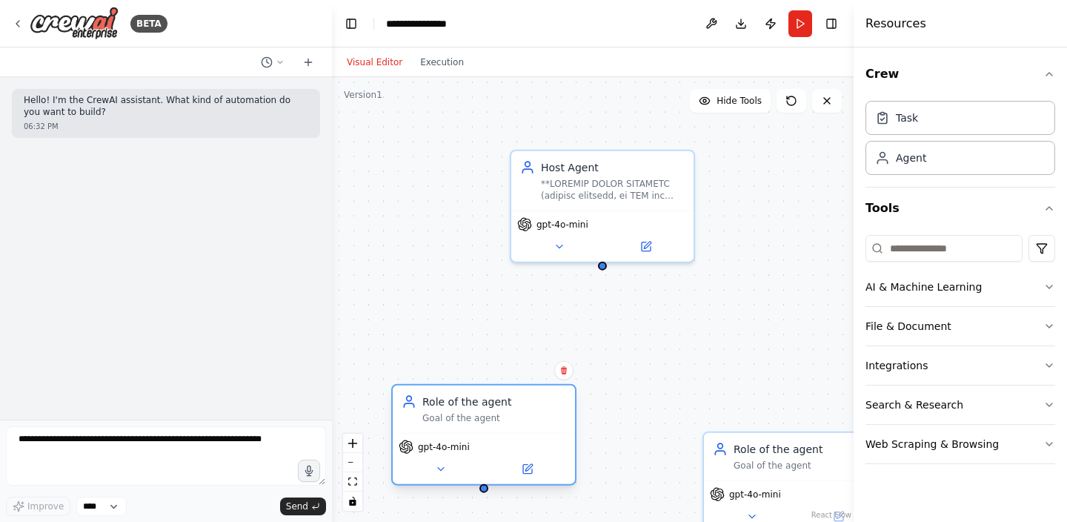
drag, startPoint x: 565, startPoint y: 434, endPoint x: 546, endPoint y: 417, distance: 25.2
click at [546, 417] on div "Goal of the agent" at bounding box center [494, 418] width 144 height 12
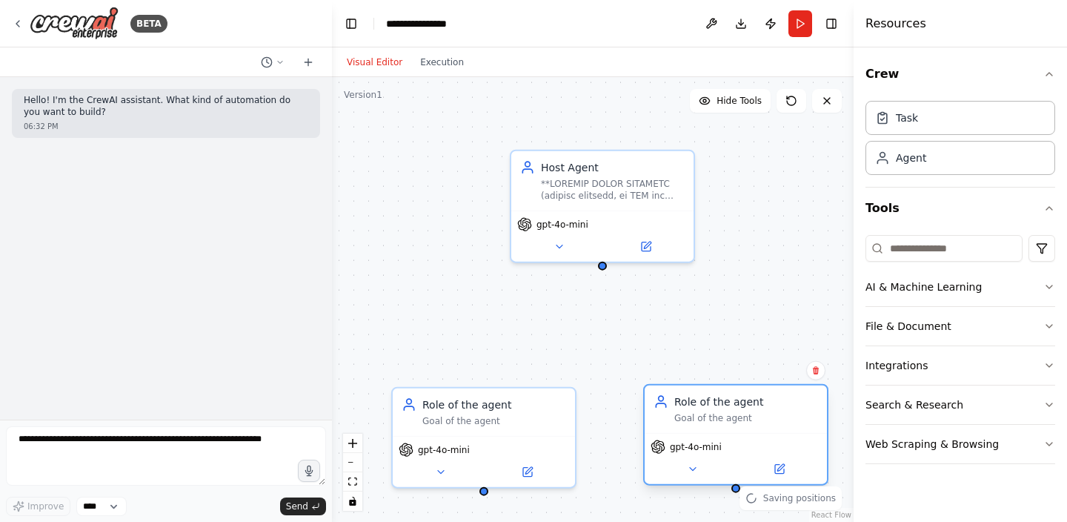
drag, startPoint x: 779, startPoint y: 461, endPoint x: 709, endPoint y: 417, distance: 82.2
click at [709, 417] on div "Goal of the agent" at bounding box center [746, 418] width 144 height 12
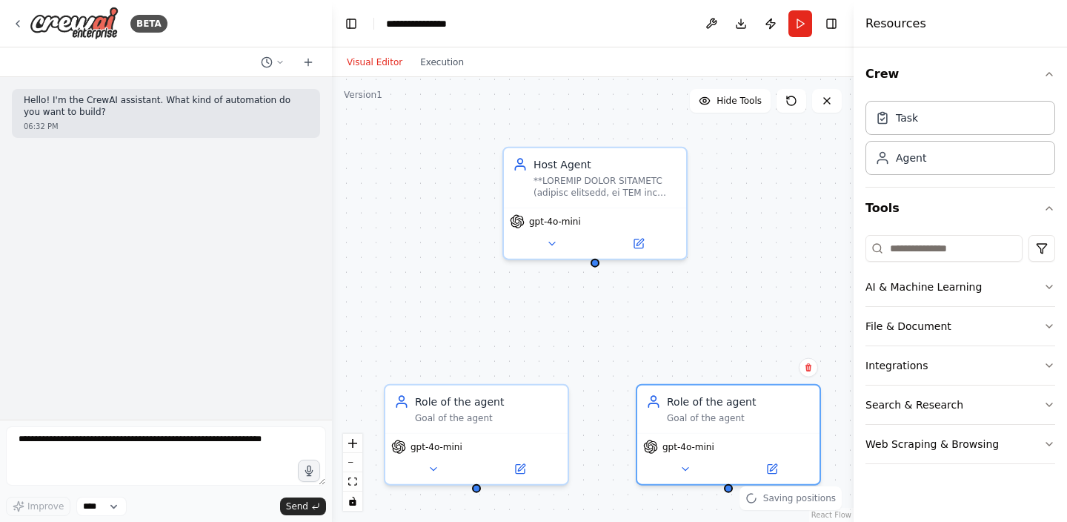
drag, startPoint x: 603, startPoint y: 272, endPoint x: 597, endPoint y: 267, distance: 7.9
click at [597, 267] on div "Host Agent gpt-4o-mini Role of the agent Goal of the agent gpt-4o-mini Role of …" at bounding box center [593, 299] width 522 height 445
click at [597, 268] on div "Host Agent gpt-4o-mini Role of the agent Goal of the agent gpt-4o-mini Role of …" at bounding box center [593, 299] width 522 height 445
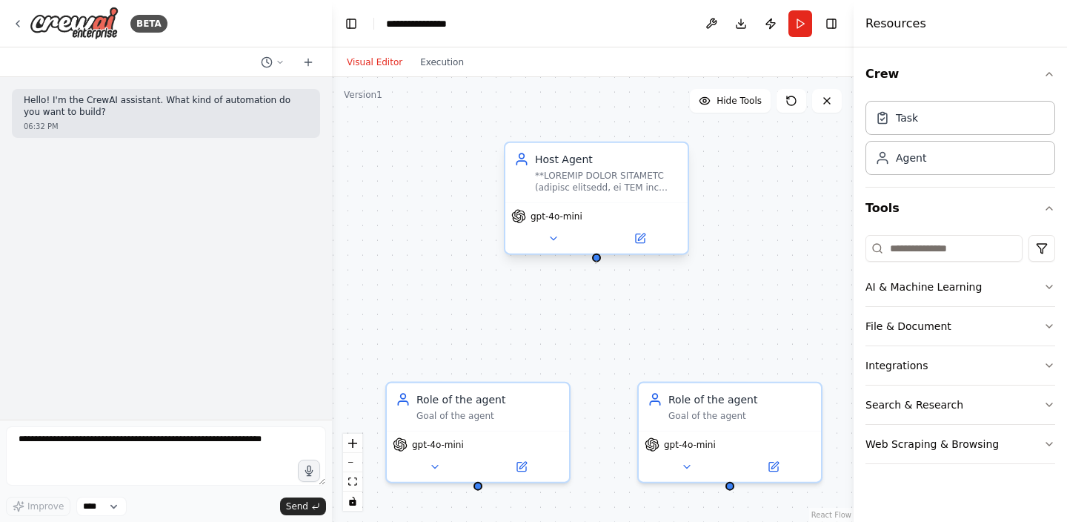
click at [596, 264] on div "Host Agent gpt-4o-mini Role of the agent Goal of the agent gpt-4o-mini Role of …" at bounding box center [593, 299] width 522 height 445
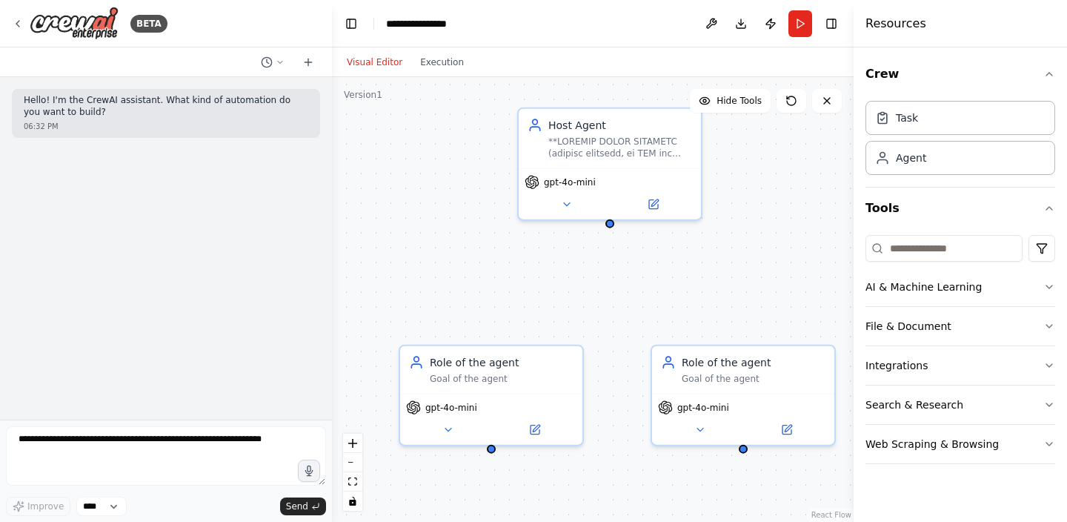
drag, startPoint x: 597, startPoint y: 265, endPoint x: 603, endPoint y: 227, distance: 37.5
click at [605, 227] on div "Host Agent gpt-4o-mini Role of the agent Goal of the agent gpt-4o-mini Role of …" at bounding box center [593, 299] width 522 height 445
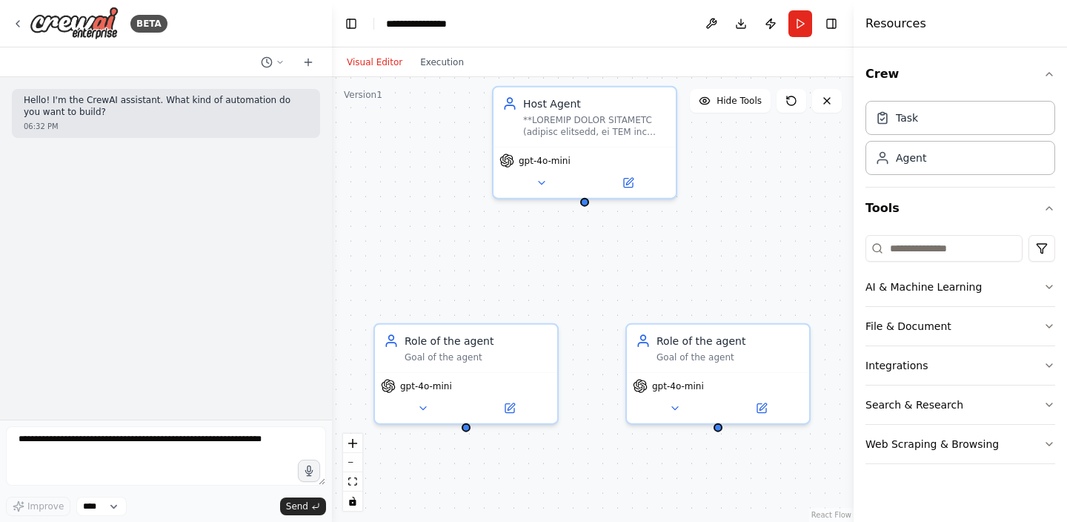
drag, startPoint x: 486, startPoint y: 454, endPoint x: 465, endPoint y: 432, distance: 30.9
click at [465, 432] on div "Host Agent gpt-4o-mini Role of the agent Goal of the agent gpt-4o-mini Role of …" at bounding box center [593, 299] width 522 height 445
click at [577, 460] on div "Host Agent gpt-4o-mini Role of the agent Goal of the agent gpt-4o-mini Role of …" at bounding box center [593, 299] width 522 height 445
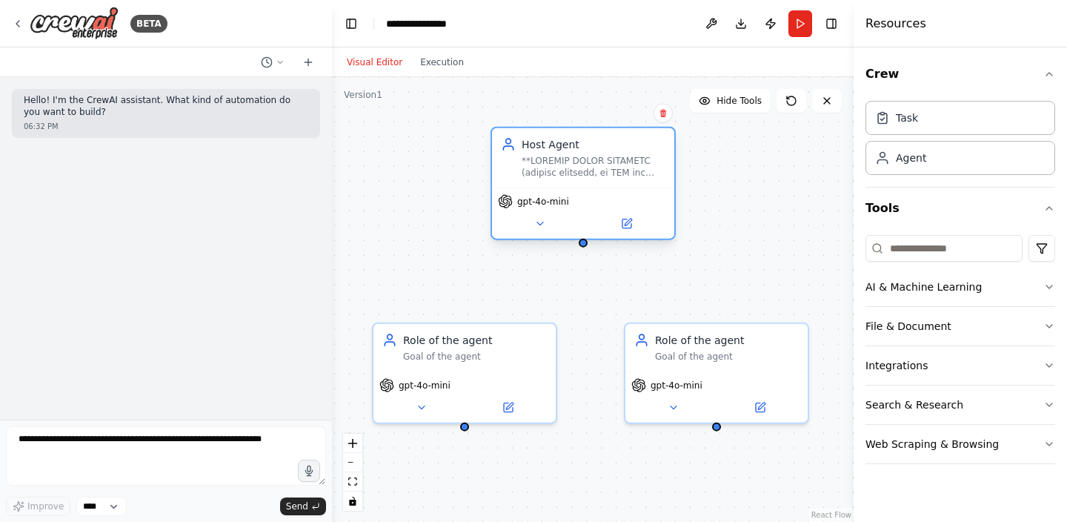
drag, startPoint x: 531, startPoint y: 147, endPoint x: 537, endPoint y: 201, distance: 54.4
click at [537, 201] on div "gpt-4o-mini" at bounding box center [583, 212] width 182 height 51
click at [726, 170] on div "Host Agent gpt-4o-mini Role of the agent Goal of the agent gpt-4o-mini Role of …" at bounding box center [593, 299] width 522 height 445
click at [789, 335] on div "Role of the agent" at bounding box center [727, 337] width 144 height 15
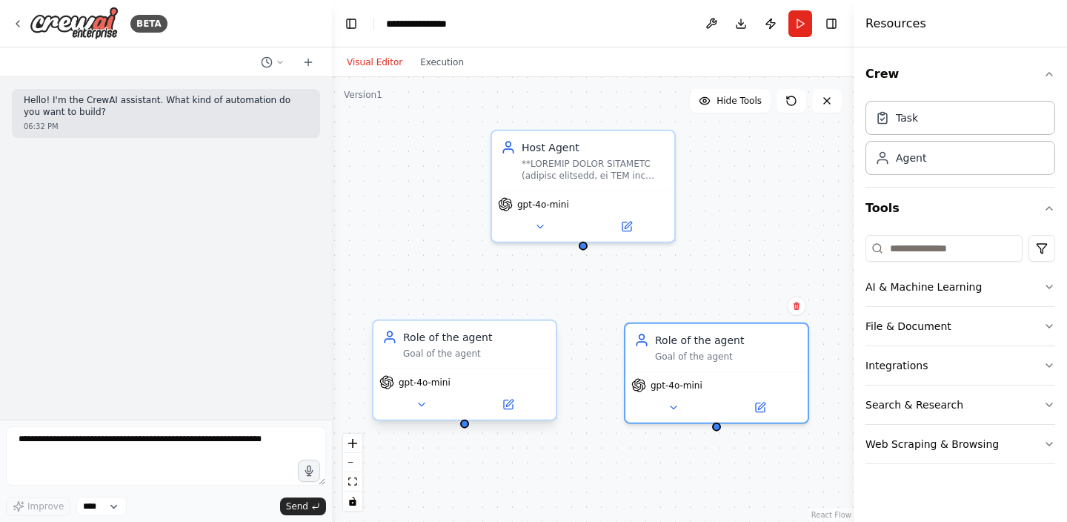
click at [524, 348] on div "Role of the agent Goal of the agent" at bounding box center [475, 345] width 144 height 30
click at [592, 353] on div "Host Agent gpt-4o-mini Role of the agent Goal of the agent gpt-4o-mini Role of …" at bounding box center [593, 299] width 522 height 445
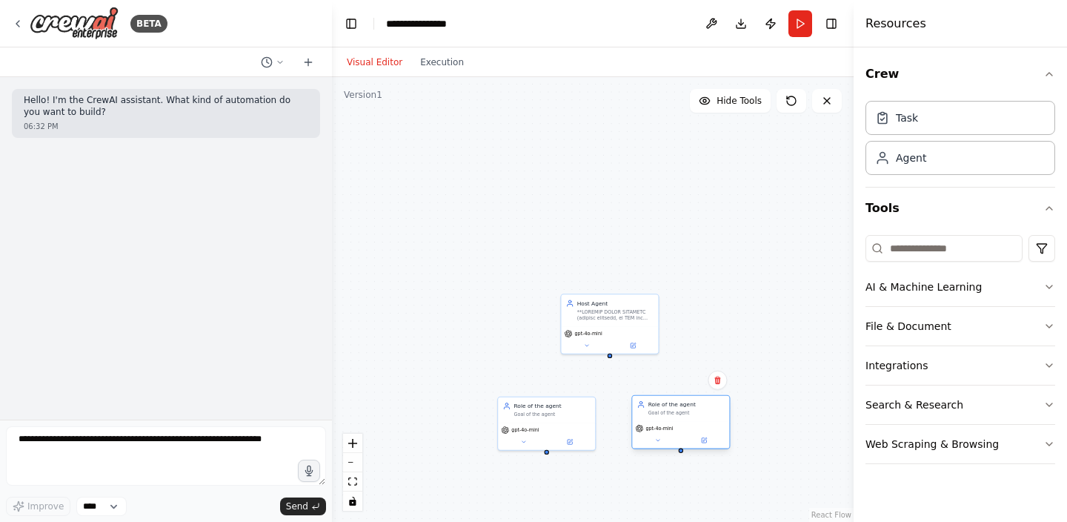
drag, startPoint x: 692, startPoint y: 395, endPoint x: 677, endPoint y: 311, distance: 85.0
click at [677, 396] on div "Role of the agent Goal of the agent" at bounding box center [680, 408] width 97 height 25
drag, startPoint x: 695, startPoint y: 332, endPoint x: 720, endPoint y: 417, distance: 88.9
click at [720, 417] on div "Role of the agent Goal of the agent" at bounding box center [688, 408] width 97 height 25
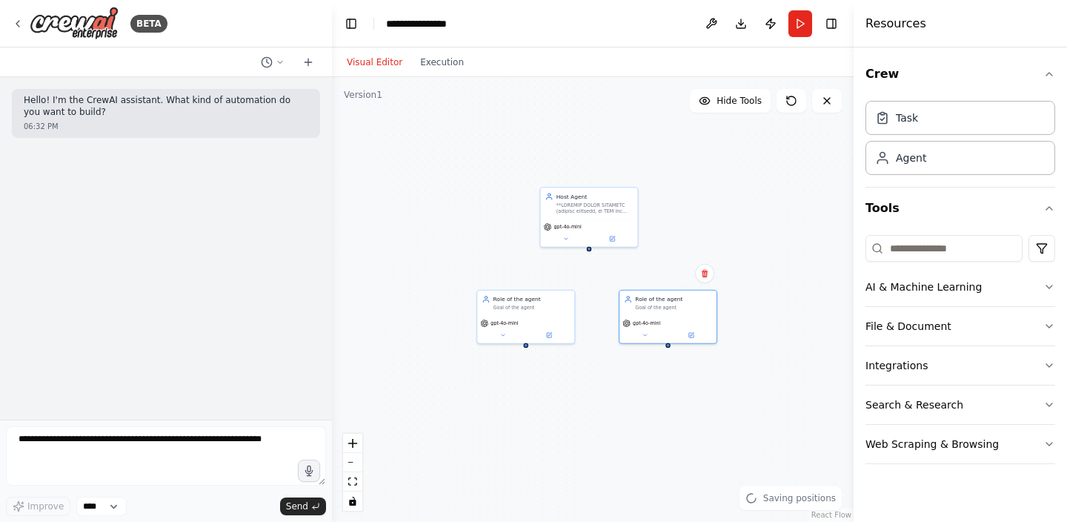
drag, startPoint x: 724, startPoint y: 359, endPoint x: 700, endPoint y: 247, distance: 114.4
click at [700, 247] on div "Host Agent gpt-4o-mini Role of the agent Goal of the agent gpt-4o-mini Role of …" at bounding box center [593, 299] width 522 height 445
click at [514, 365] on div "Host Agent gpt-4o-mini Role of the agent Goal of the agent gpt-4o-mini Role of …" at bounding box center [593, 299] width 522 height 445
drag, startPoint x: 525, startPoint y: 345, endPoint x: 515, endPoint y: 337, distance: 12.6
click at [517, 337] on div "Host Agent gpt-4o-mini Role of the agent Goal of the agent gpt-4o-mini Role of …" at bounding box center [593, 299] width 522 height 445
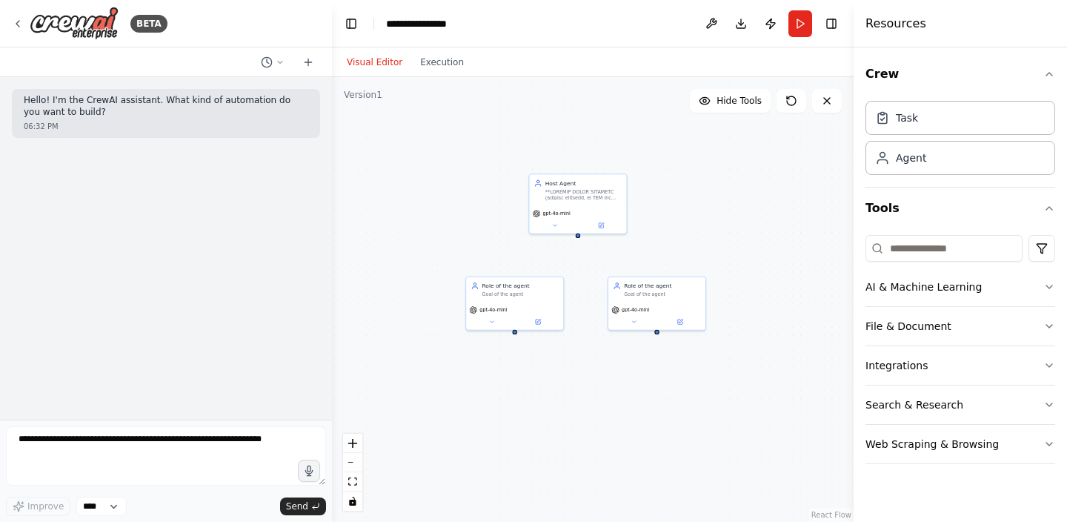
click at [517, 338] on div "Host Agent gpt-4o-mini Role of the agent Goal of the agent gpt-4o-mini Role of …" at bounding box center [593, 299] width 522 height 445
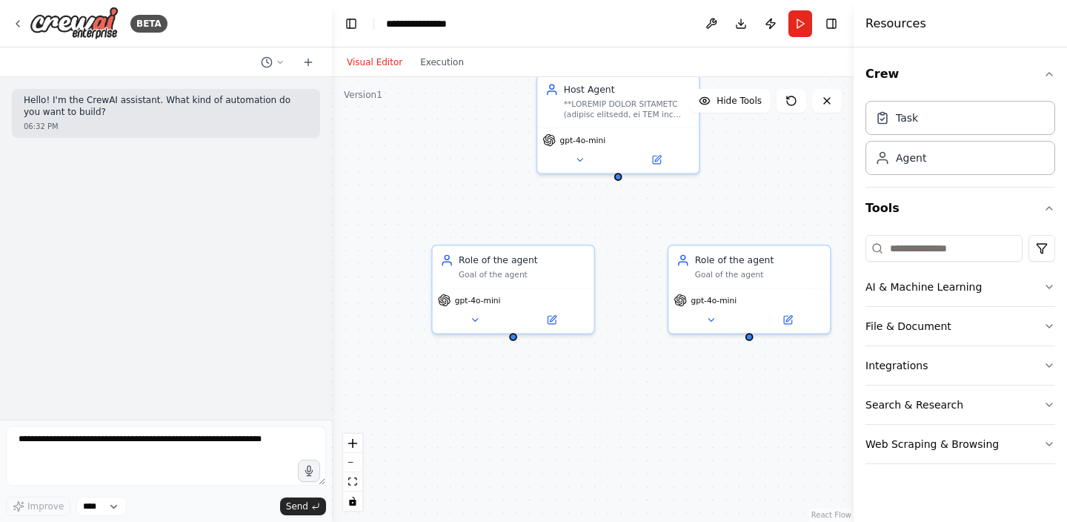
click at [517, 343] on div "Host Agent gpt-4o-mini Role of the agent Goal of the agent gpt-4o-mini Role of …" at bounding box center [593, 299] width 522 height 445
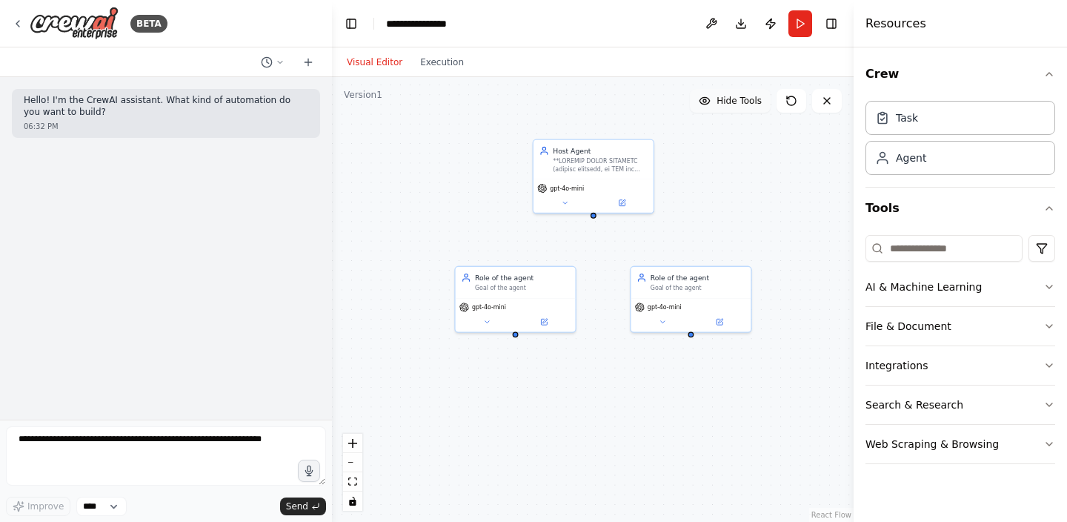
click at [745, 93] on button "Hide Tools" at bounding box center [730, 101] width 81 height 24
click at [745, 93] on button "Show Tools" at bounding box center [728, 101] width 84 height 24
click at [745, 93] on button "Hide Tools" at bounding box center [730, 101] width 81 height 24
click at [745, 93] on button "Show Tools" at bounding box center [728, 101] width 84 height 24
click at [925, 295] on button "AI & Machine Learning" at bounding box center [961, 287] width 190 height 39
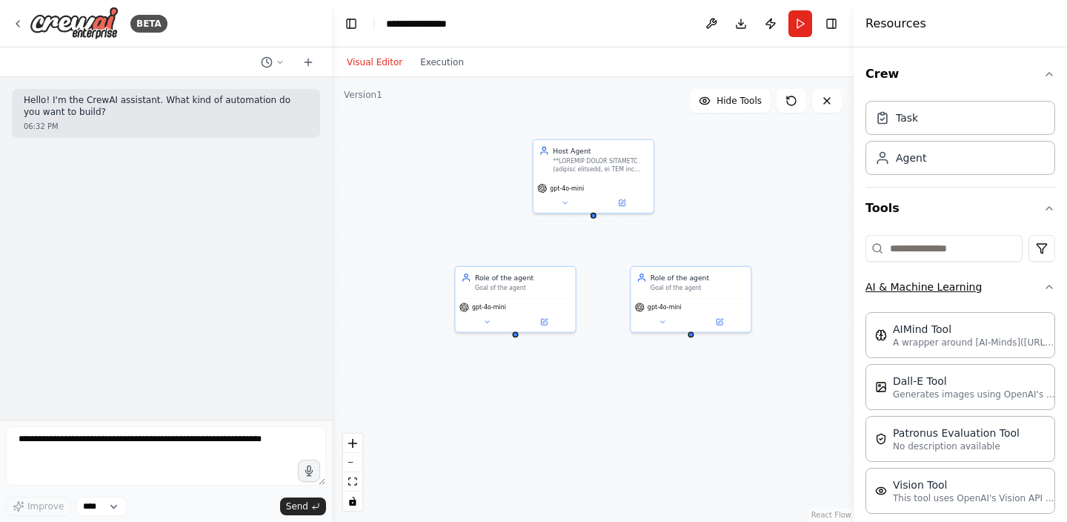
scroll to position [156, 0]
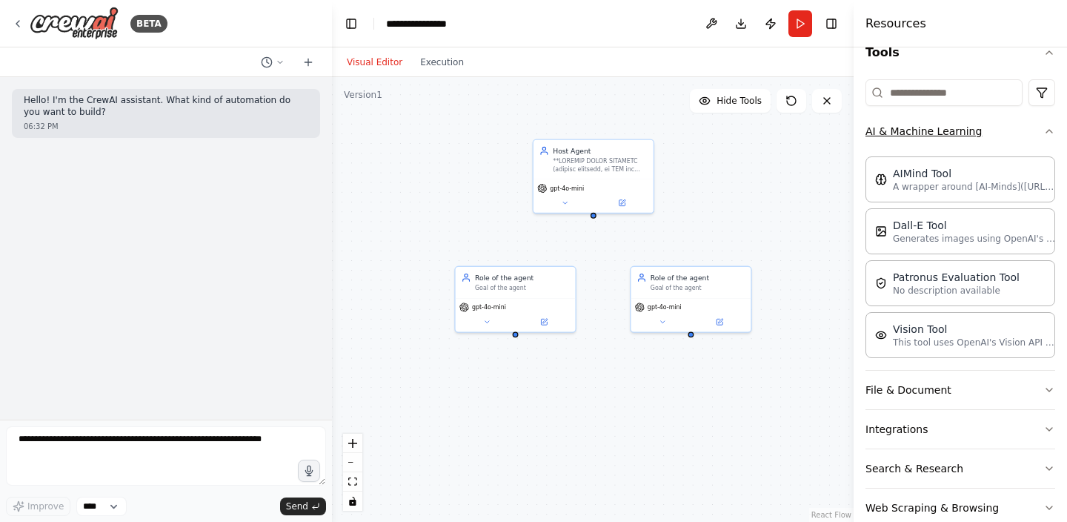
click at [972, 143] on button "AI & Machine Learning" at bounding box center [961, 131] width 190 height 39
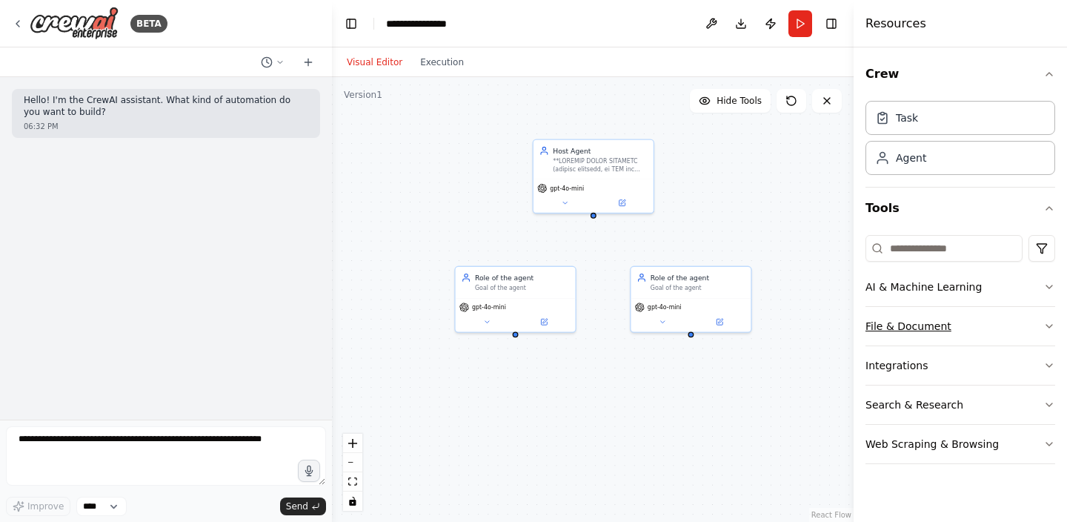
click at [950, 315] on button "File & Document" at bounding box center [961, 326] width 190 height 39
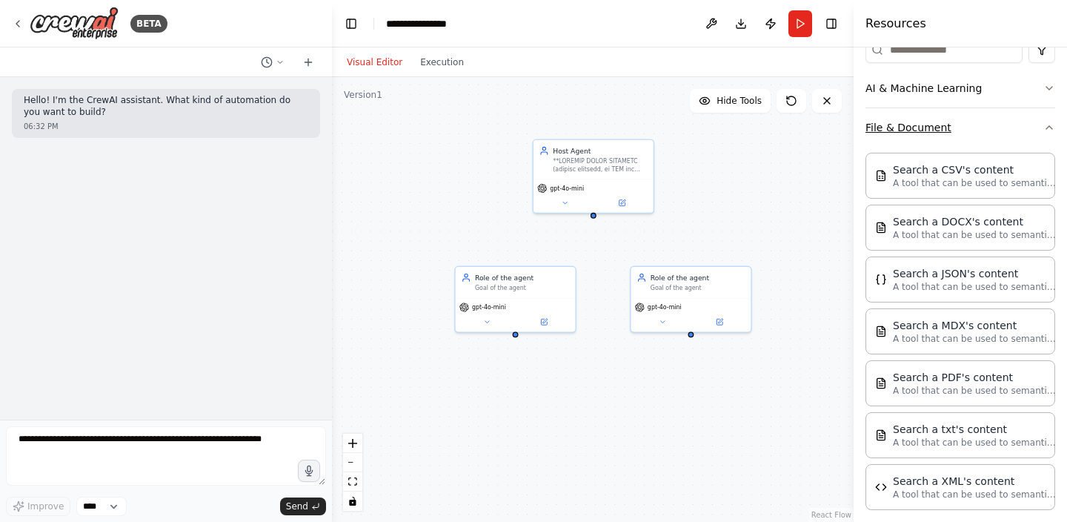
scroll to position [242, 0]
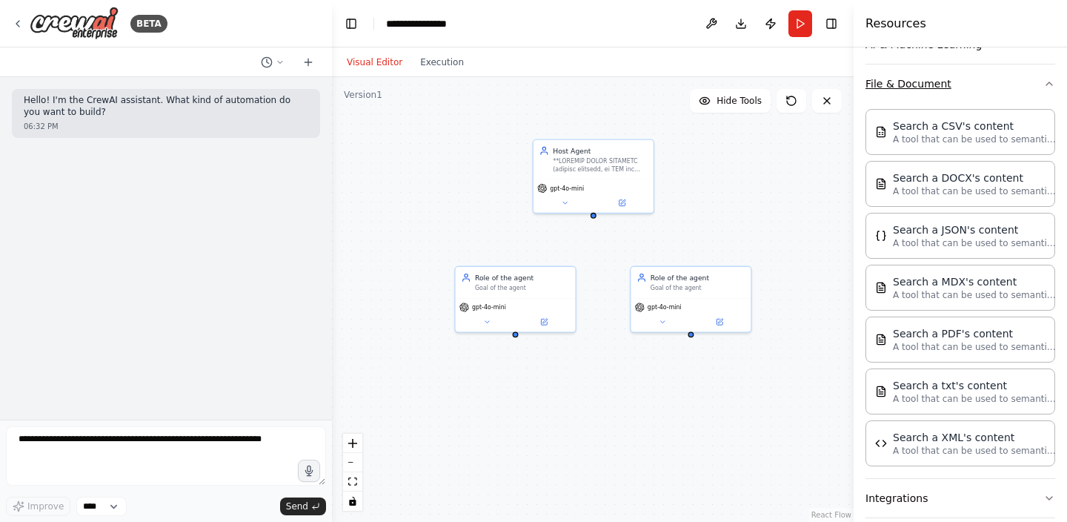
click at [922, 94] on button "File & Document" at bounding box center [961, 83] width 190 height 39
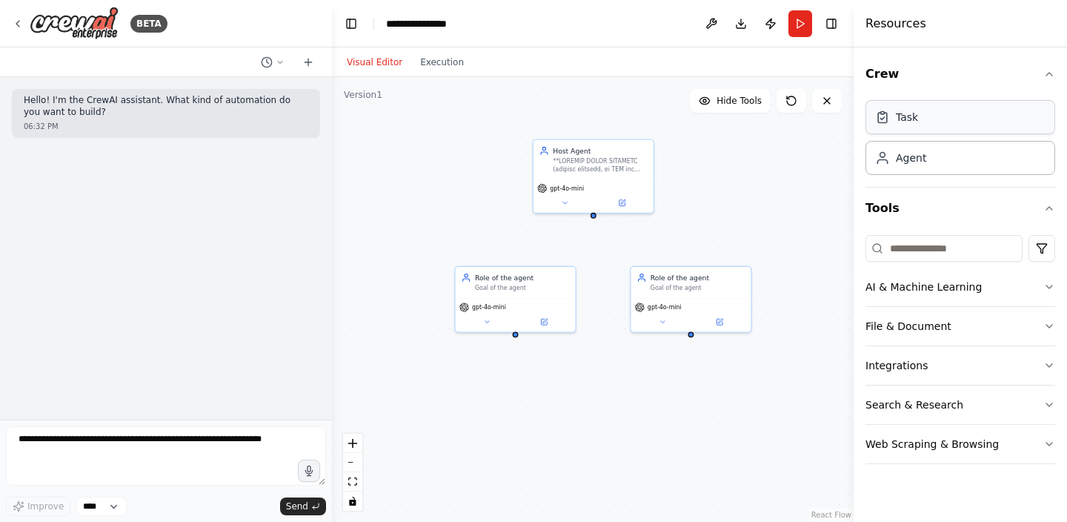
scroll to position [0, 0]
click at [925, 388] on button "Search & Research" at bounding box center [961, 404] width 190 height 39
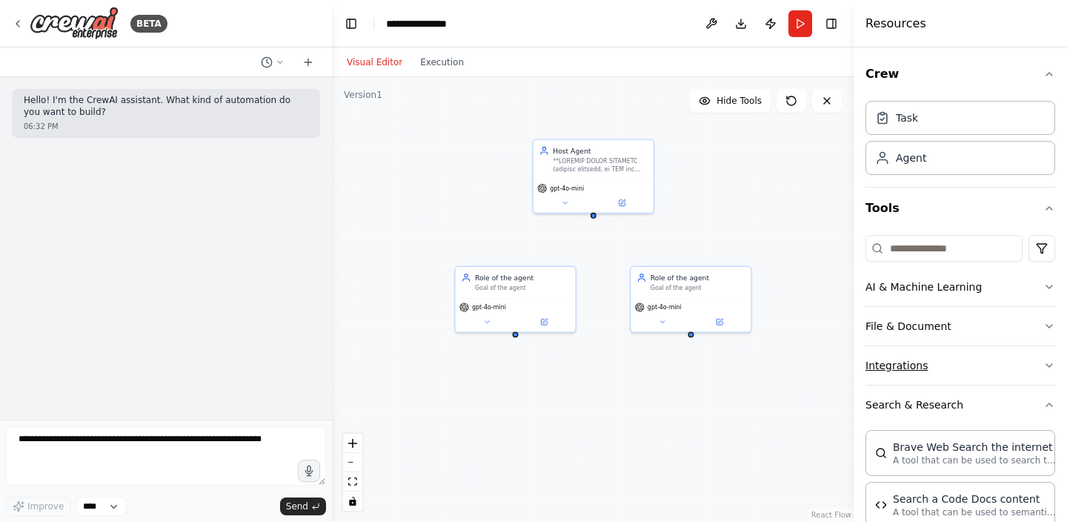
click at [913, 378] on button "Integrations" at bounding box center [961, 365] width 190 height 39
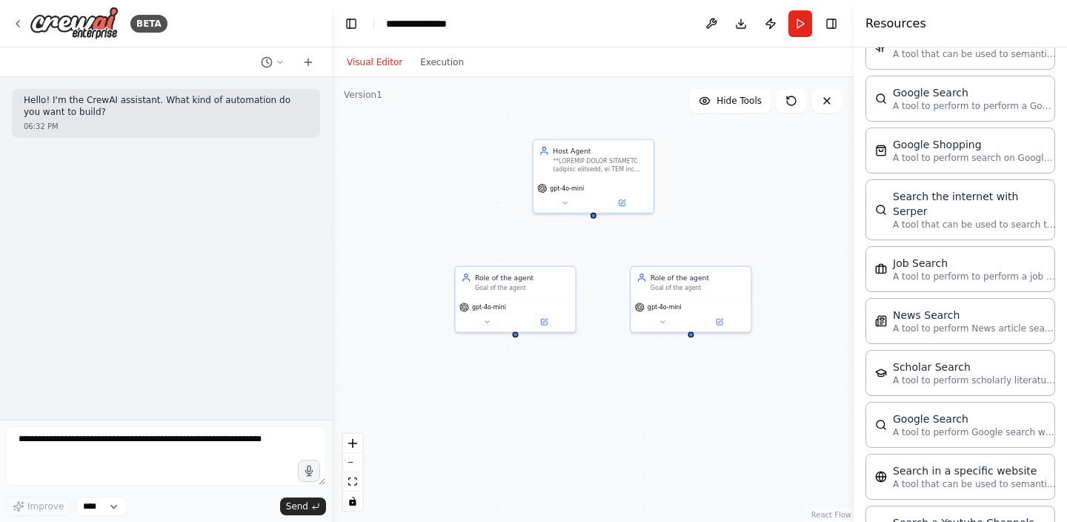
scroll to position [1716, 0]
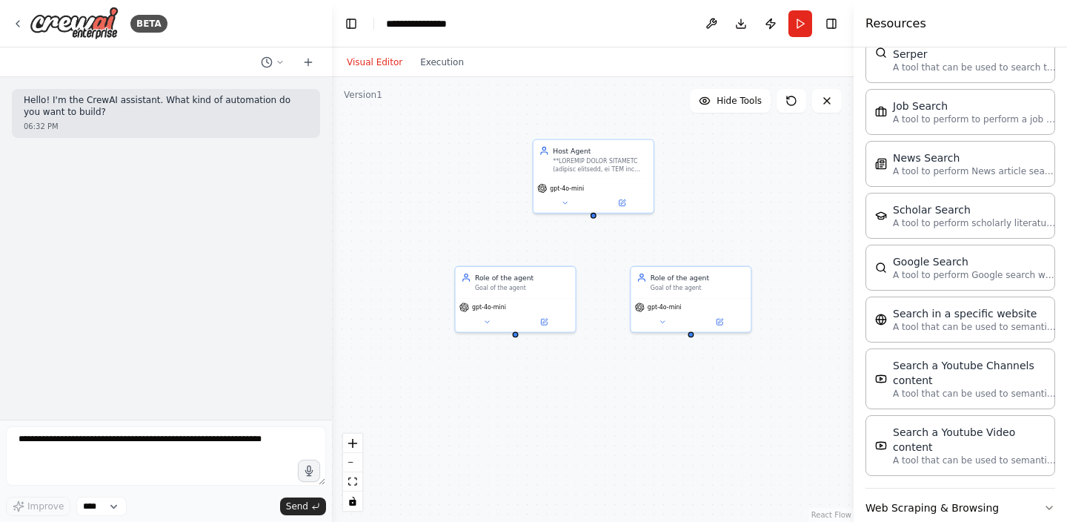
click at [909, 488] on button "Web Scraping & Browsing" at bounding box center [961, 507] width 190 height 39
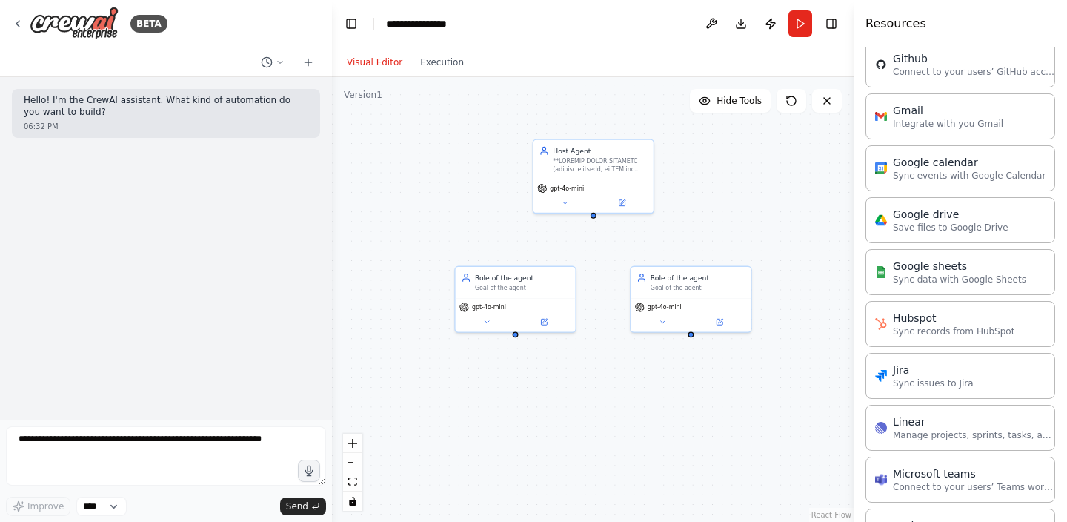
scroll to position [0, 0]
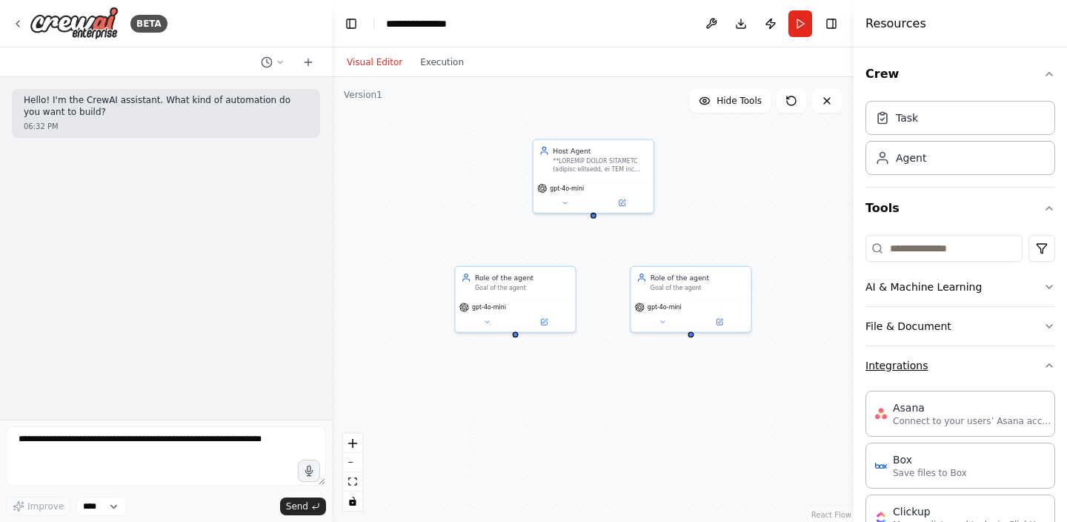
click at [1047, 363] on icon "button" at bounding box center [1049, 365] width 12 height 12
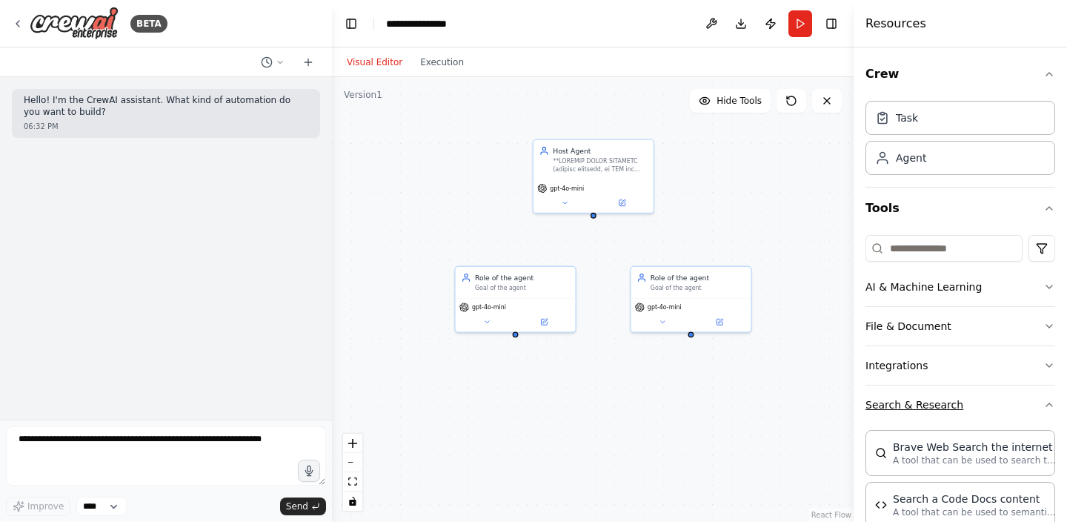
click at [1046, 407] on icon "button" at bounding box center [1049, 405] width 12 height 12
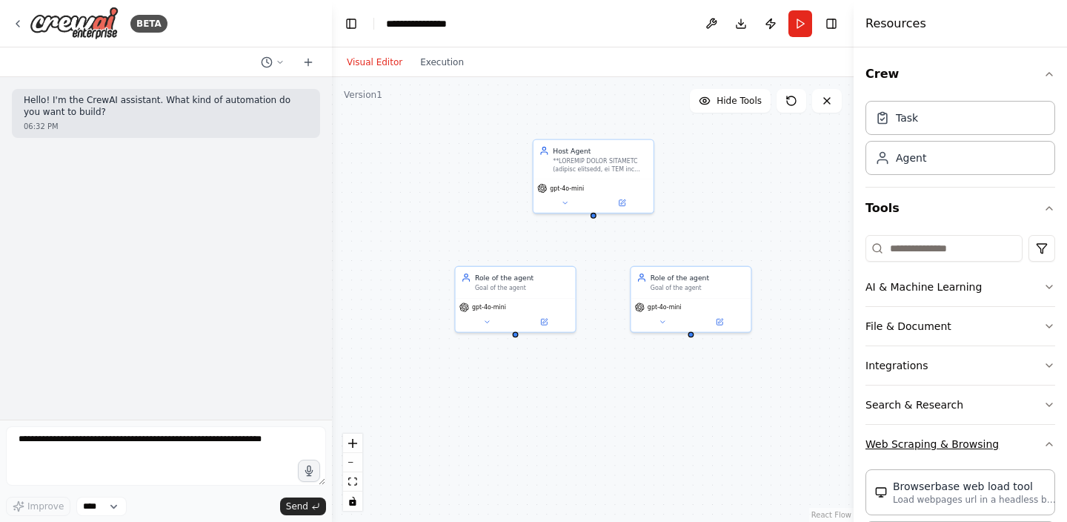
click at [1047, 434] on button "Web Scraping & Browsing" at bounding box center [961, 444] width 190 height 39
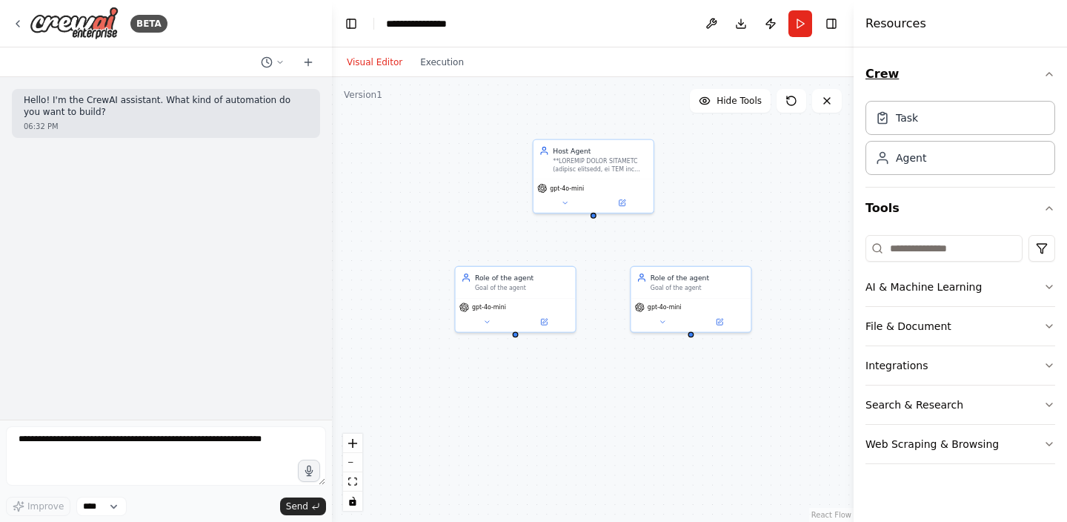
click at [1047, 80] on button "Crew" at bounding box center [961, 73] width 190 height 41
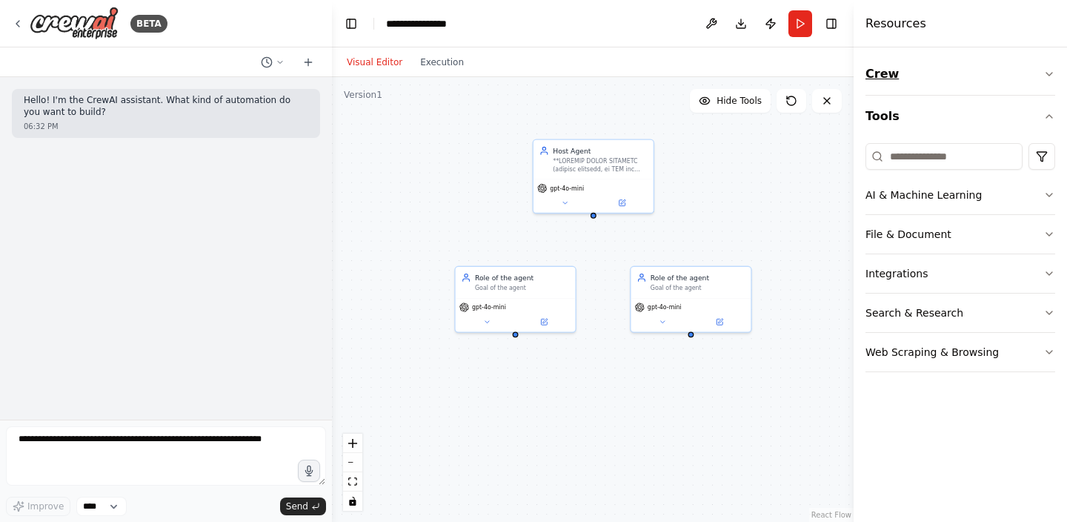
click at [1047, 80] on button "Crew" at bounding box center [961, 73] width 190 height 41
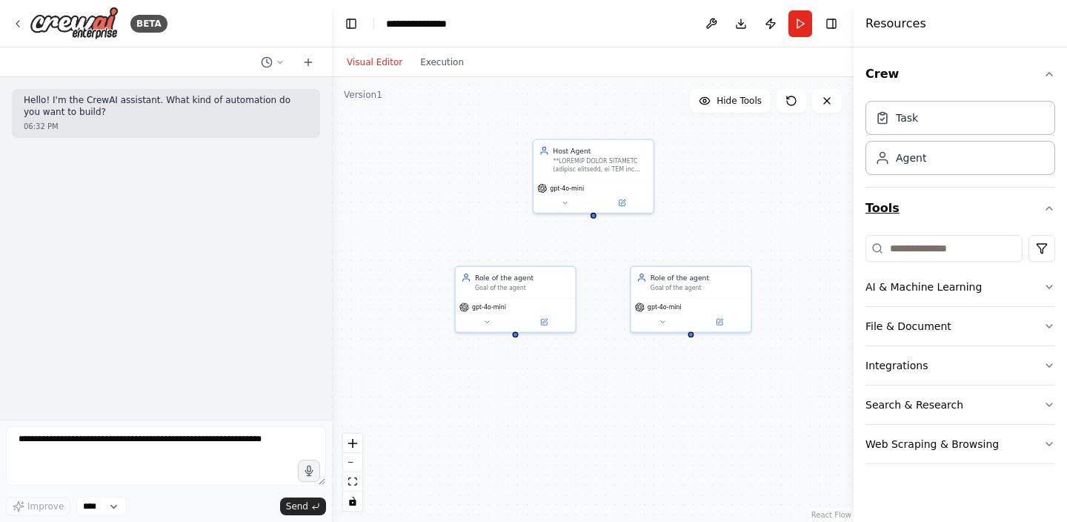
click at [1031, 211] on button "Tools" at bounding box center [961, 207] width 190 height 41
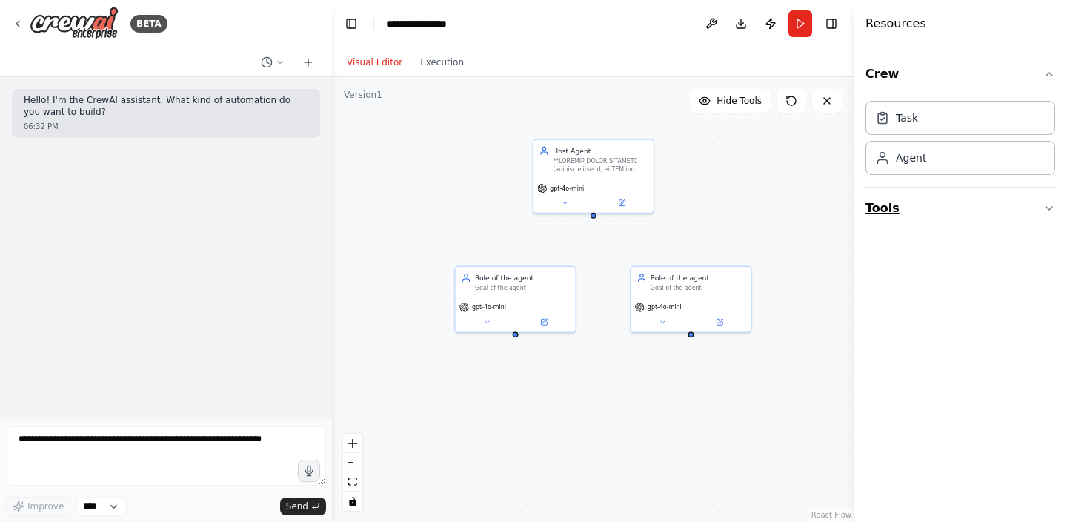
click at [1040, 204] on button "Tools" at bounding box center [961, 207] width 190 height 41
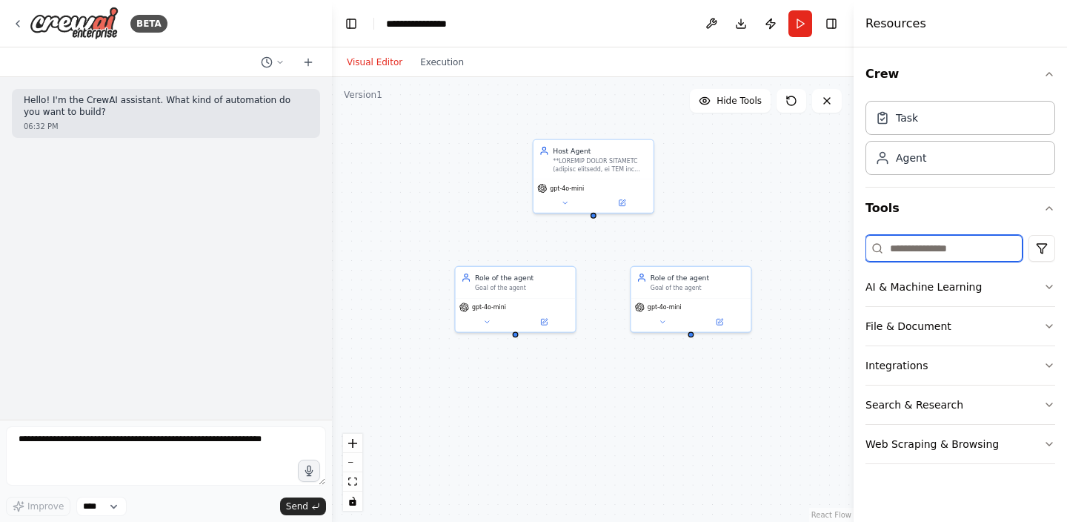
click at [903, 252] on input at bounding box center [944, 248] width 157 height 27
click at [714, 21] on button at bounding box center [712, 23] width 24 height 27
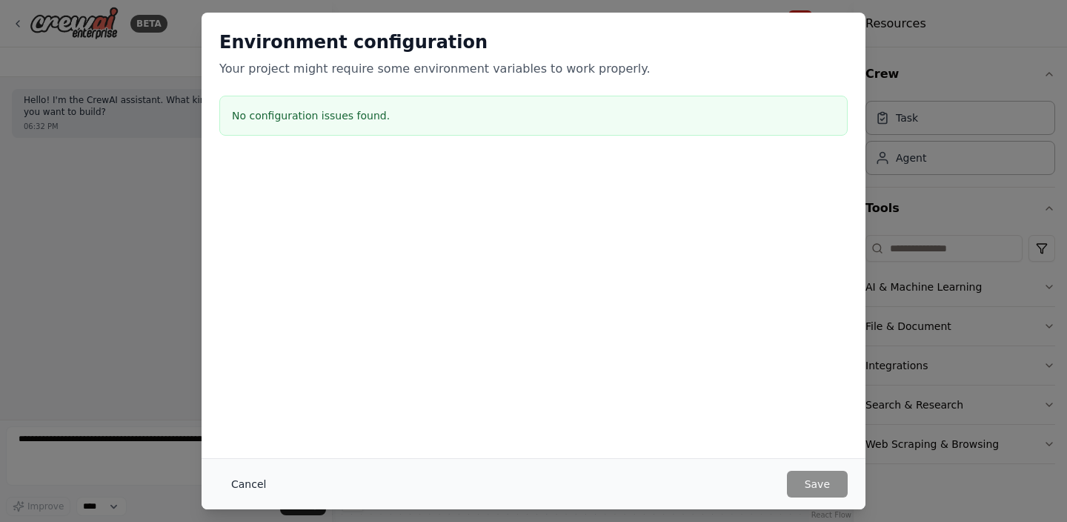
click at [249, 490] on button "Cancel" at bounding box center [248, 484] width 59 height 27
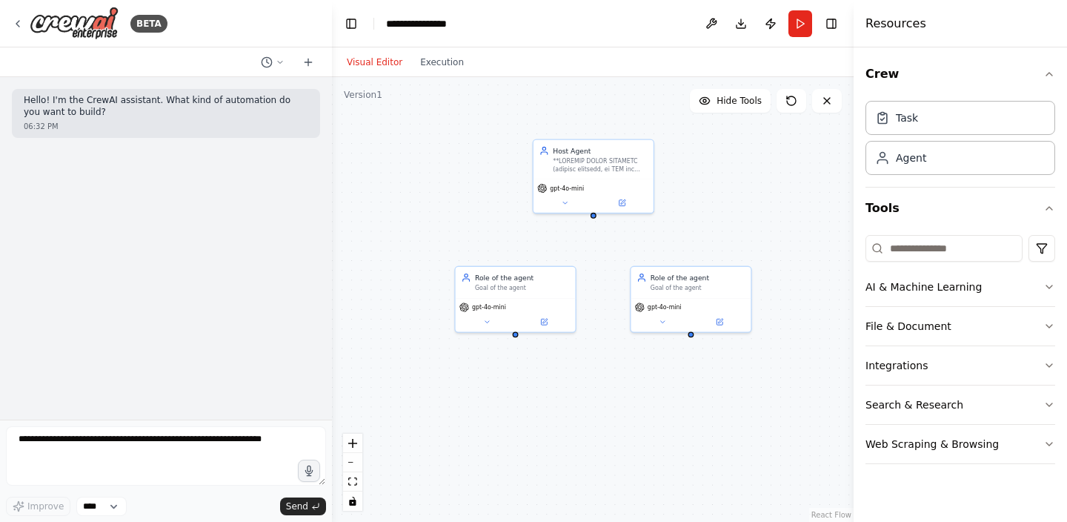
click at [596, 221] on div "Host Agent gpt-4o-mini Role of the agent Goal of the agent gpt-4o-mini Role of …" at bounding box center [593, 299] width 522 height 445
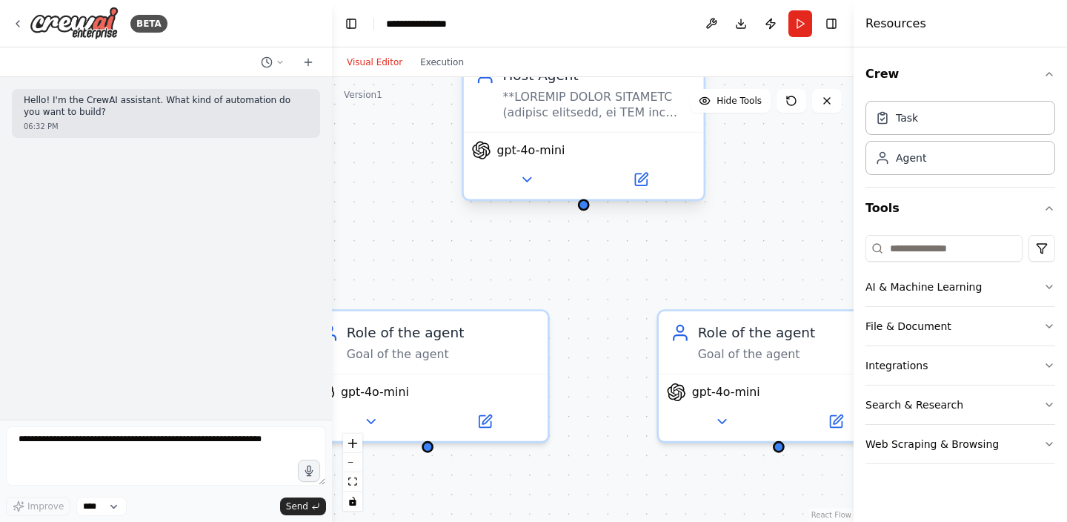
drag, startPoint x: 591, startPoint y: 215, endPoint x: 639, endPoint y: 211, distance: 48.3
click at [639, 211] on div "Host Agent gpt-4o-mini Role of the agent Goal of the agent gpt-4o-mini Role of …" at bounding box center [593, 299] width 522 height 445
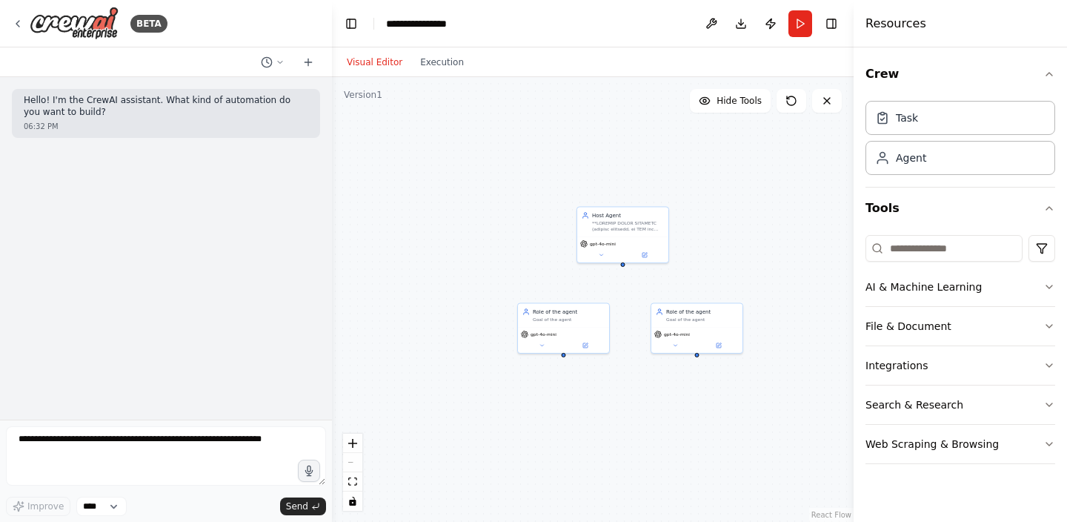
drag, startPoint x: 683, startPoint y: 276, endPoint x: 666, endPoint y: 262, distance: 22.6
click at [668, 262] on div "Host Agent gpt-4o-mini Role of the agent Goal of the agent gpt-4o-mini Role of …" at bounding box center [593, 299] width 522 height 445
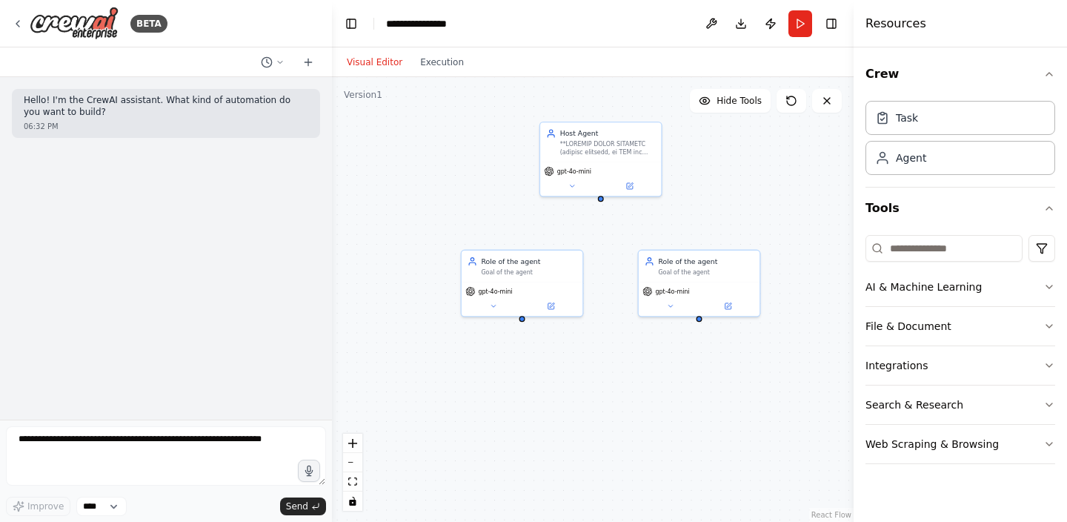
drag, startPoint x: 707, startPoint y: 270, endPoint x: 708, endPoint y: 216, distance: 54.1
click at [708, 216] on div "Host Agent gpt-4o-mini Role of the agent Goal of the agent gpt-4o-mini Role of …" at bounding box center [593, 299] width 522 height 445
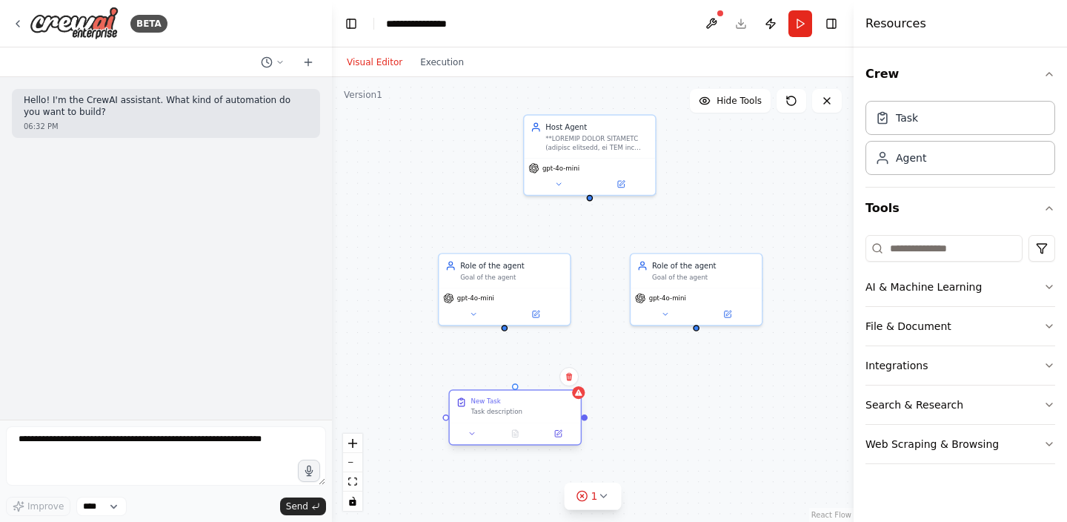
drag, startPoint x: 548, startPoint y: 439, endPoint x: 500, endPoint y: 408, distance: 57.3
click at [500, 408] on div "Task description" at bounding box center [522, 412] width 103 height 9
click at [470, 426] on div at bounding box center [515, 432] width 131 height 21
click at [474, 436] on icon at bounding box center [472, 433] width 9 height 9
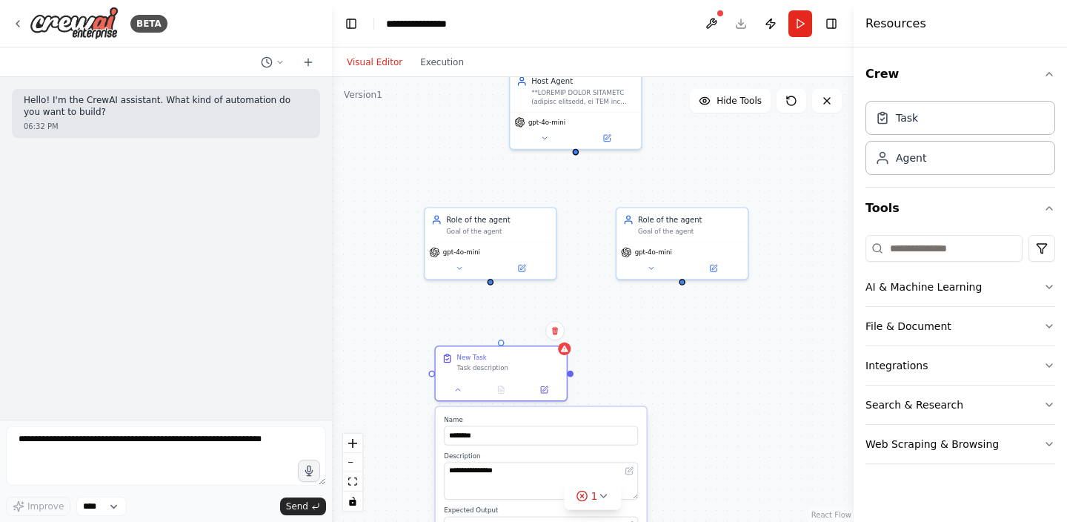
drag, startPoint x: 535, startPoint y: 388, endPoint x: 517, endPoint y: 308, distance: 81.3
click at [517, 308] on div "**********" at bounding box center [593, 299] width 522 height 445
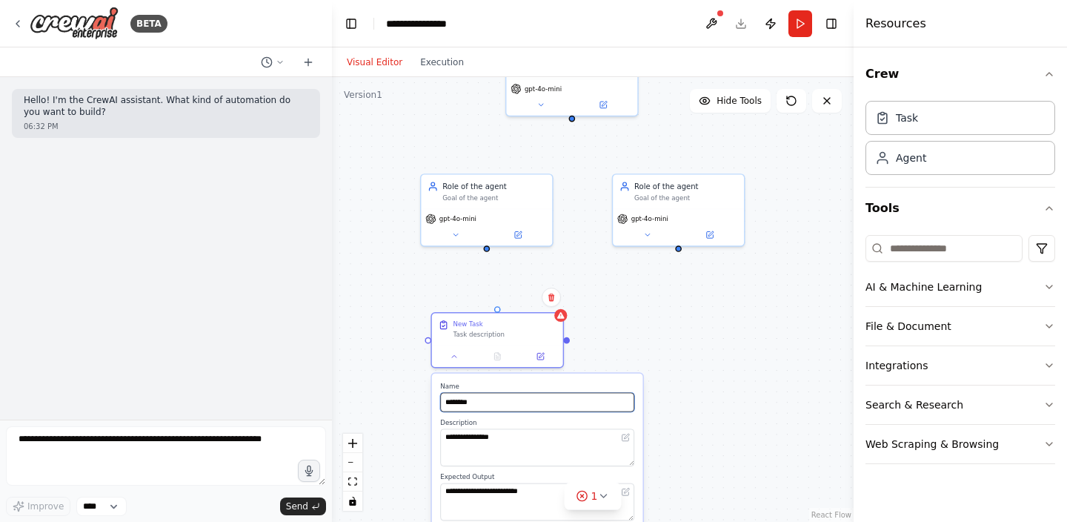
drag, startPoint x: 487, startPoint y: 396, endPoint x: 414, endPoint y: 396, distance: 73.4
click at [414, 396] on div "**********" at bounding box center [593, 299] width 522 height 445
type input "*"
type input "**********"
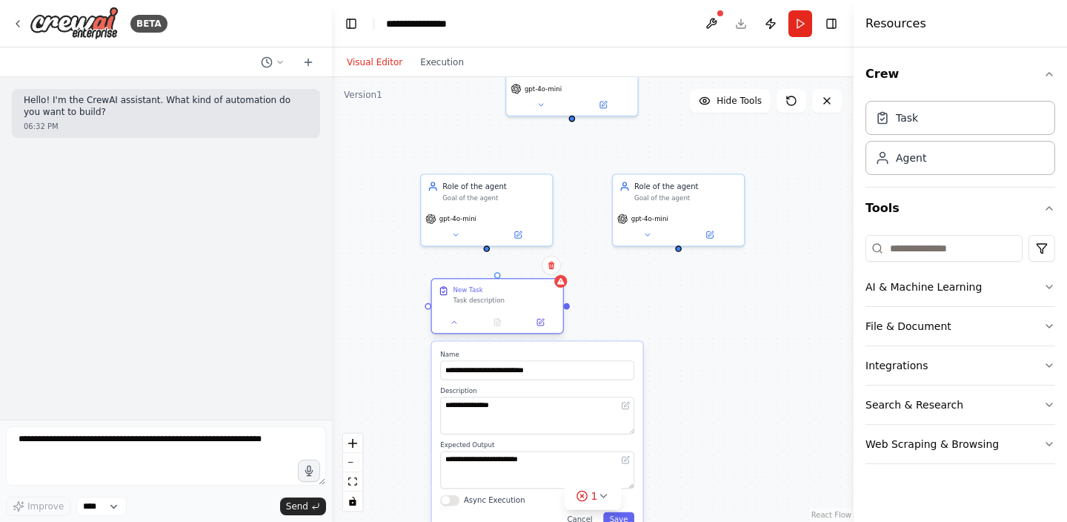
drag, startPoint x: 523, startPoint y: 322, endPoint x: 521, endPoint y: 287, distance: 34.9
click at [521, 287] on div "New Task" at bounding box center [505, 289] width 103 height 9
click at [552, 374] on input "**********" at bounding box center [537, 369] width 194 height 19
